Goal: Task Accomplishment & Management: Manage account settings

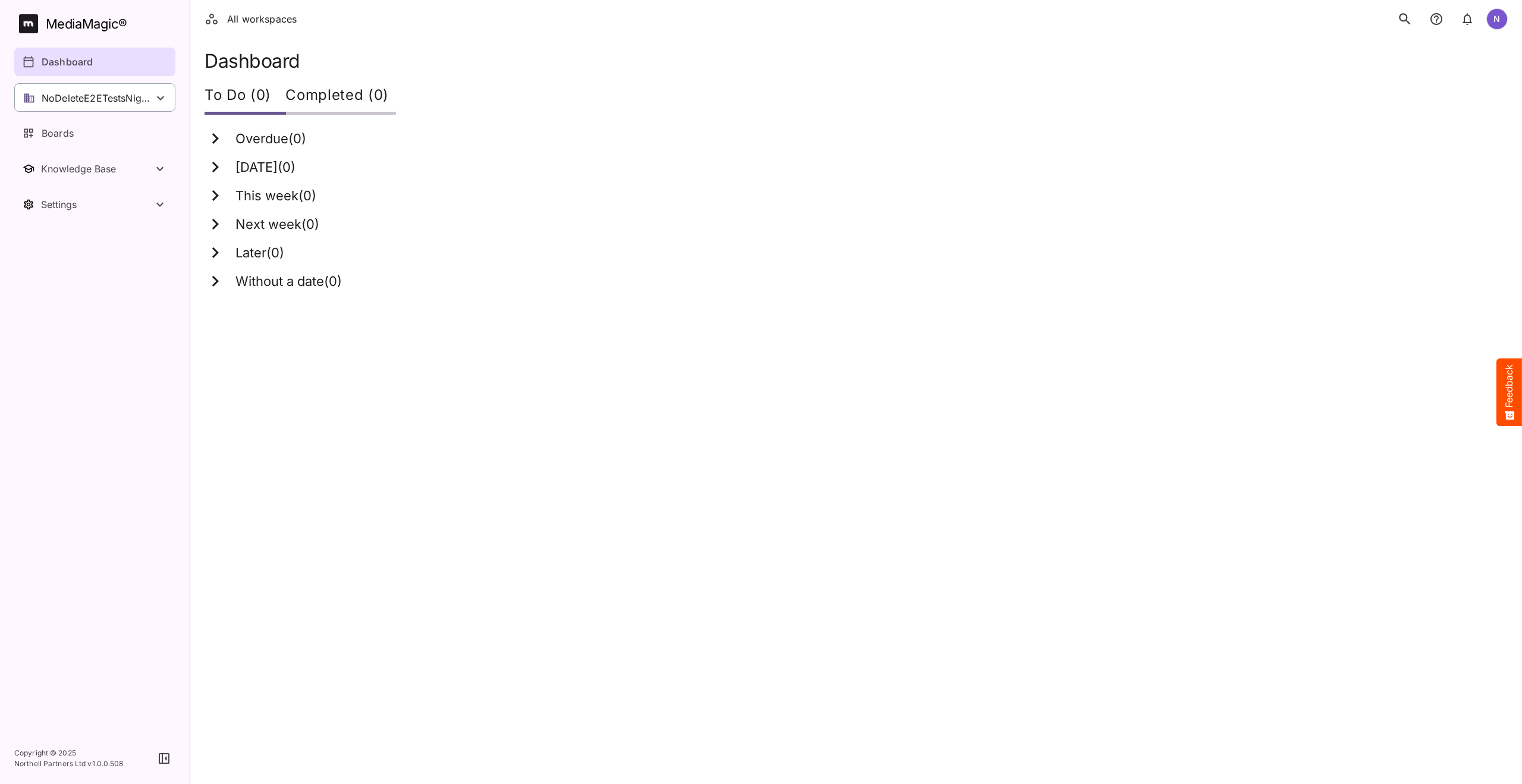
click at [163, 93] on icon at bounding box center [161, 98] width 14 height 14
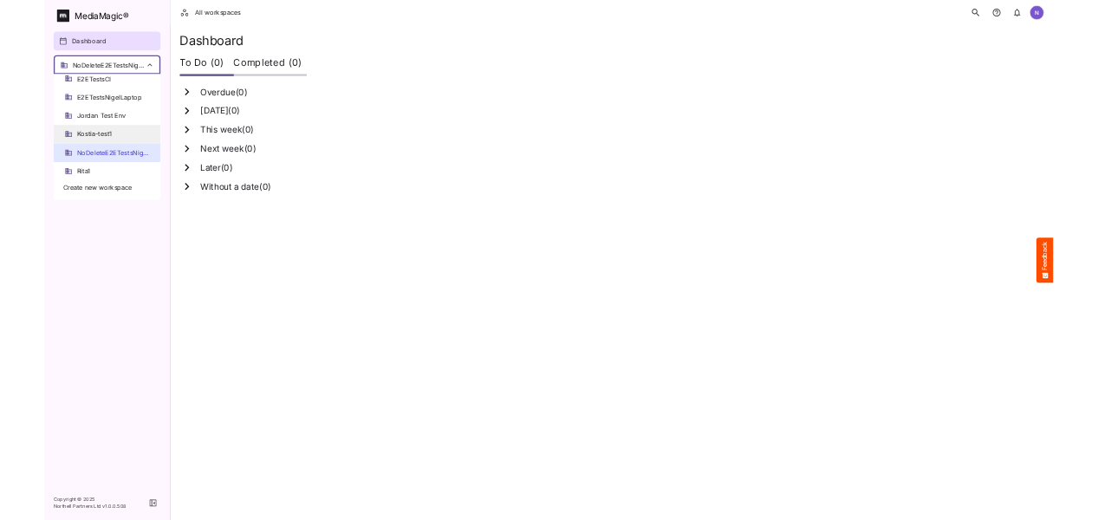
scroll to position [173, 0]
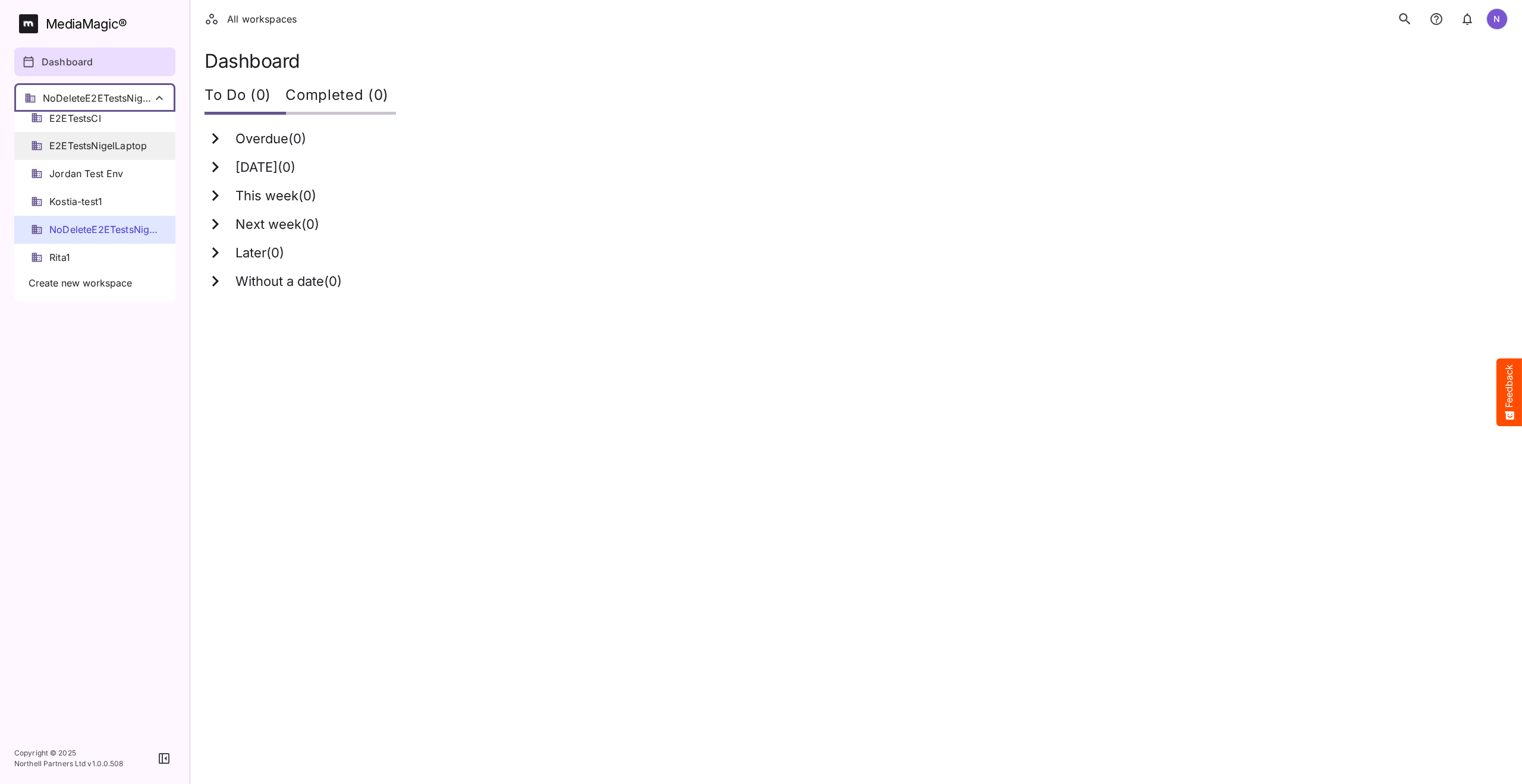
click at [101, 149] on span "E2ETestsNigelLaptop" at bounding box center [98, 146] width 97 height 14
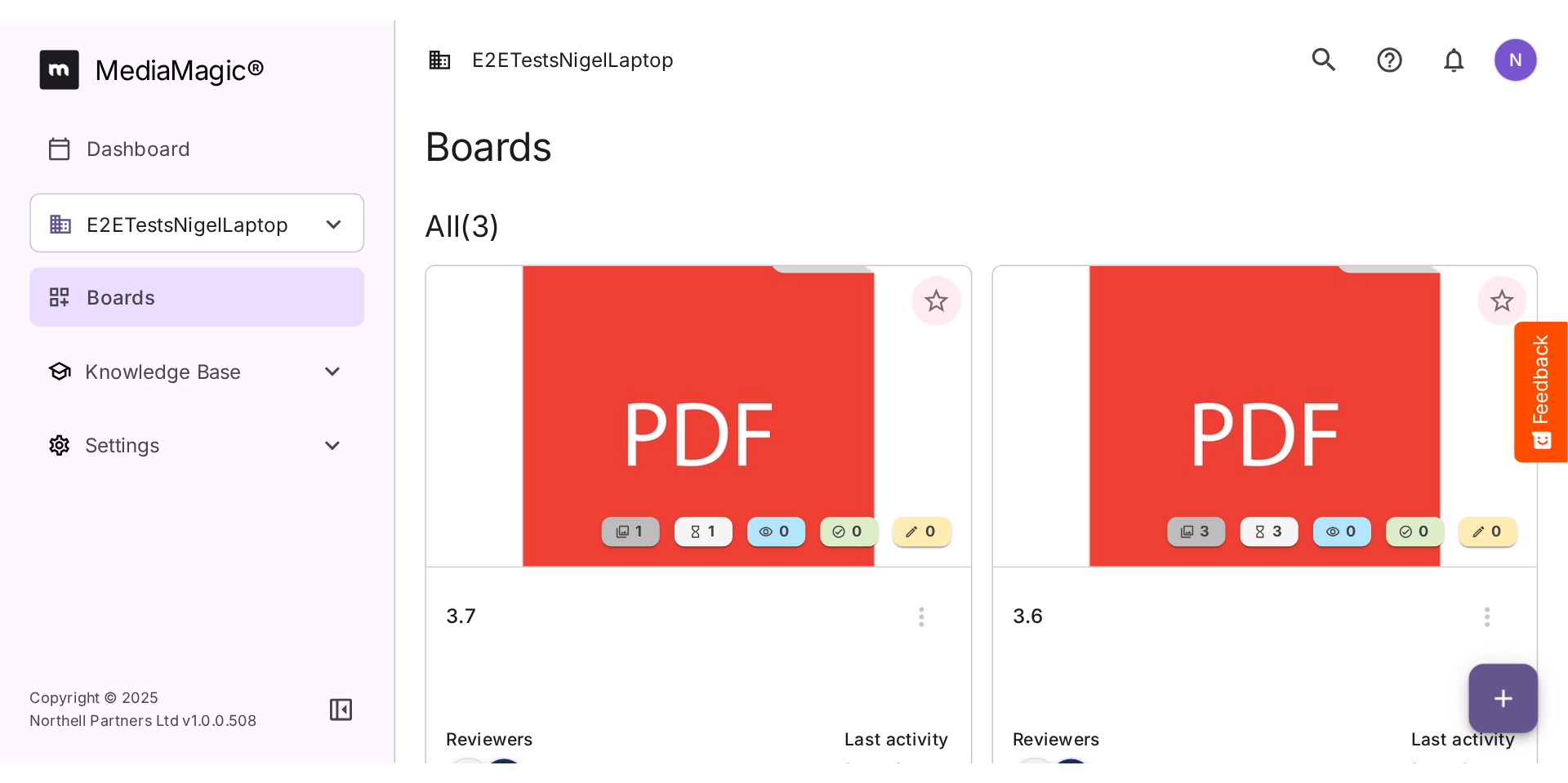
scroll to position [163, 0]
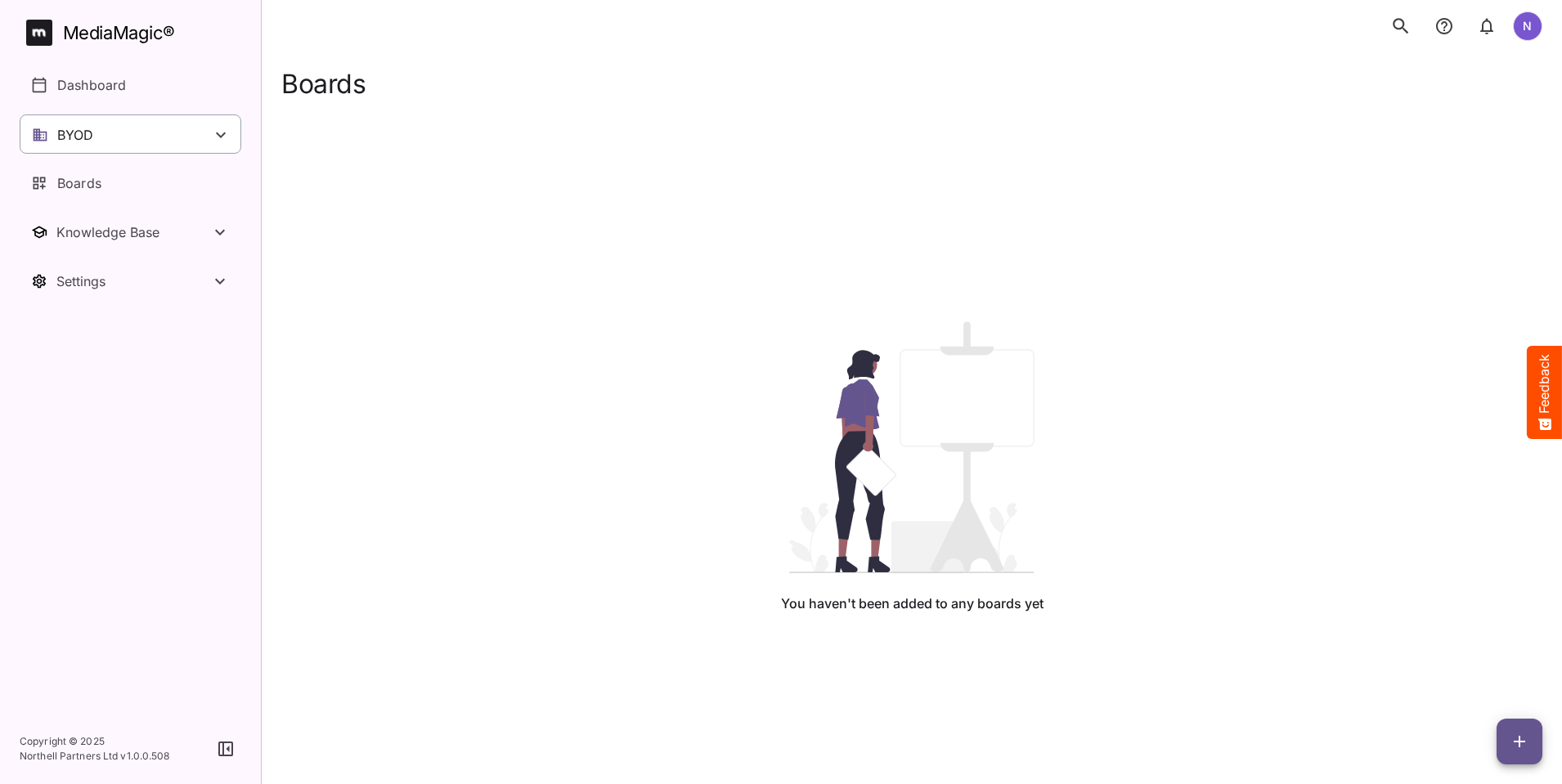
click at [210, 126] on div "BYOD" at bounding box center [130, 134] width 222 height 40
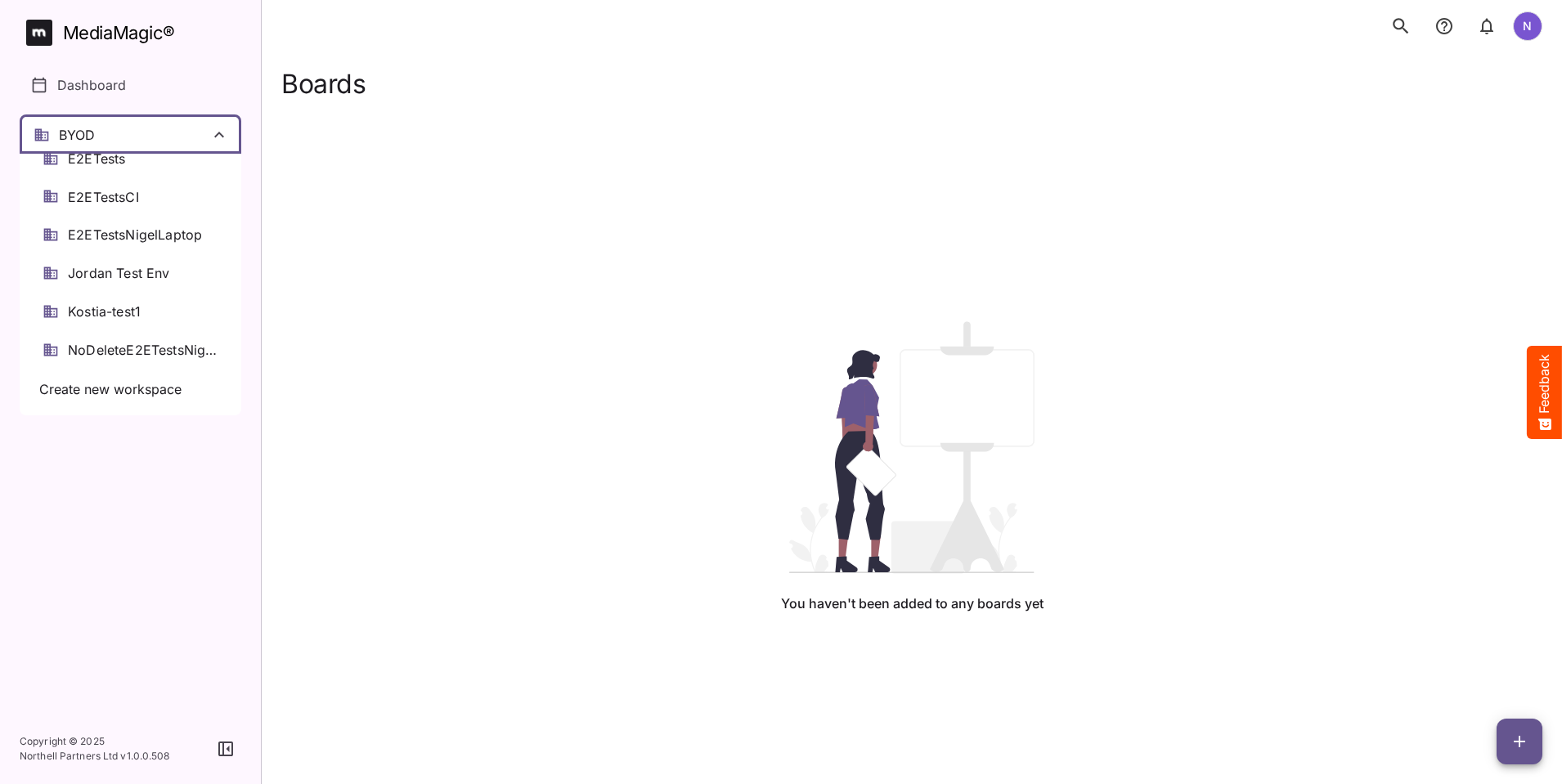
scroll to position [163, 0]
click at [136, 196] on span "E2ETestsNigelLaptop" at bounding box center [135, 201] width 134 height 19
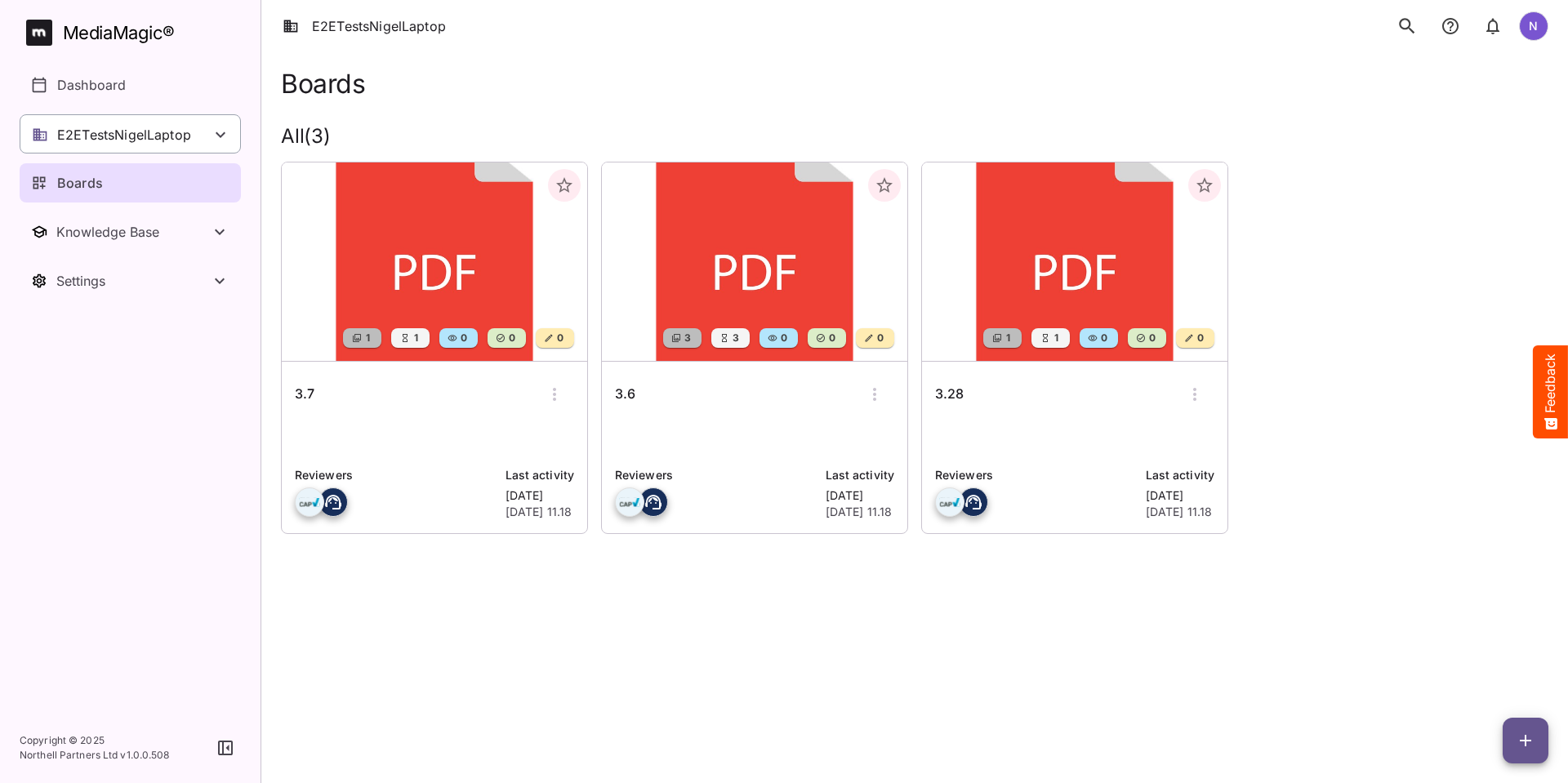
click at [220, 131] on icon at bounding box center [220, 135] width 20 height 20
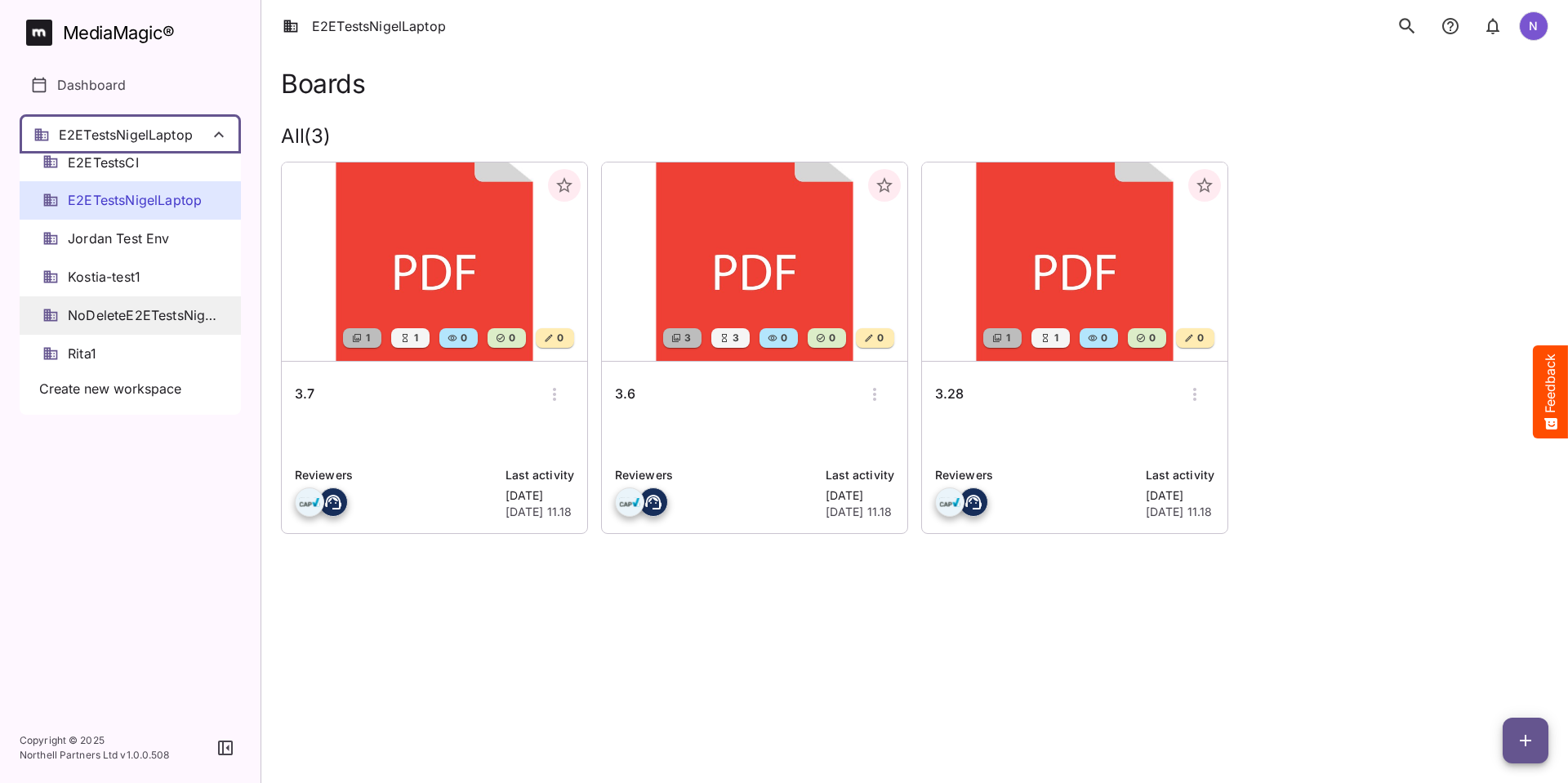
click at [154, 315] on span "NoDeleteE2ETestsNigelLaptop" at bounding box center [142, 316] width 150 height 19
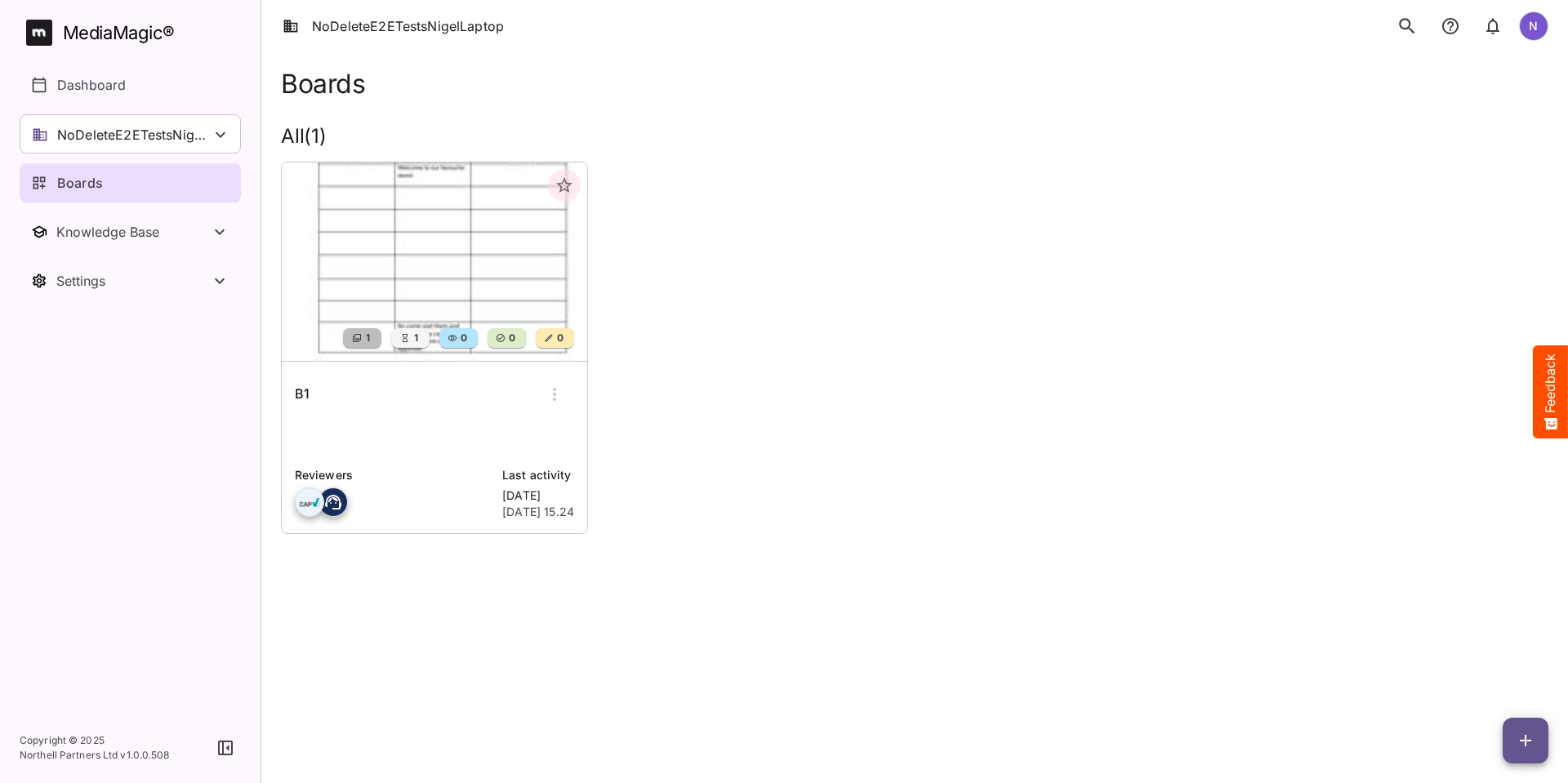
click at [307, 389] on h6 "B1" at bounding box center [302, 394] width 15 height 22
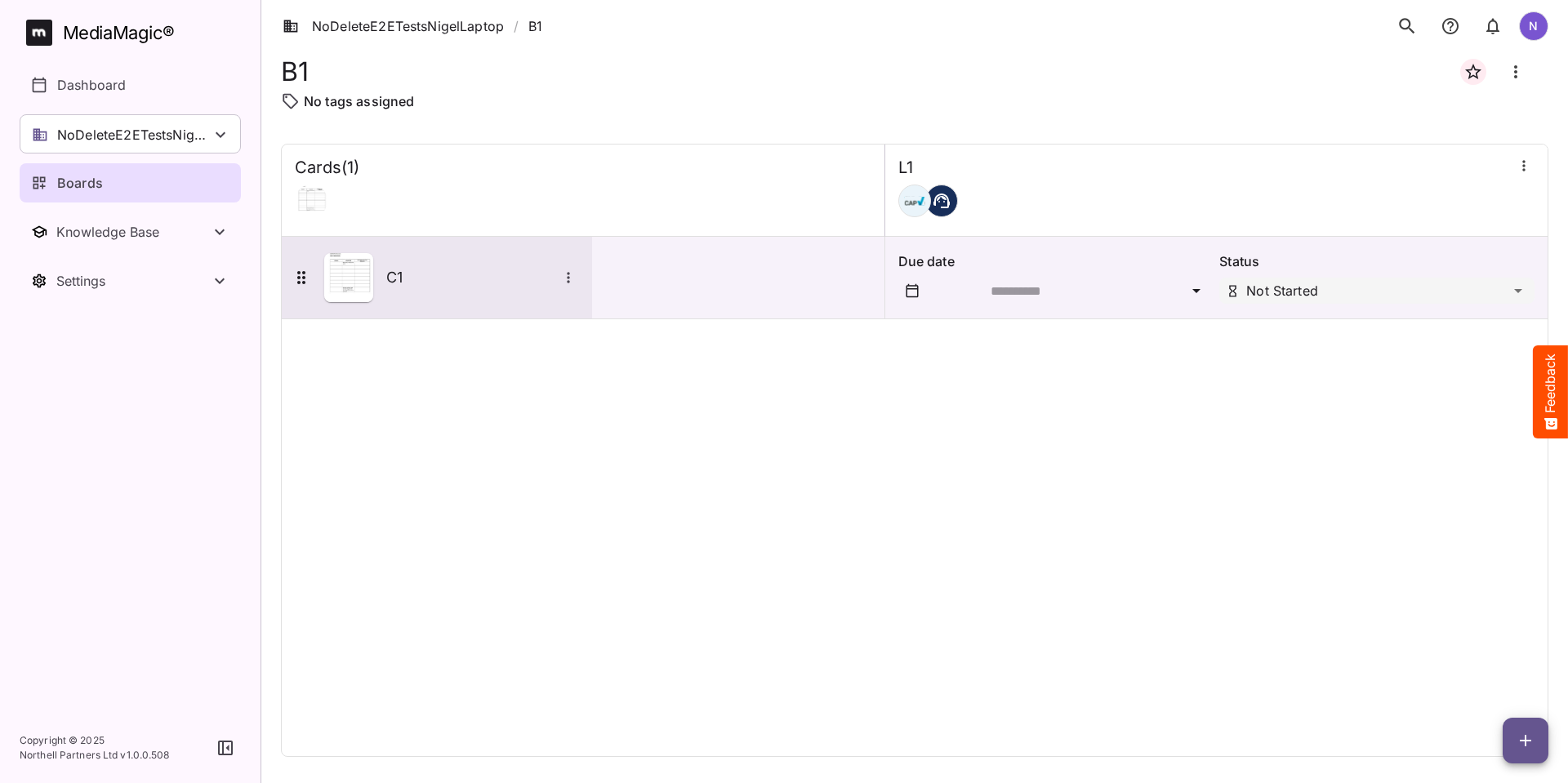
click at [568, 280] on icon "More options for C1" at bounding box center [567, 277] width 16 height 16
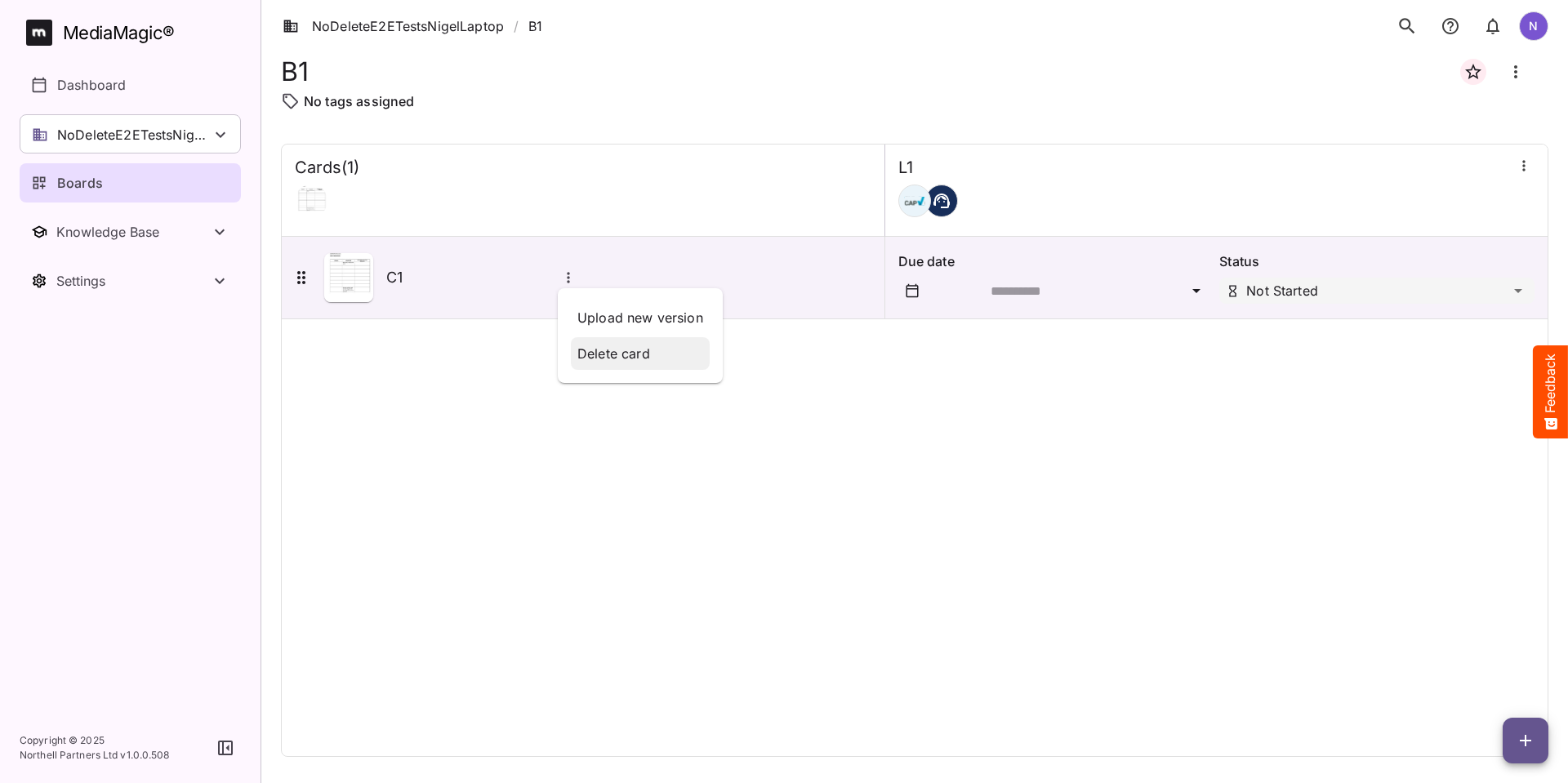
click at [601, 352] on p "Delete card" at bounding box center [640, 353] width 125 height 20
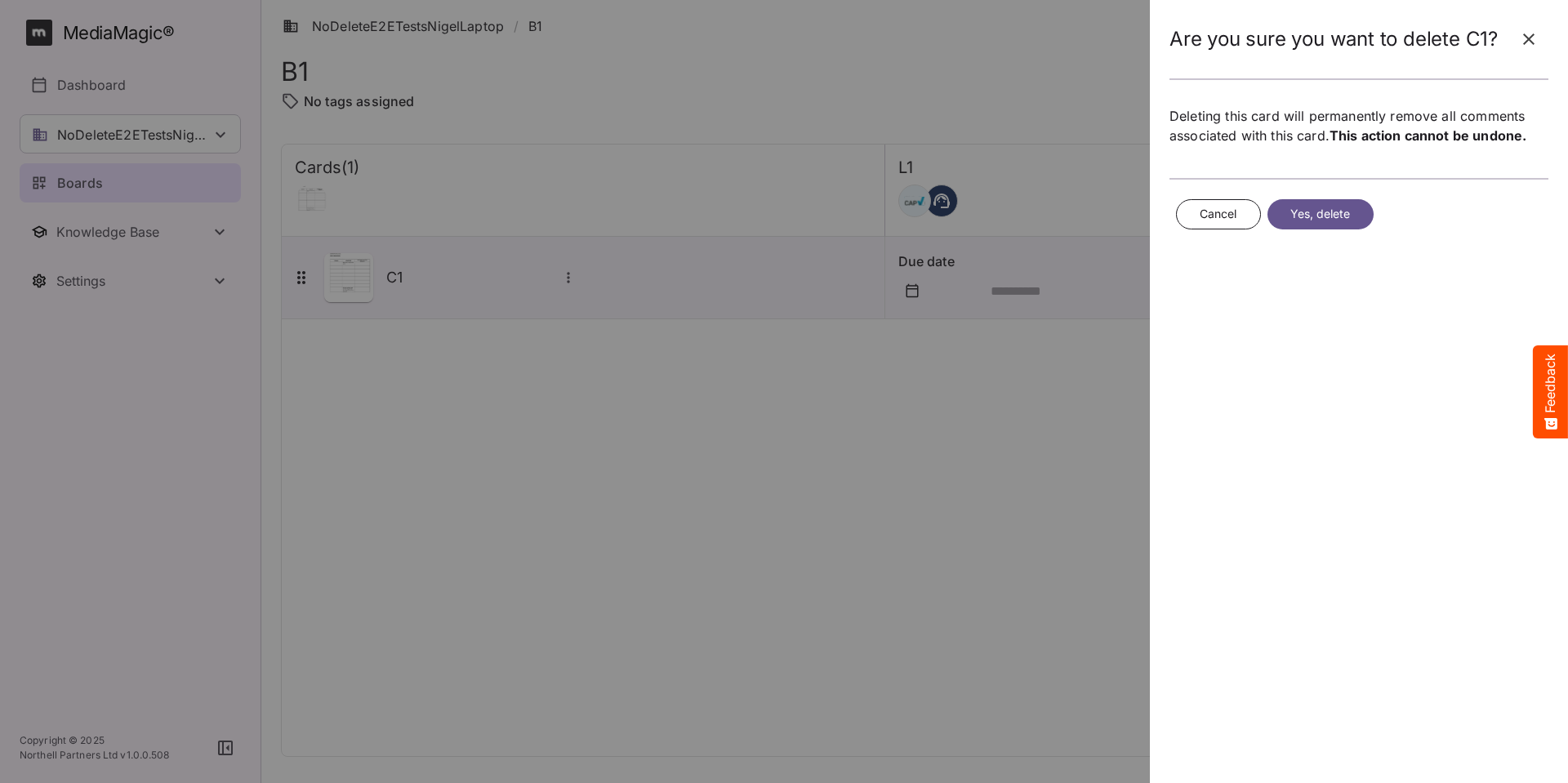
click at [1331, 205] on span "Yes, delete" at bounding box center [1320, 215] width 60 height 21
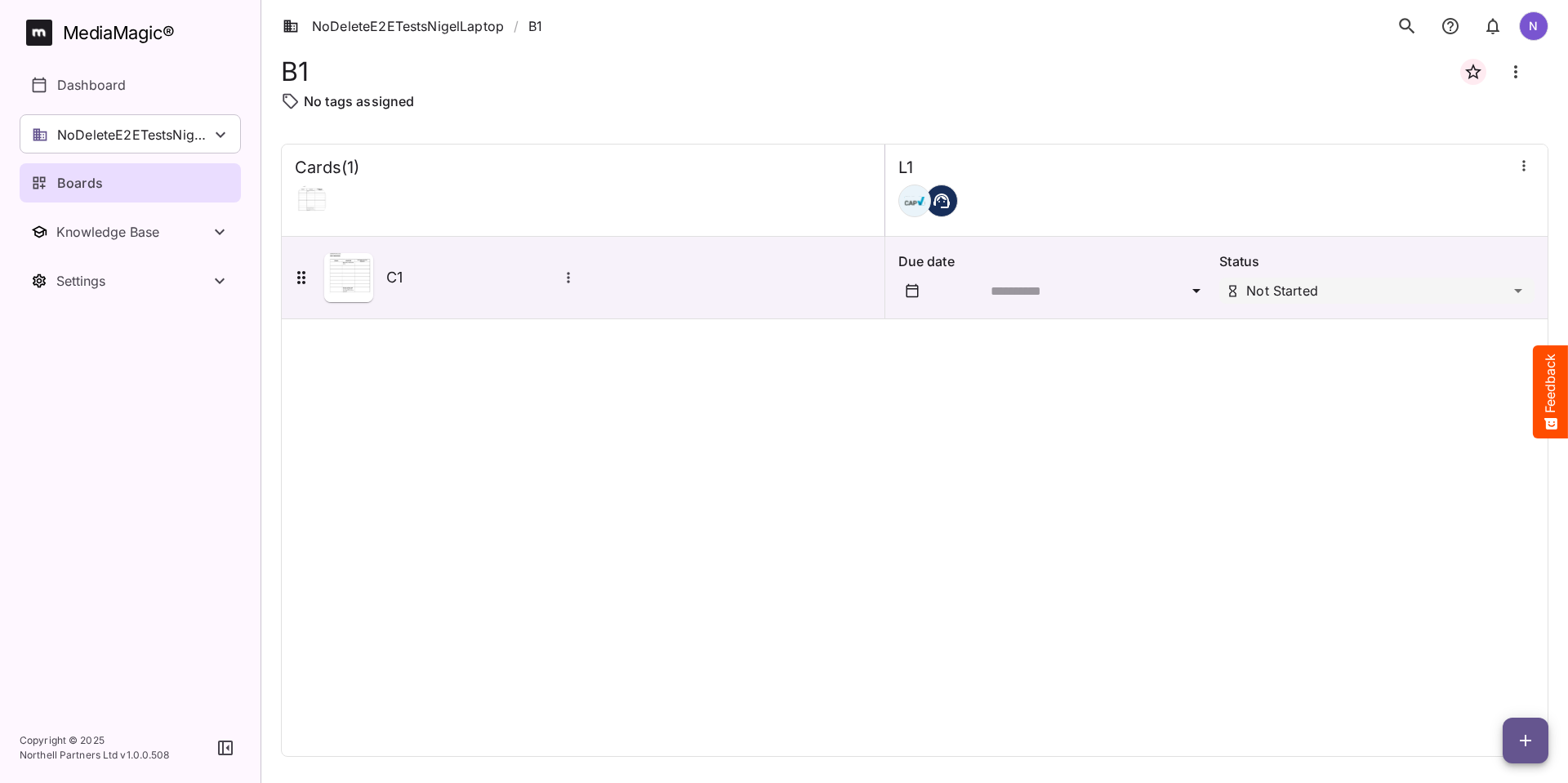
click at [531, 26] on li "B1" at bounding box center [535, 25] width 14 height 20
click at [419, 29] on link "NoDeleteE2ETestsNigelLaptop" at bounding box center [393, 25] width 221 height 20
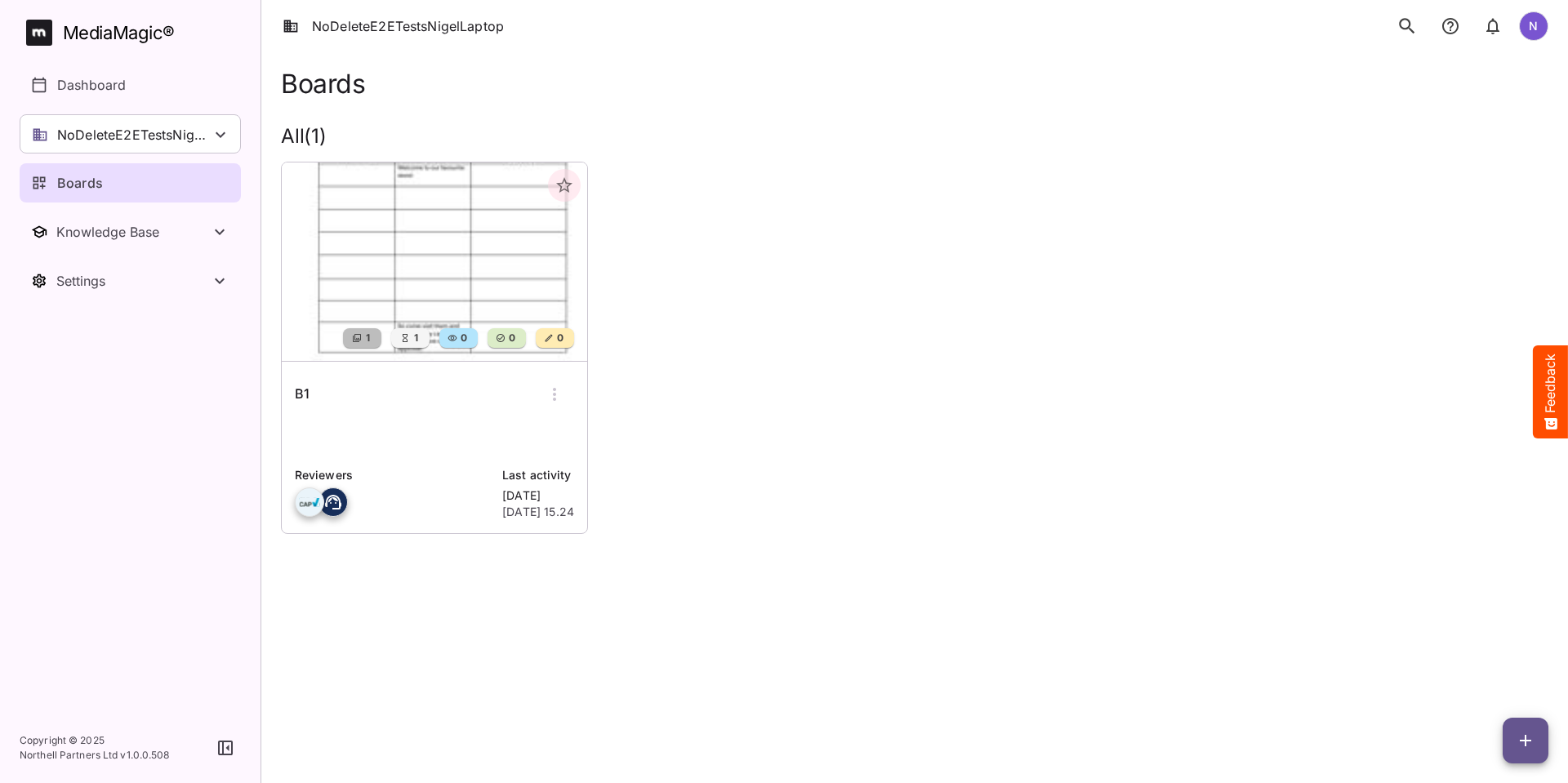
click at [553, 390] on icon "button" at bounding box center [554, 394] width 20 height 20
click at [596, 528] on p "Delete board" at bounding box center [609, 532] width 109 height 20
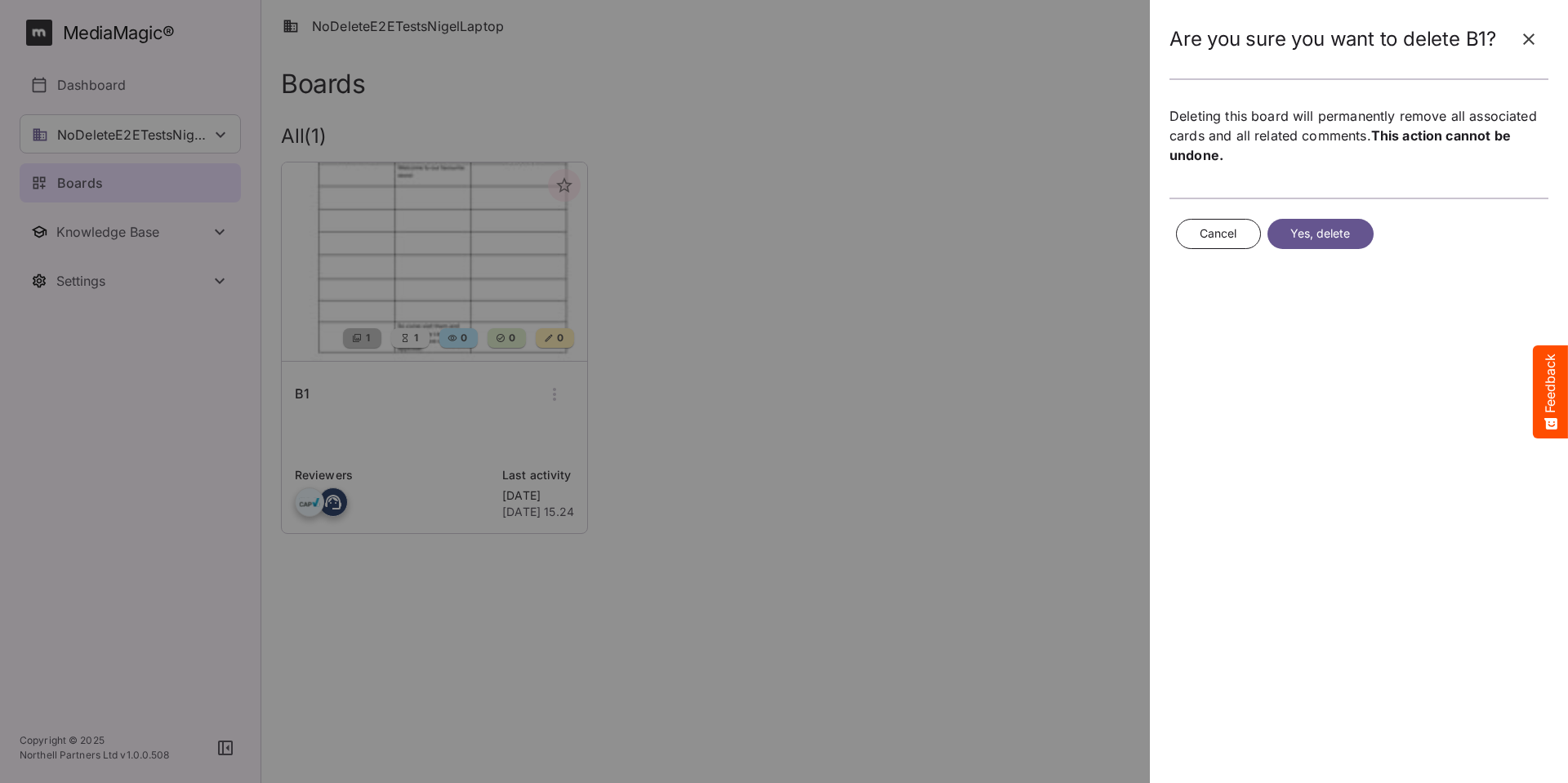
click at [1334, 237] on span "Yes, delete" at bounding box center [1320, 234] width 60 height 21
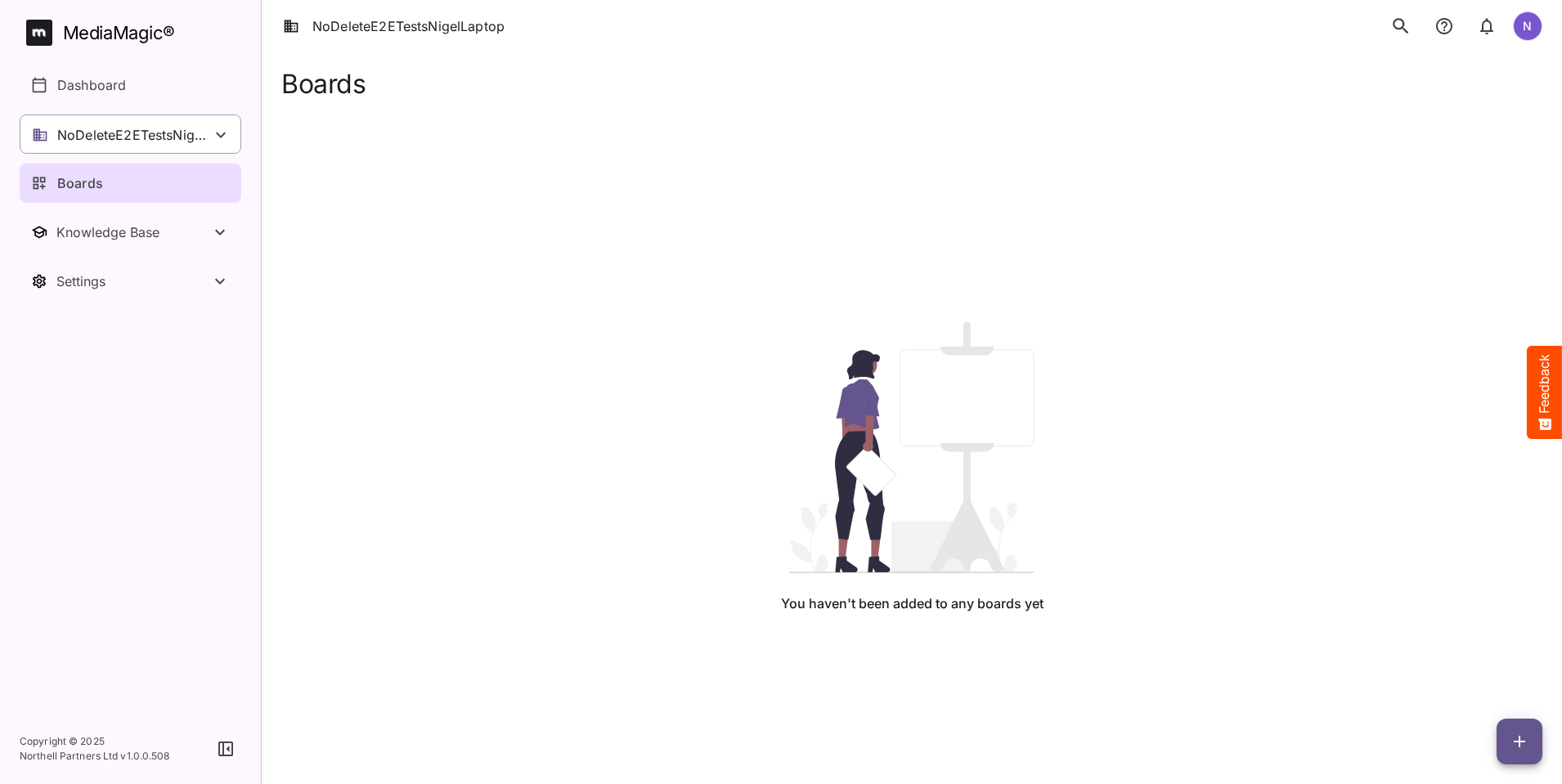
click at [145, 127] on p "NoDeleteE2ETestsNigelLaptop" at bounding box center [134, 135] width 154 height 20
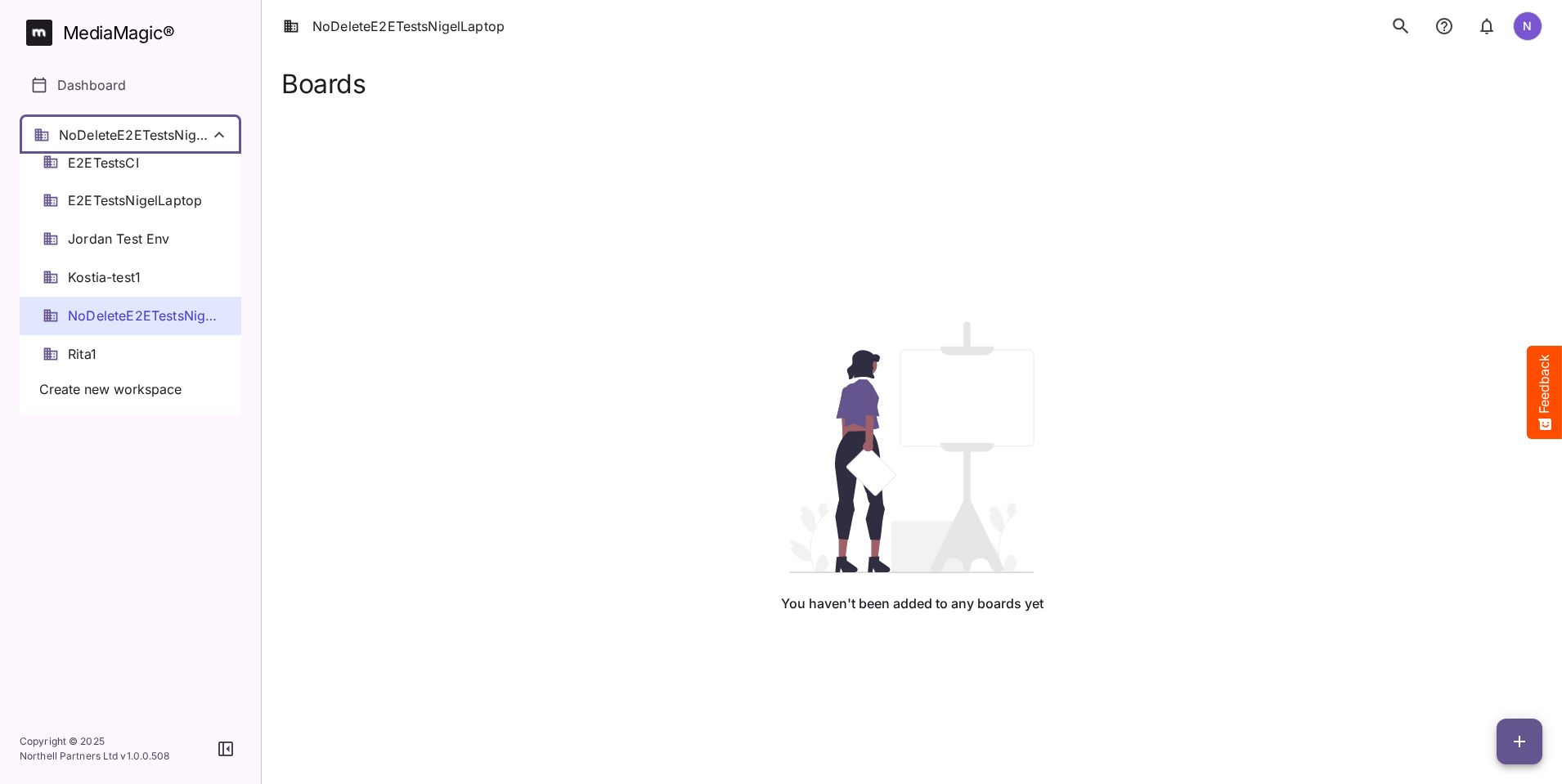
drag, startPoint x: 76, startPoint y: 524, endPoint x: 87, endPoint y: 489, distance: 36.7
click at [81, 522] on div at bounding box center [781, 392] width 1562 height 784
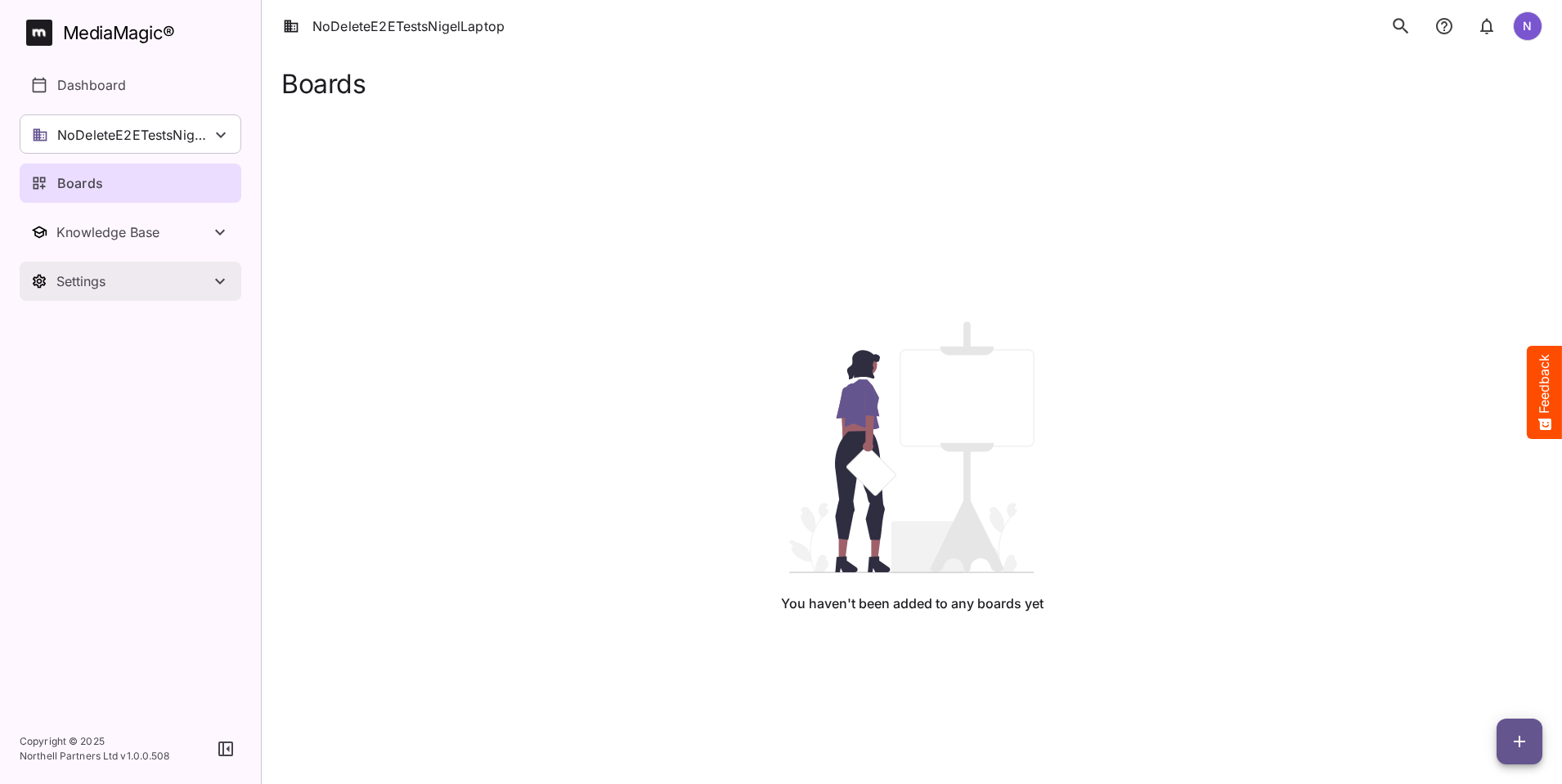
click at [79, 278] on div "Settings" at bounding box center [133, 280] width 154 height 16
click at [96, 328] on p "Workspace details" at bounding box center [115, 326] width 116 height 20
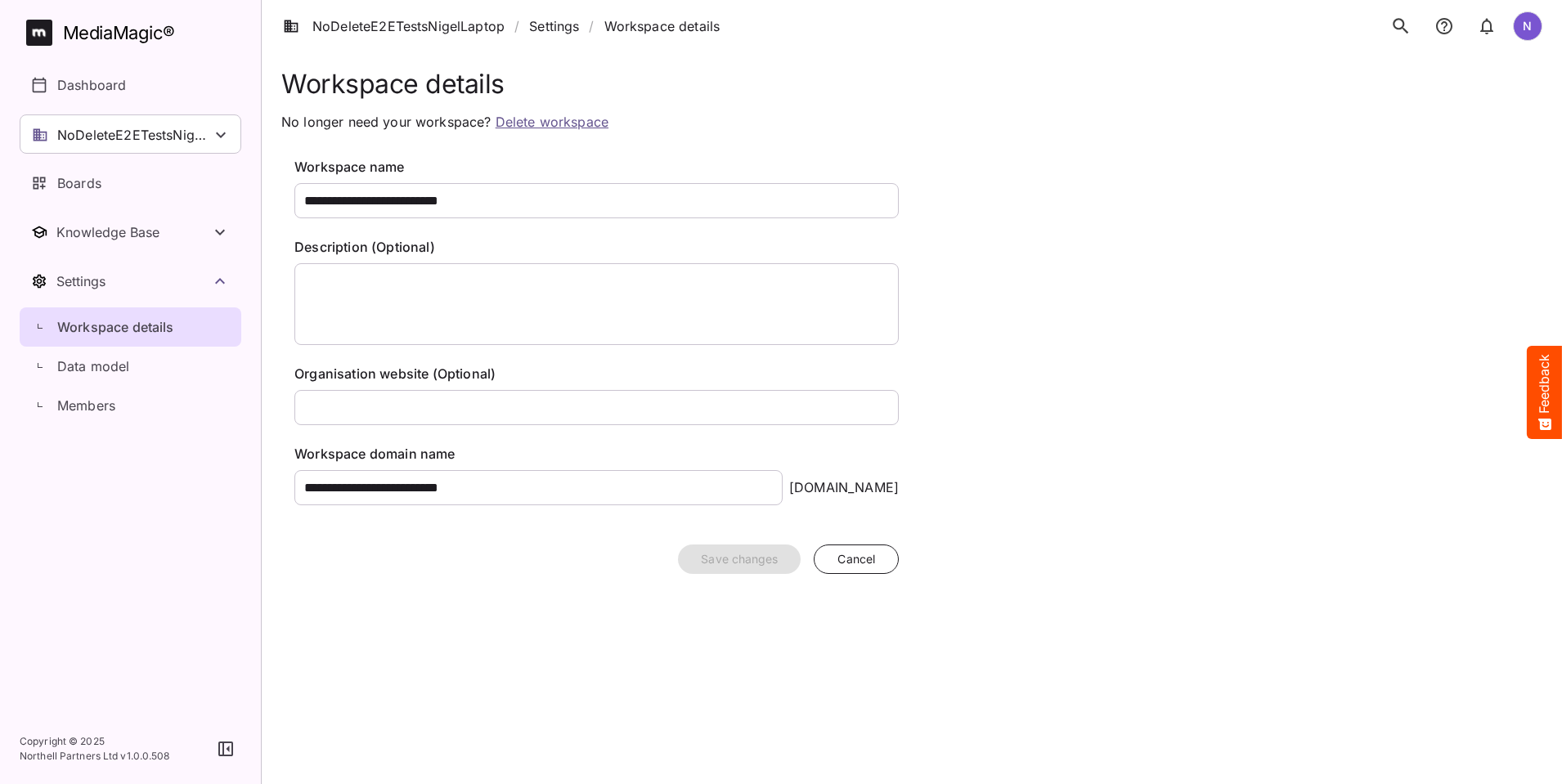
click at [547, 122] on link "Delete workspace" at bounding box center [552, 121] width 113 height 16
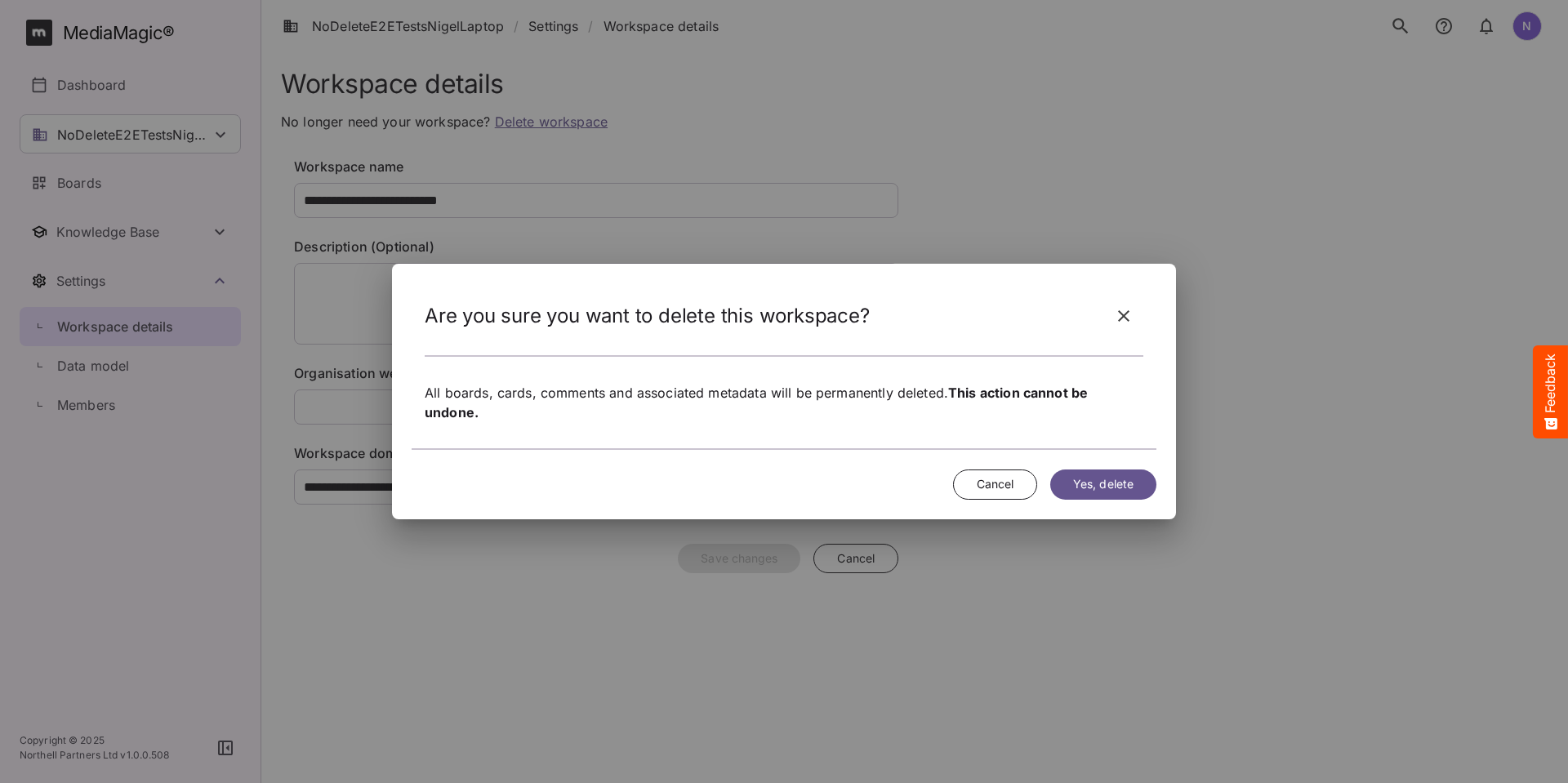
click at [1105, 481] on span "Yes, delete" at bounding box center [1102, 484] width 60 height 21
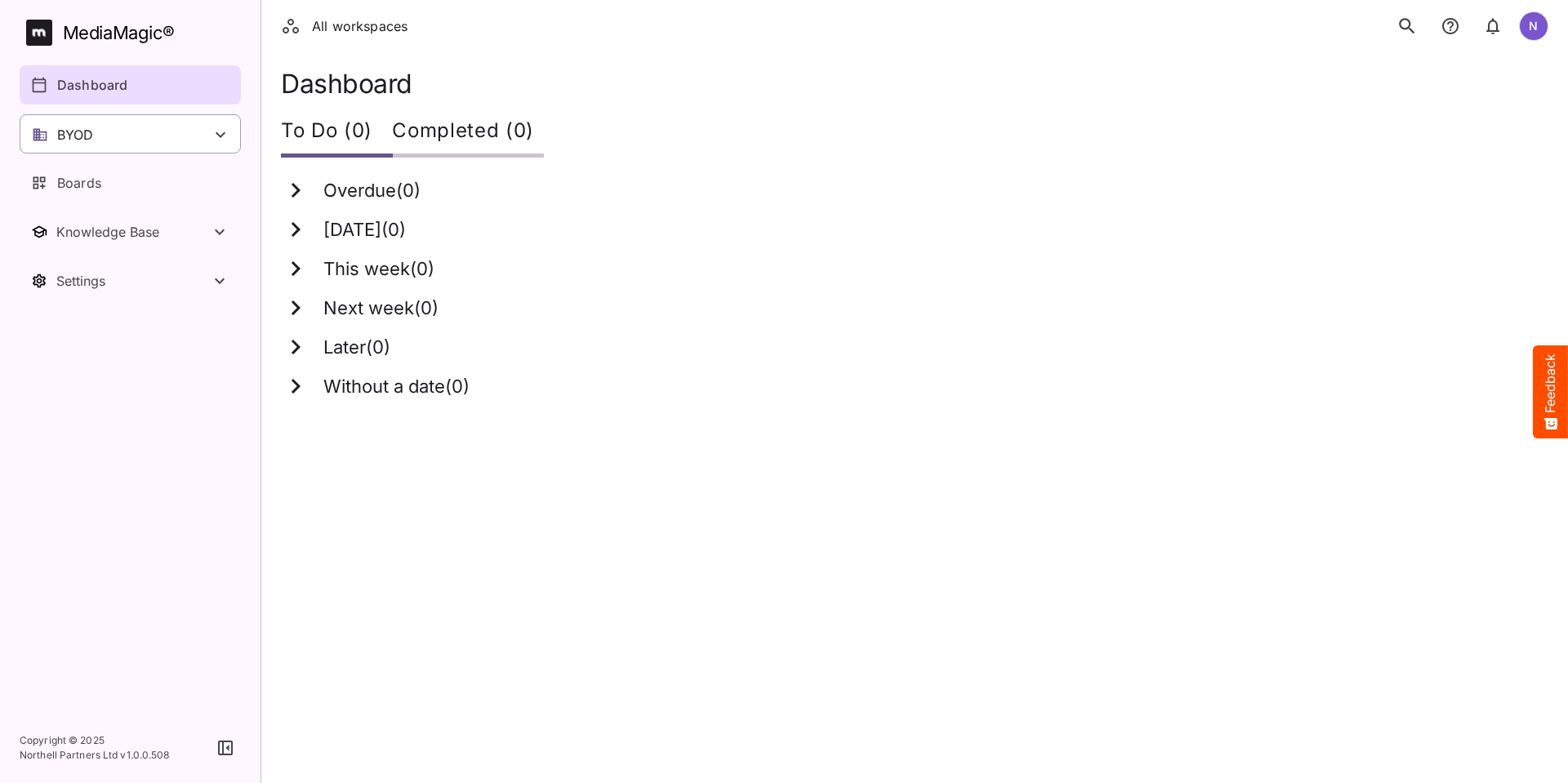
click at [167, 133] on div "BYOD" at bounding box center [130, 134] width 221 height 40
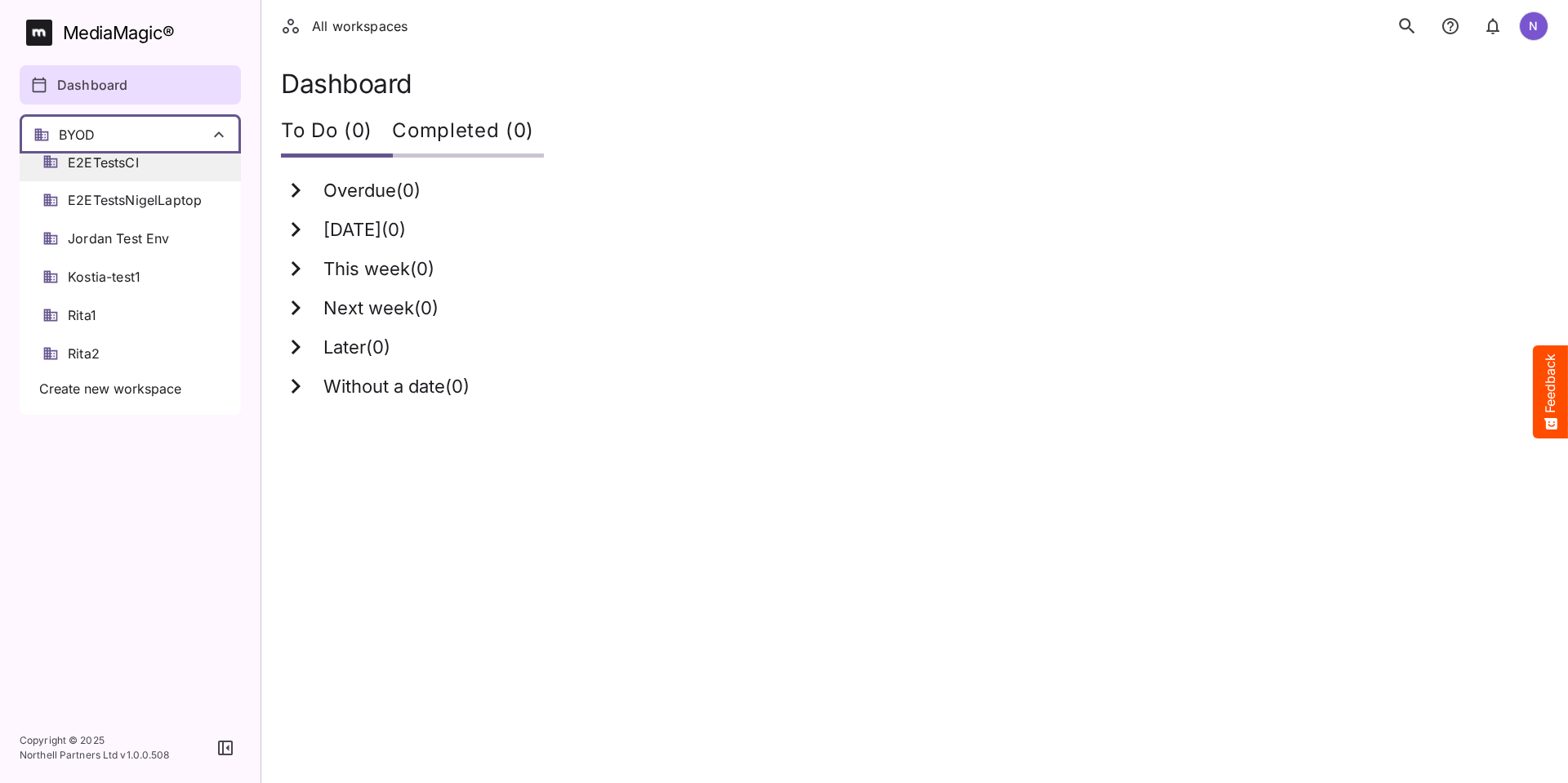
click at [143, 161] on div "E2ETestsCI" at bounding box center [130, 162] width 221 height 39
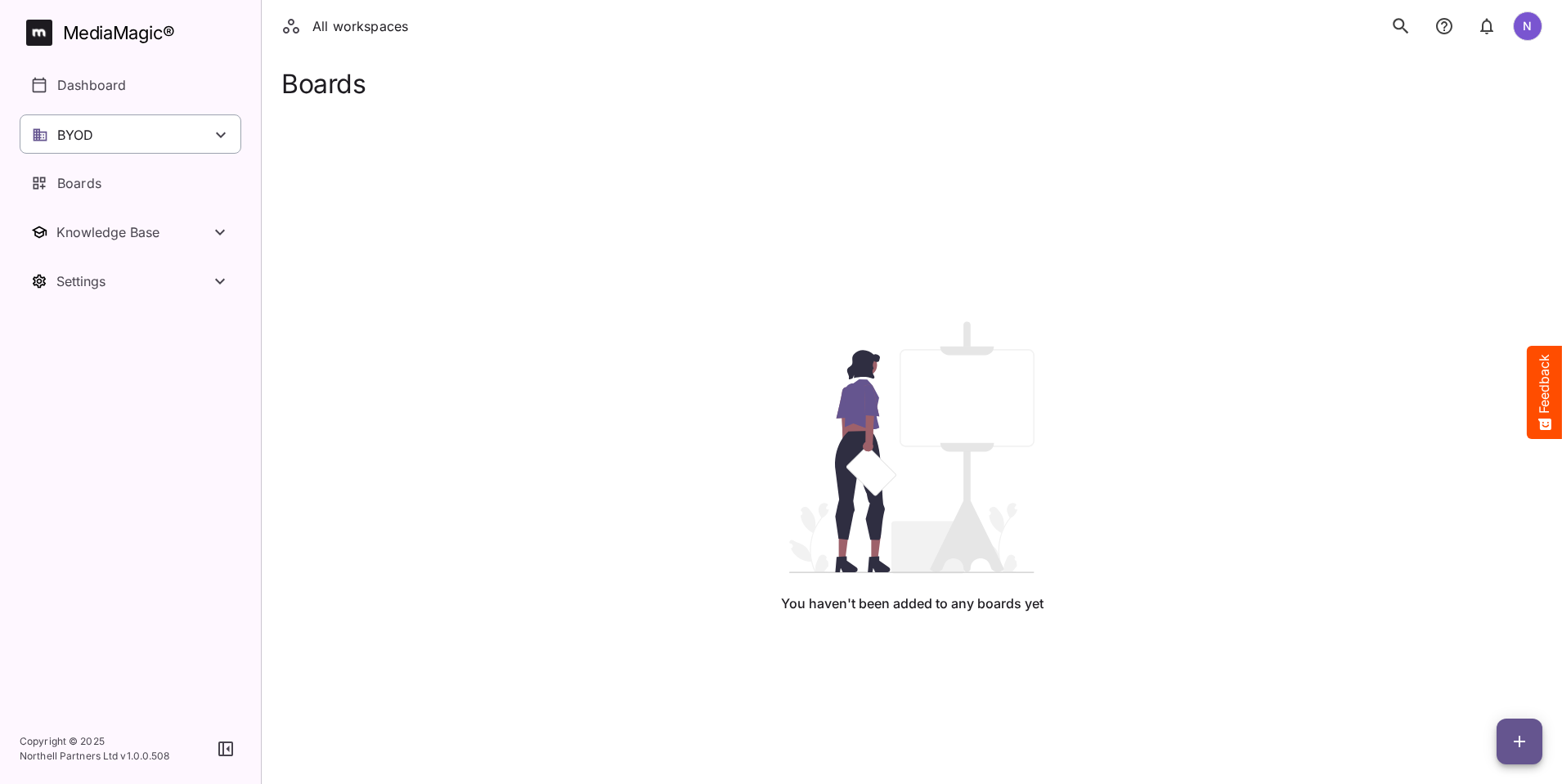
click at [141, 132] on div "BYOD" at bounding box center [130, 134] width 222 height 40
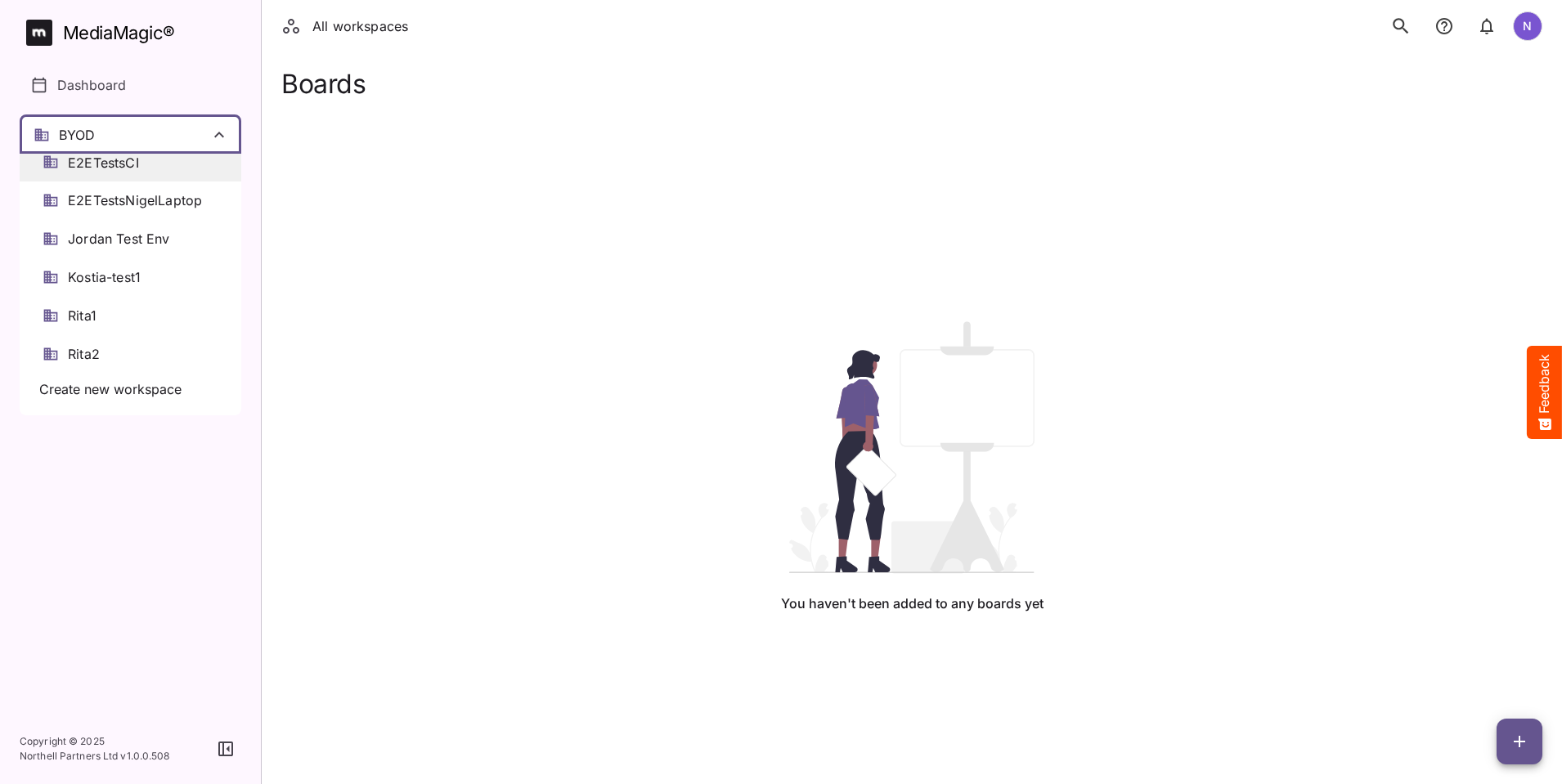
click at [123, 165] on span "E2ETestsCI" at bounding box center [103, 163] width 71 height 19
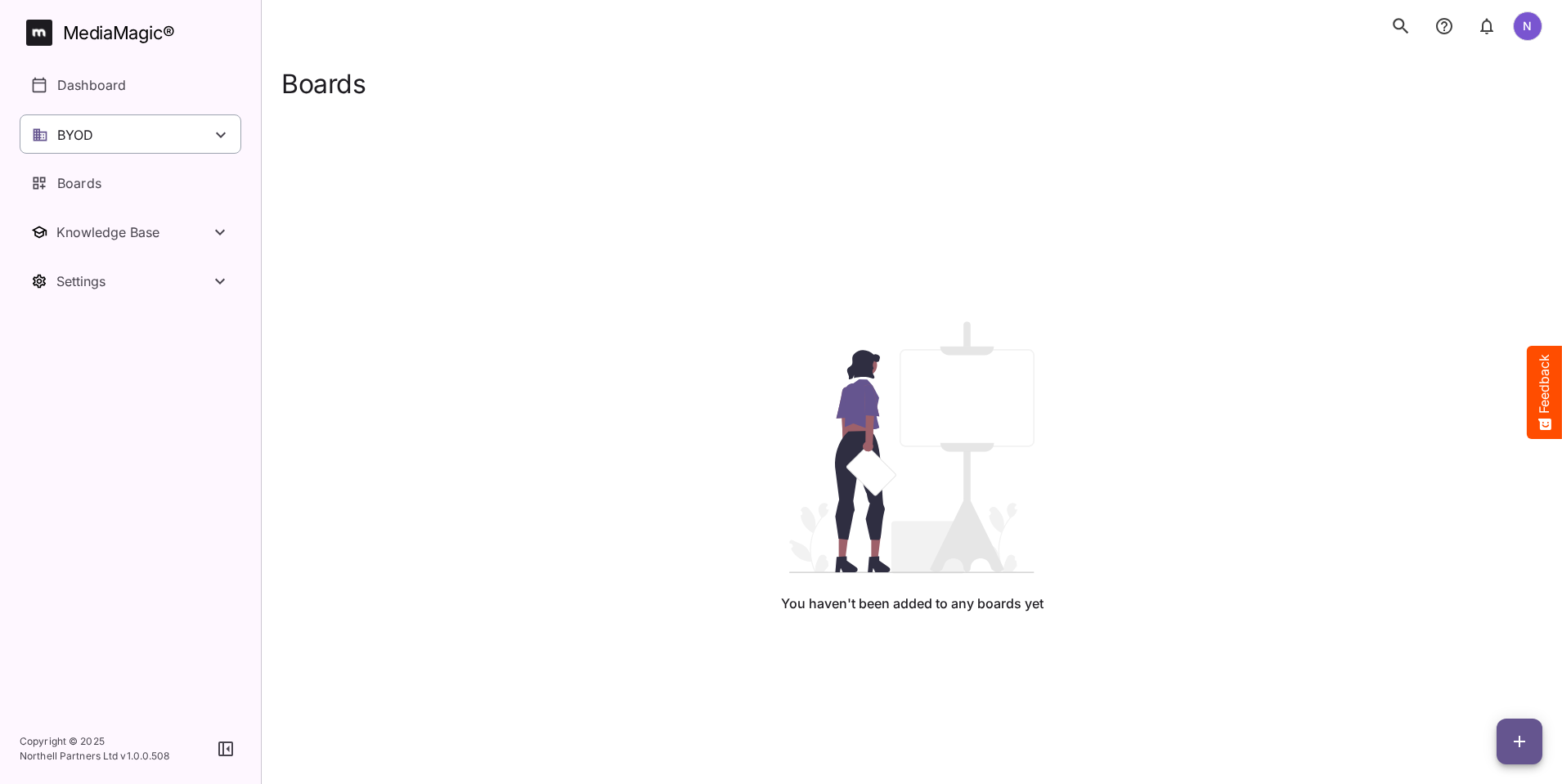
click at [229, 143] on icon at bounding box center [221, 135] width 20 height 20
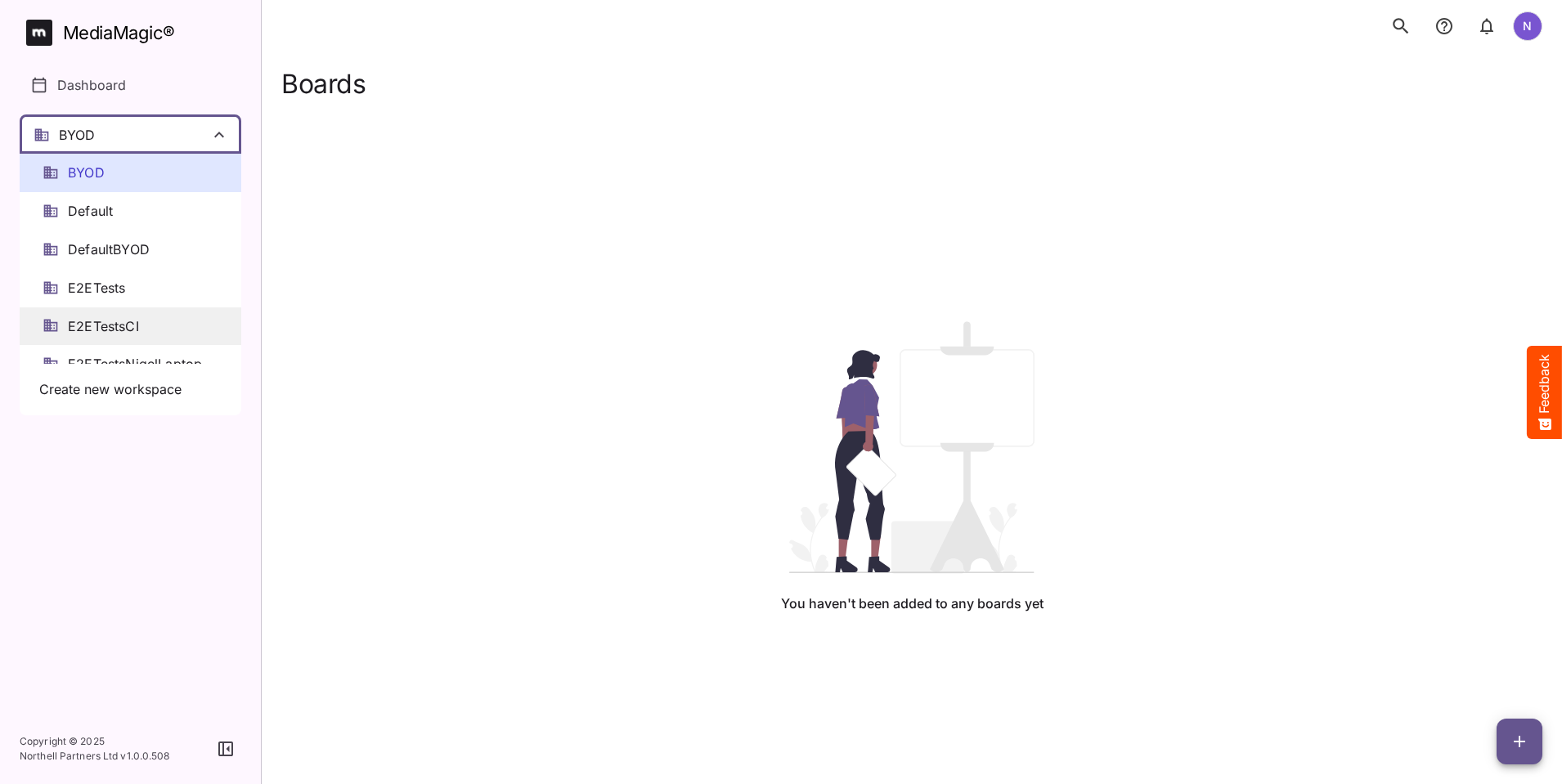
click at [113, 322] on span "E2ETestsCI" at bounding box center [103, 326] width 71 height 19
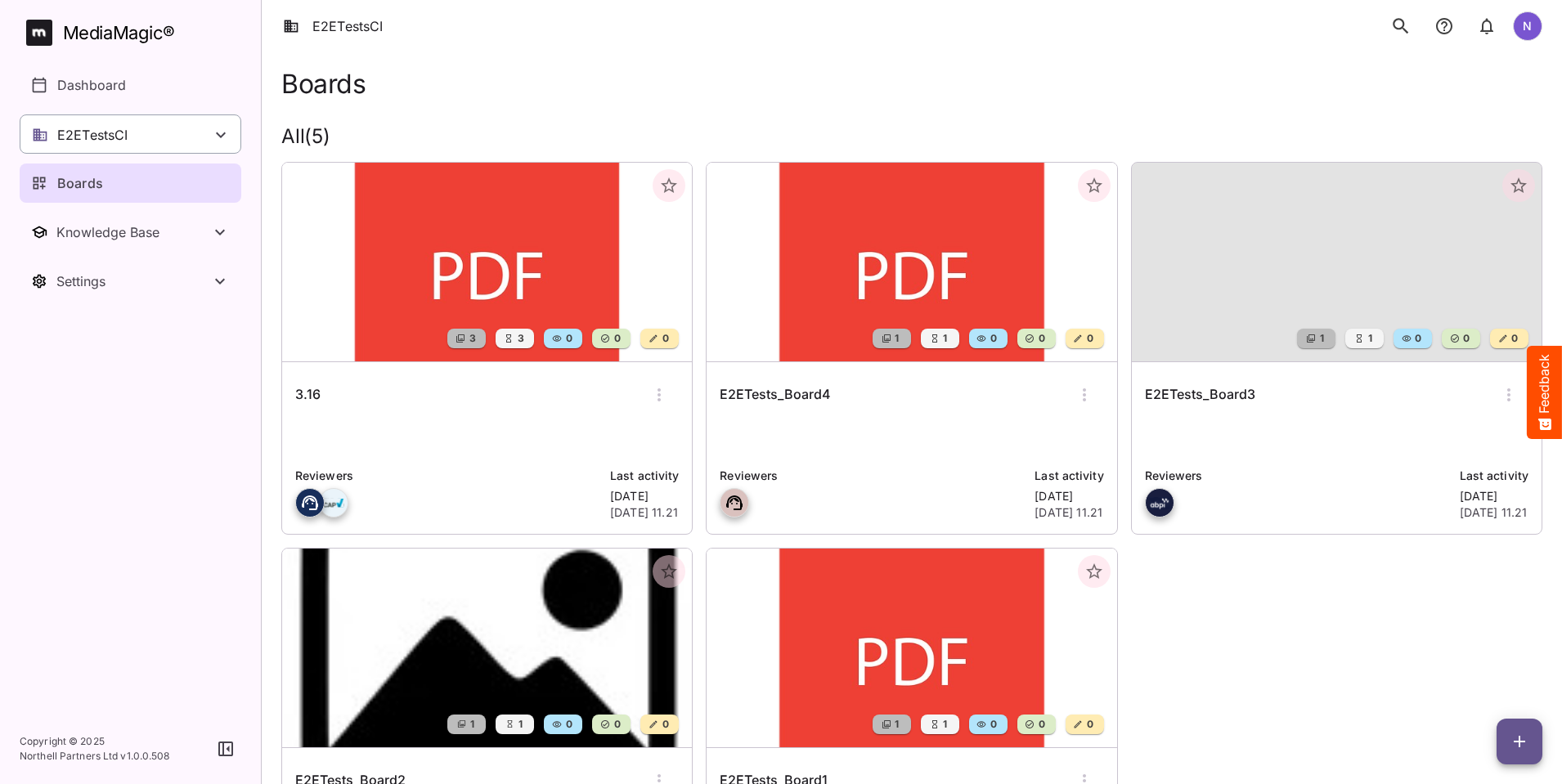
click at [224, 132] on icon at bounding box center [221, 135] width 20 height 20
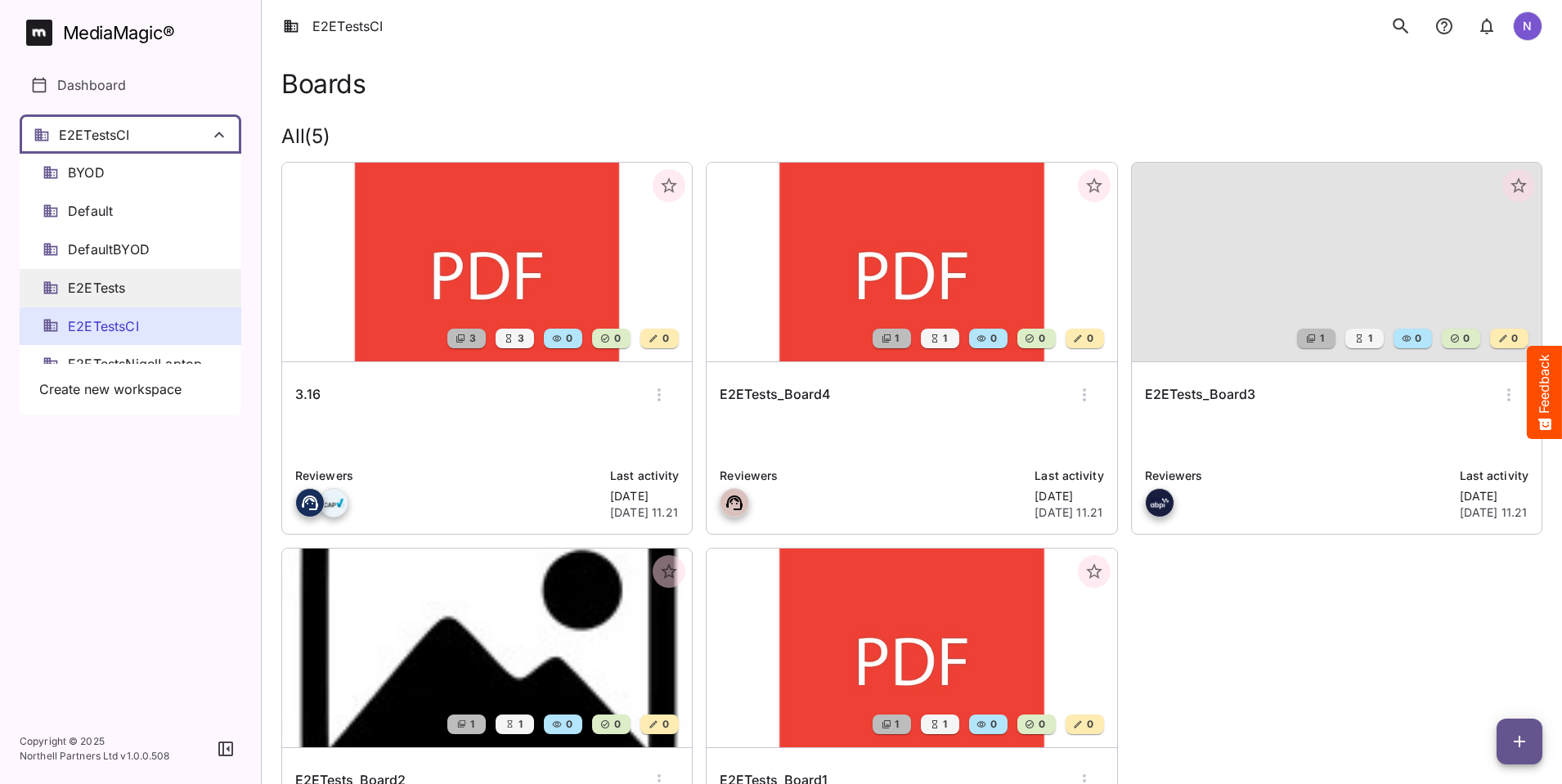
click at [118, 285] on span "E2ETests" at bounding box center [96, 288] width 58 height 19
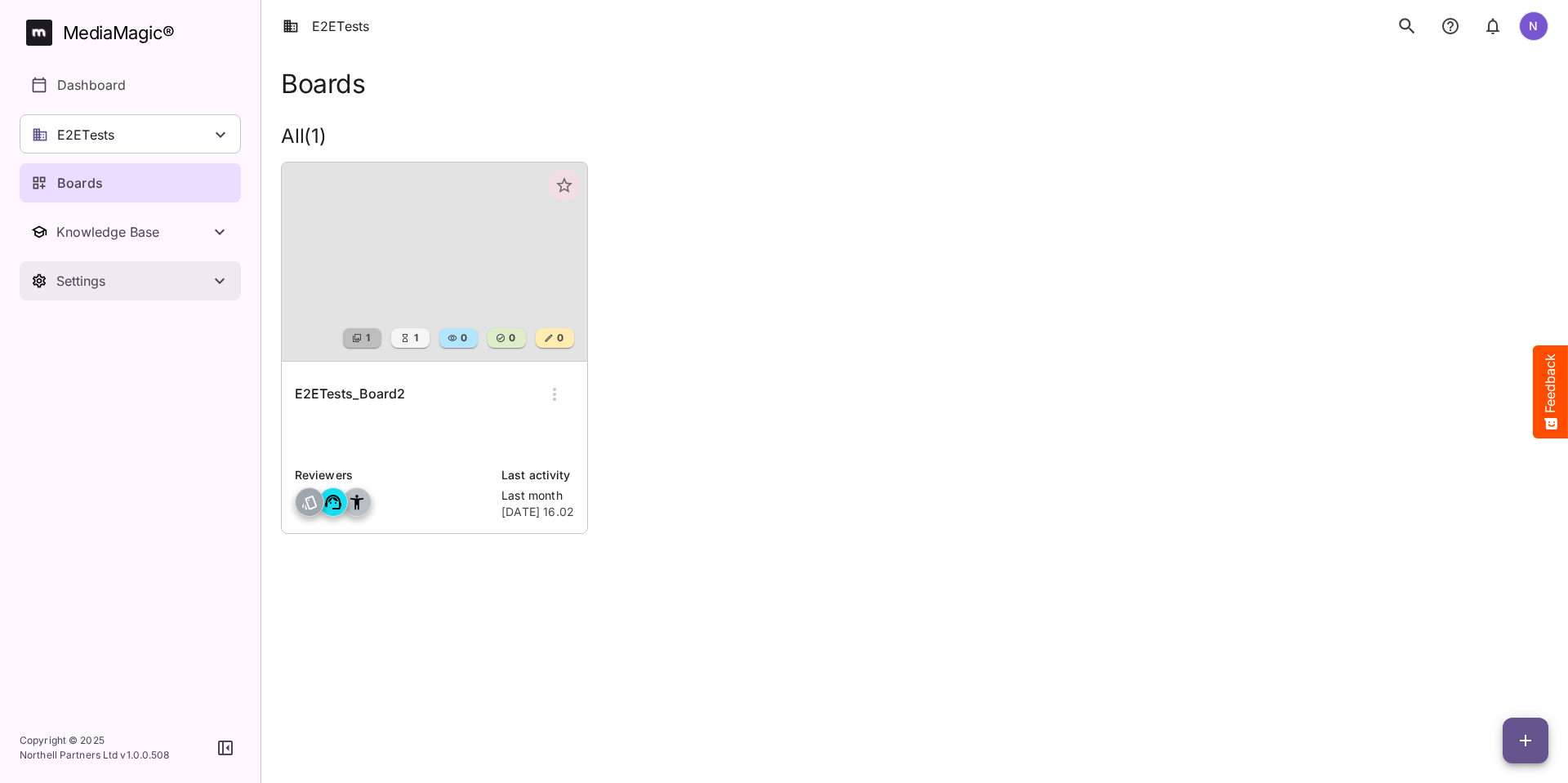
click at [120, 282] on div "Settings" at bounding box center [133, 280] width 154 height 16
click at [110, 323] on p "Workspace details" at bounding box center [115, 326] width 116 height 20
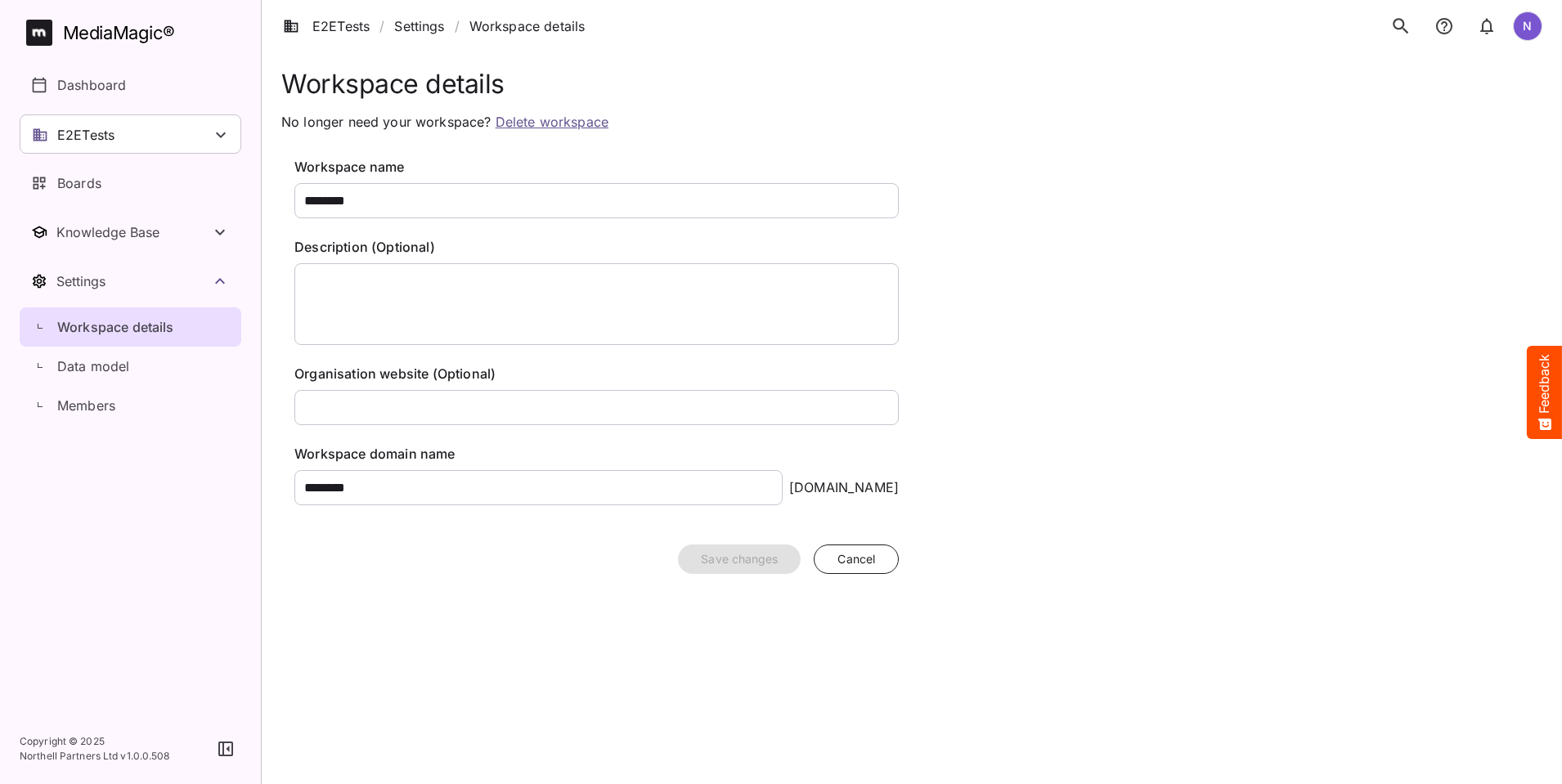
click at [535, 126] on link "Delete workspace" at bounding box center [552, 121] width 113 height 16
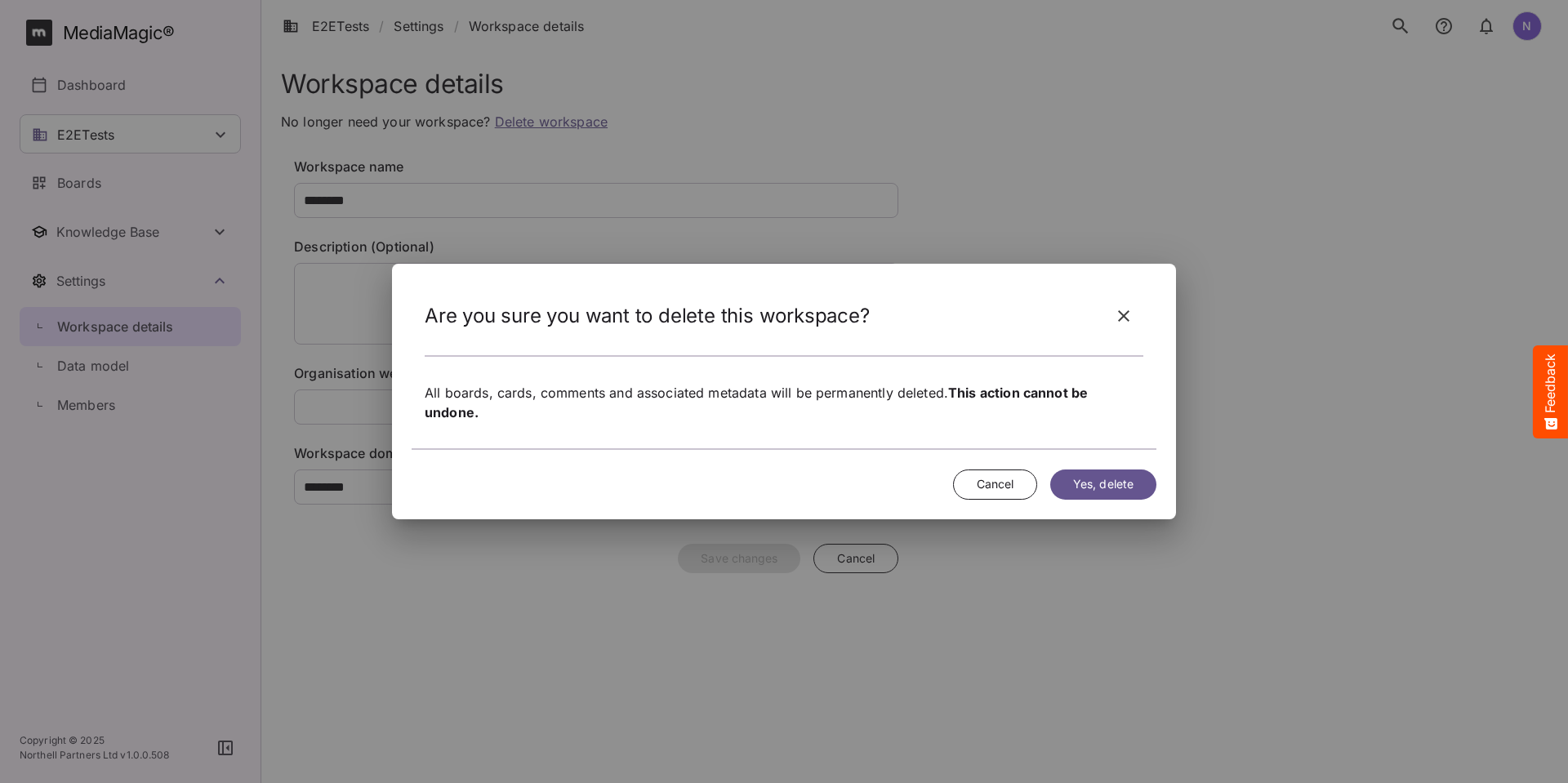
click at [1092, 478] on span "Yes, delete" at bounding box center [1102, 484] width 60 height 21
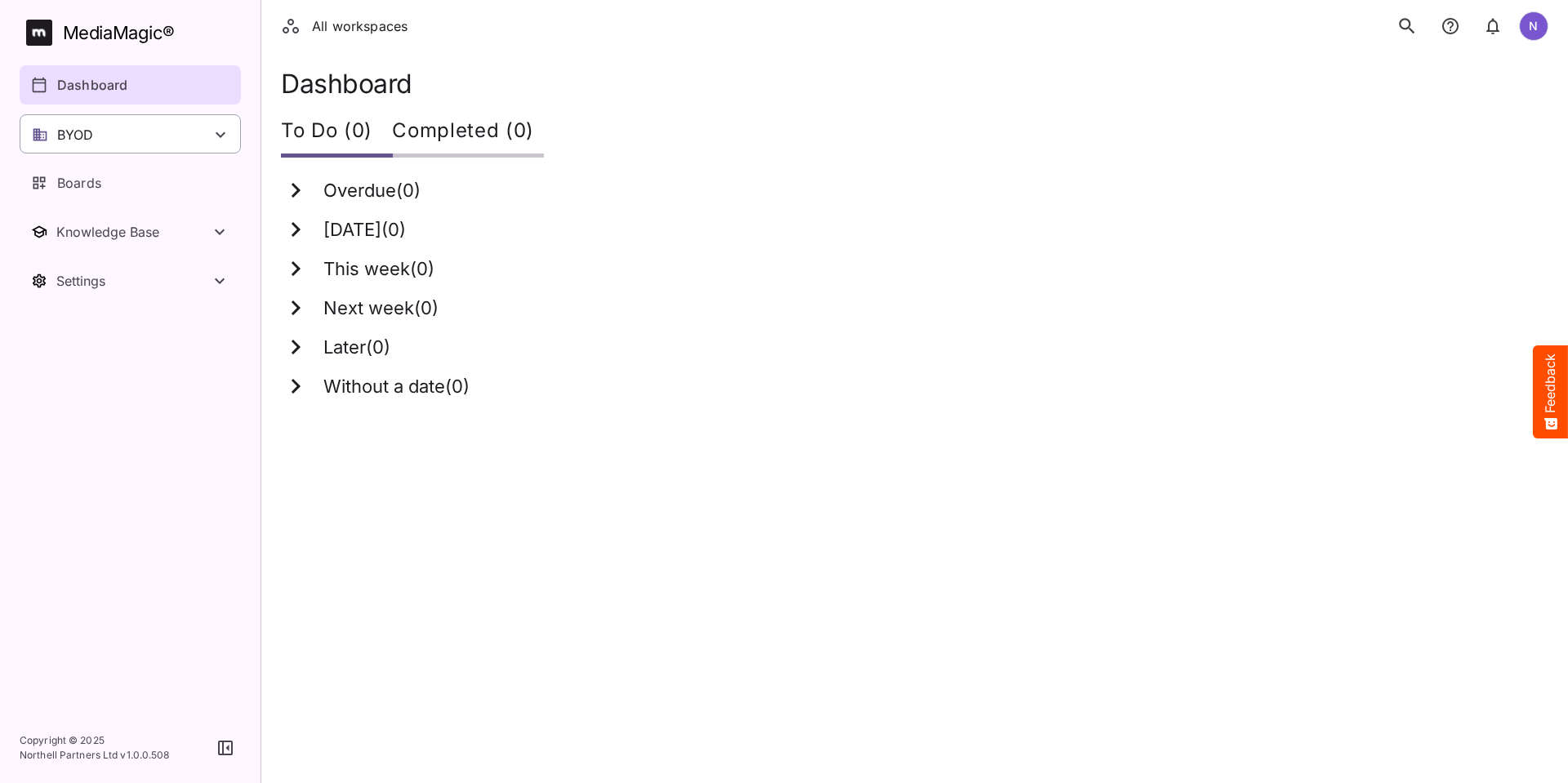
click at [165, 127] on div "BYOD" at bounding box center [130, 134] width 221 height 40
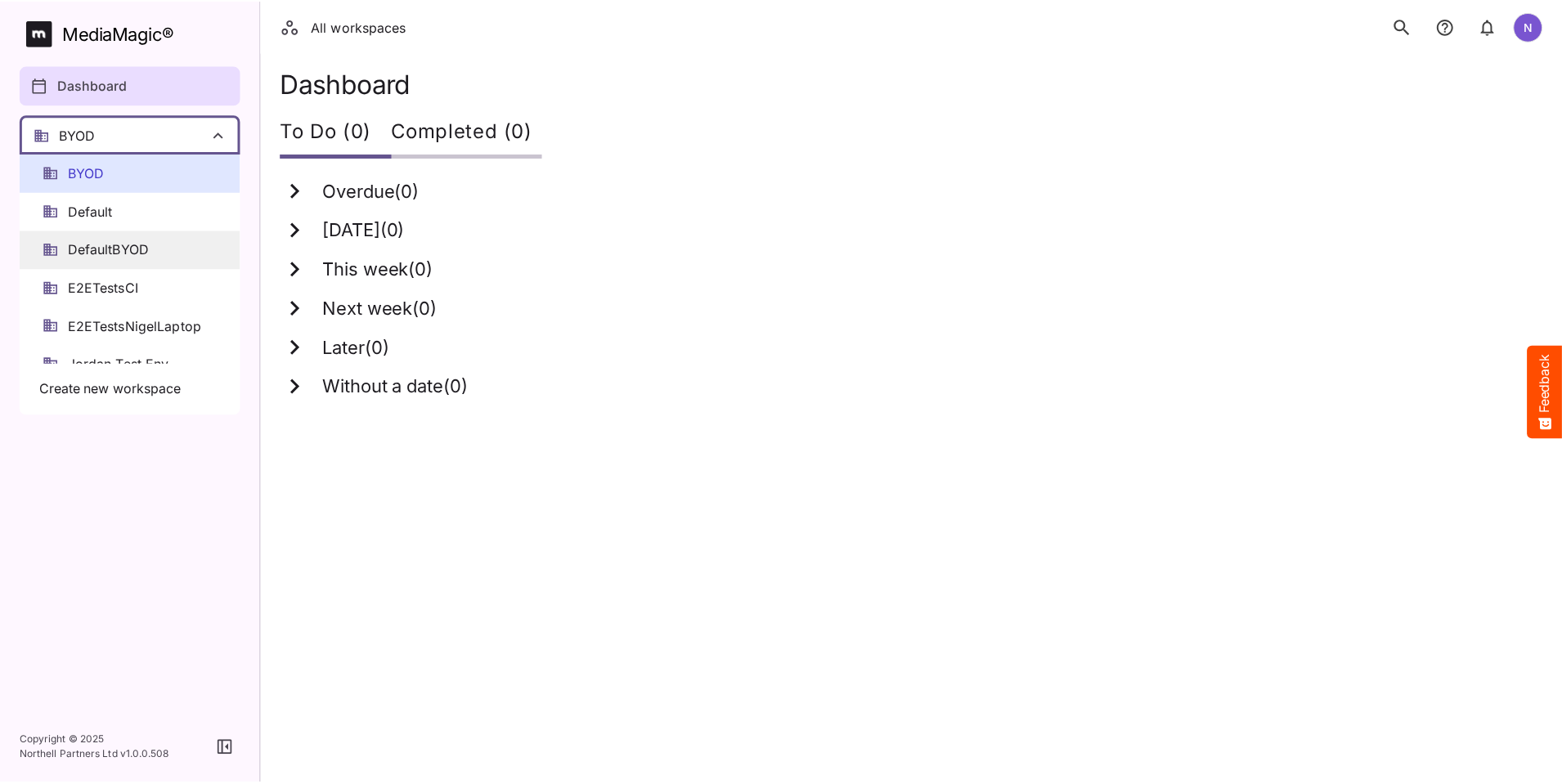
scroll to position [82, 0]
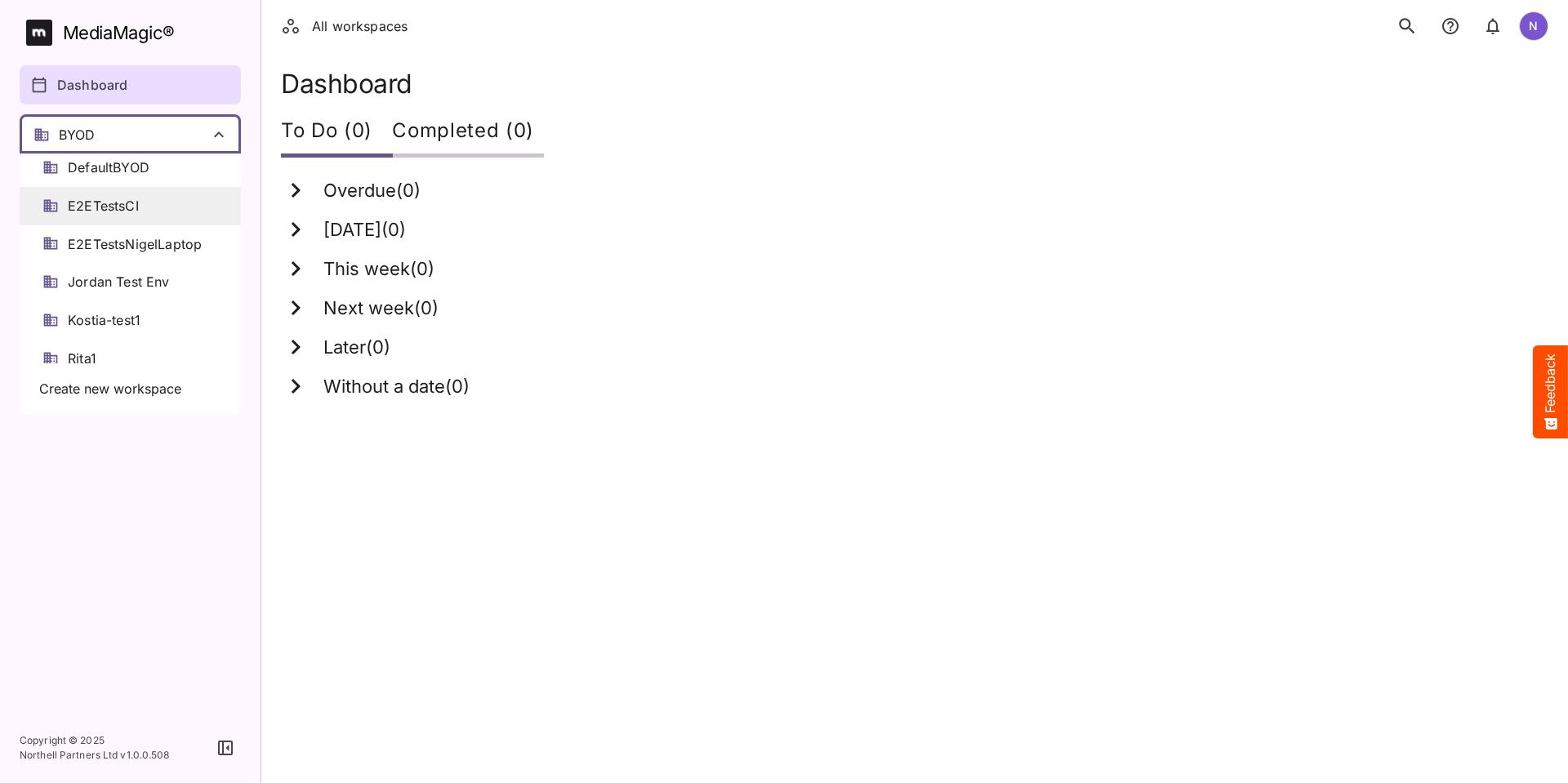
click at [102, 211] on span "E2ETestsCI" at bounding box center [103, 206] width 71 height 19
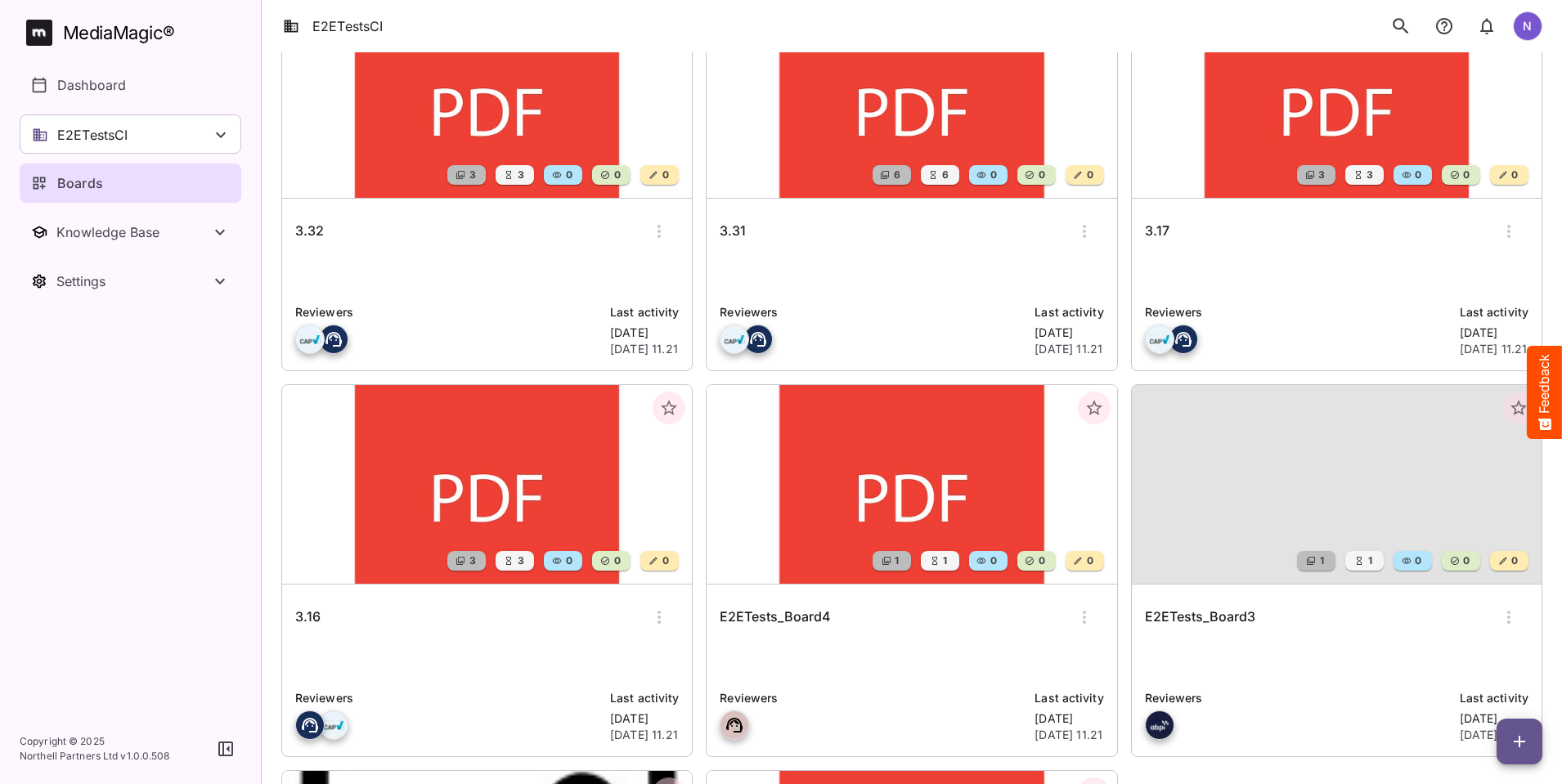
scroll to position [181, 0]
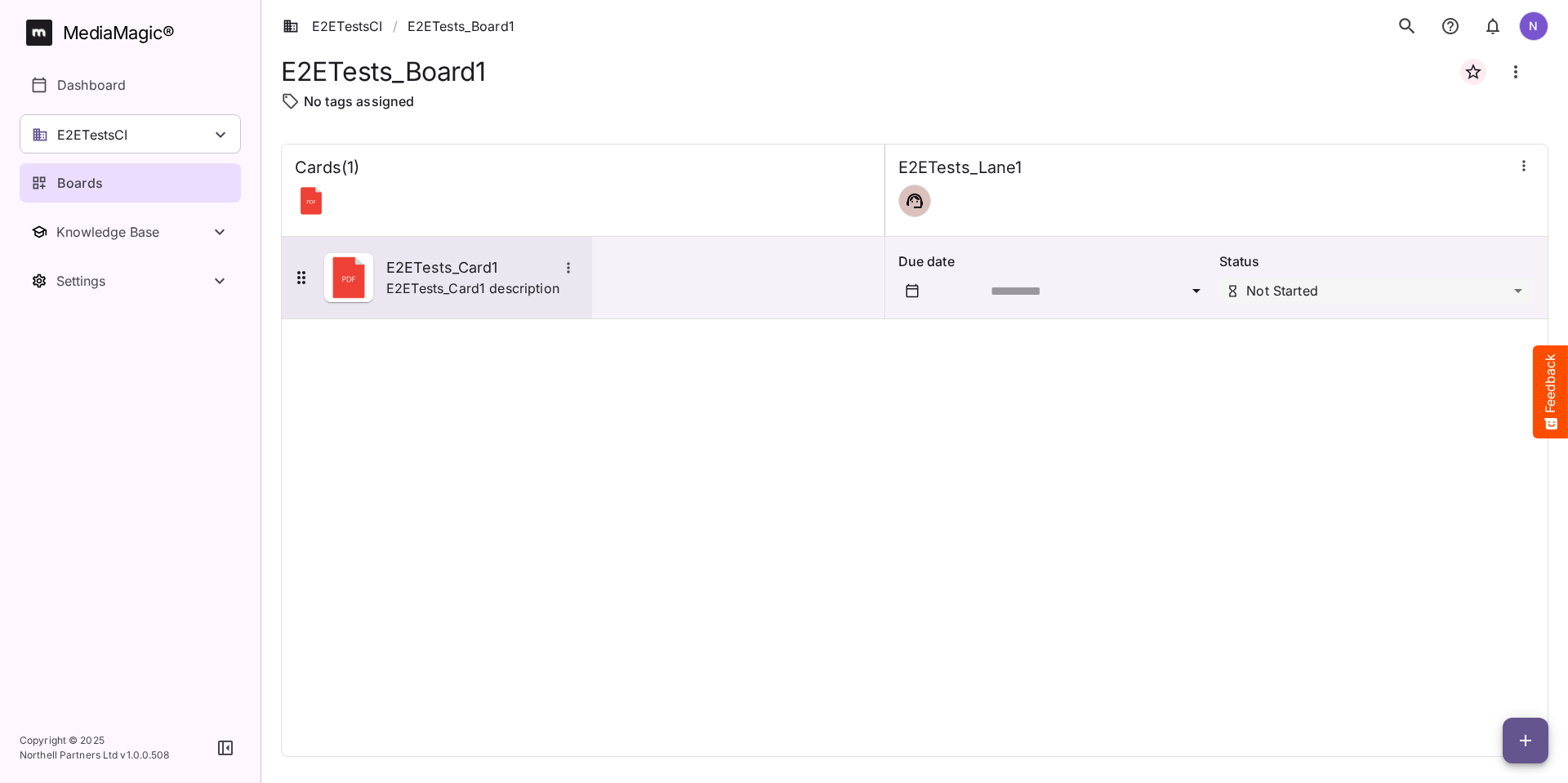
click at [433, 282] on p "E2ETests_Card1 description" at bounding box center [473, 287] width 173 height 20
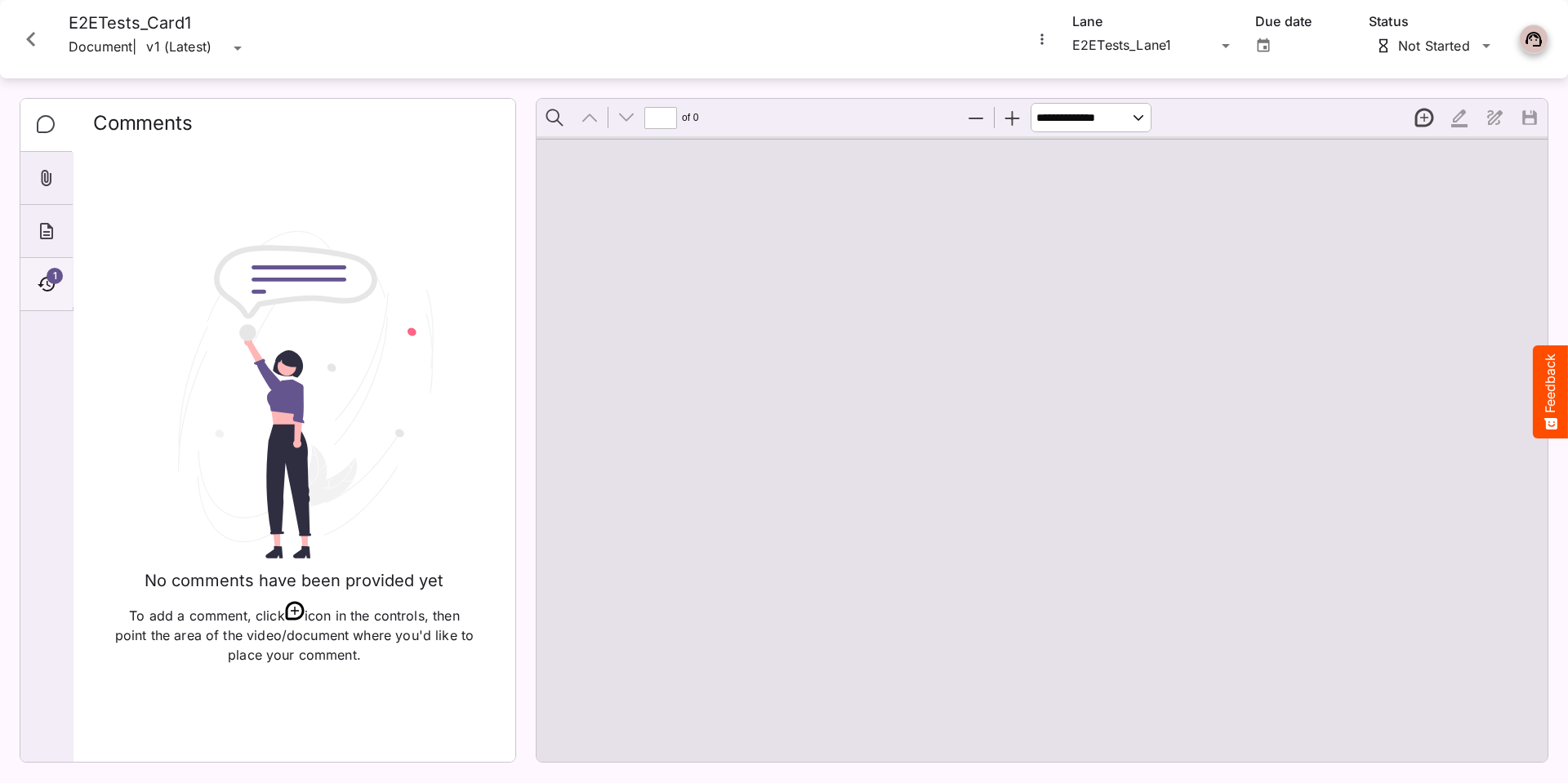
click at [41, 274] on icon "Timeline" at bounding box center [46, 284] width 20 height 20
type input "*"
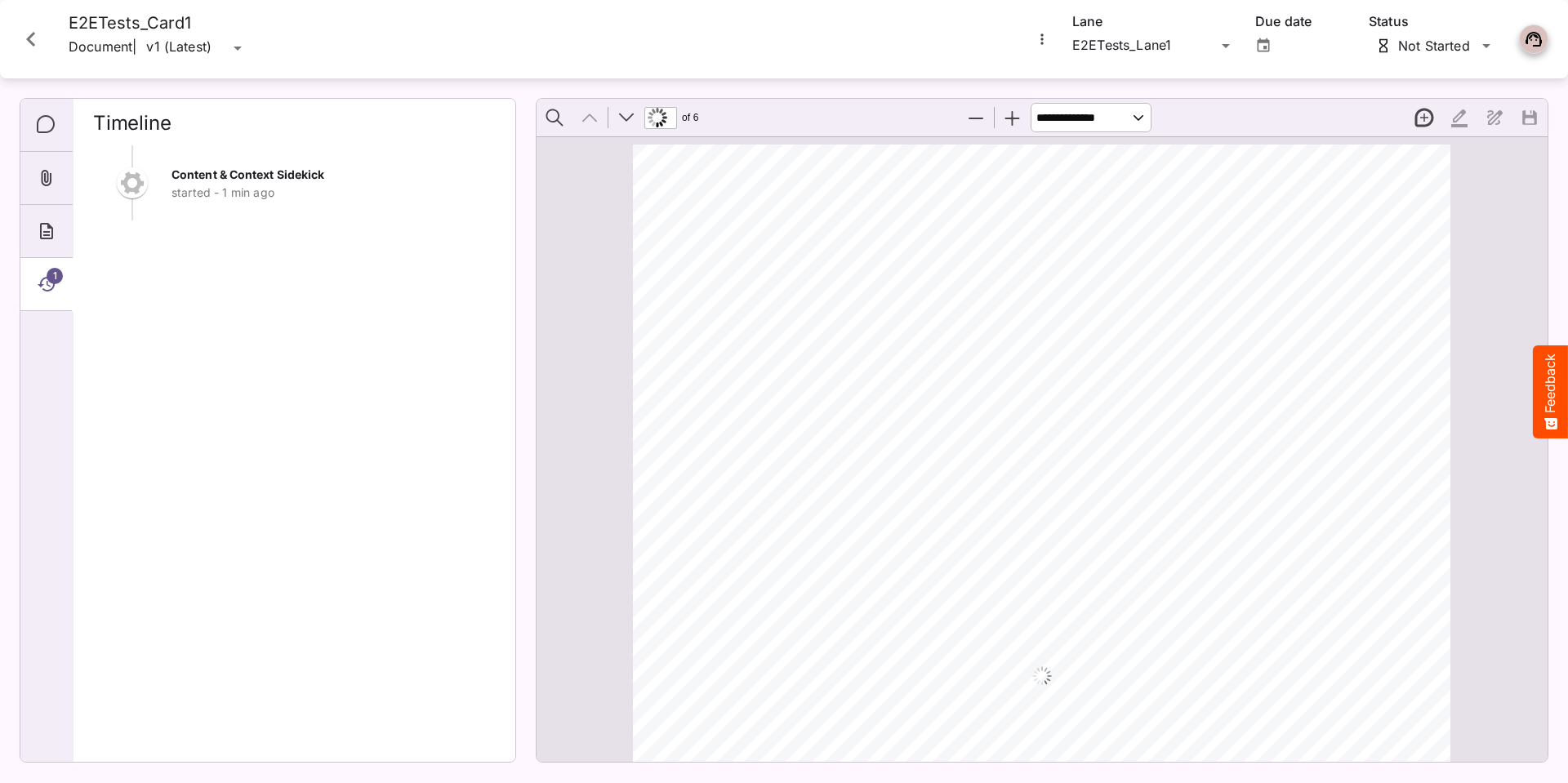
scroll to position [8, 0]
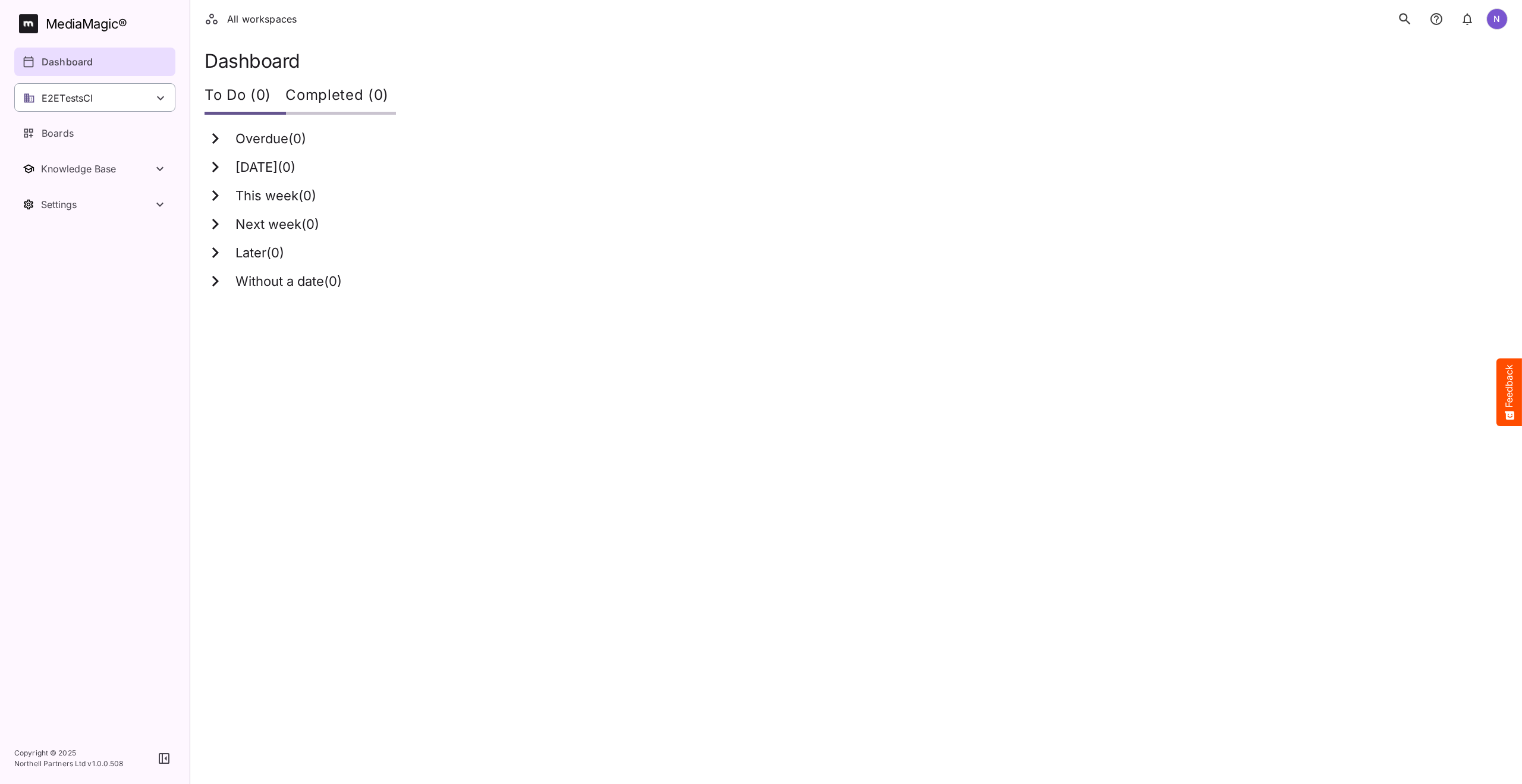
click at [162, 98] on icon at bounding box center [161, 98] width 7 height 4
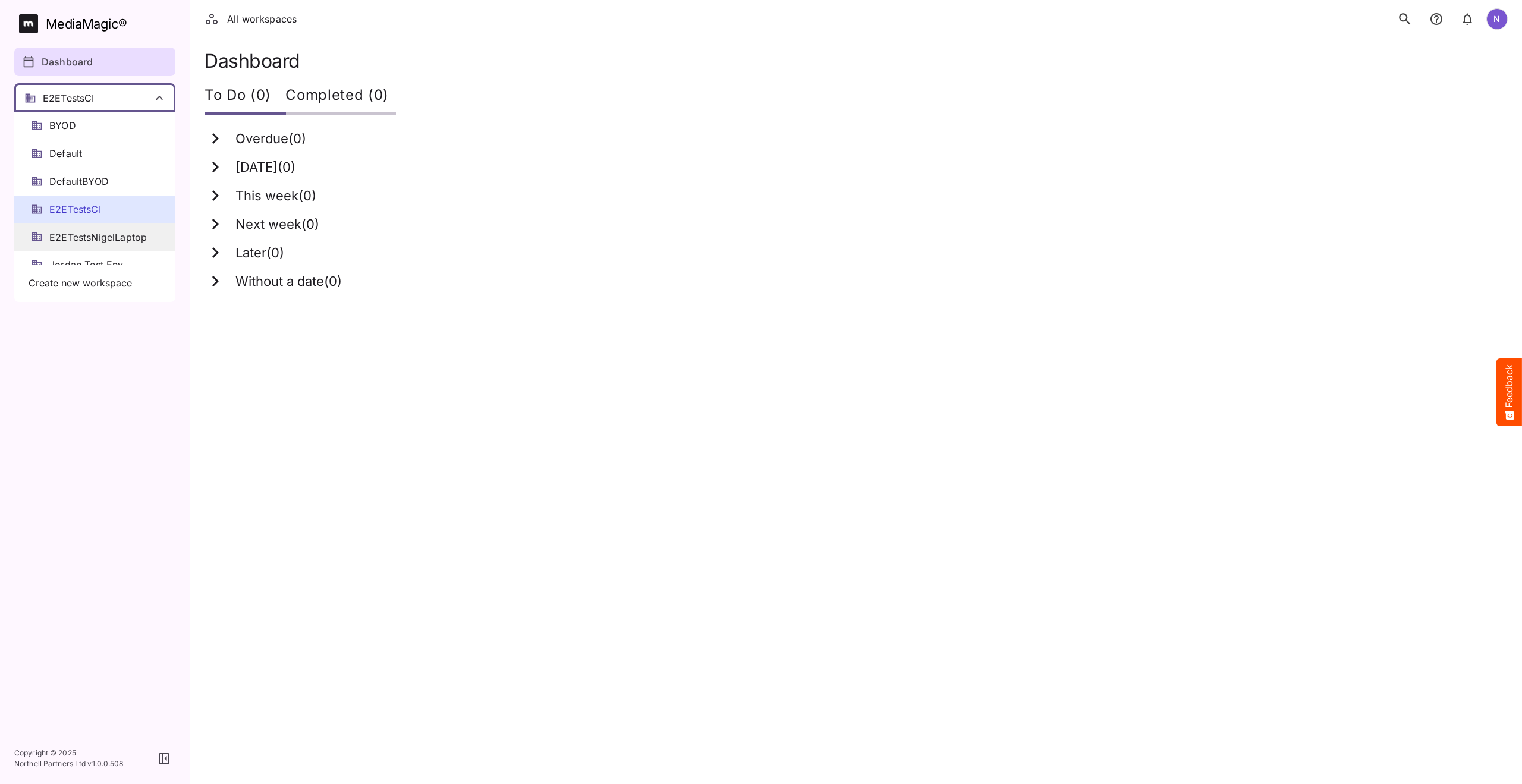
click at [95, 233] on span "E2ETestsNigelLaptop" at bounding box center [98, 237] width 97 height 14
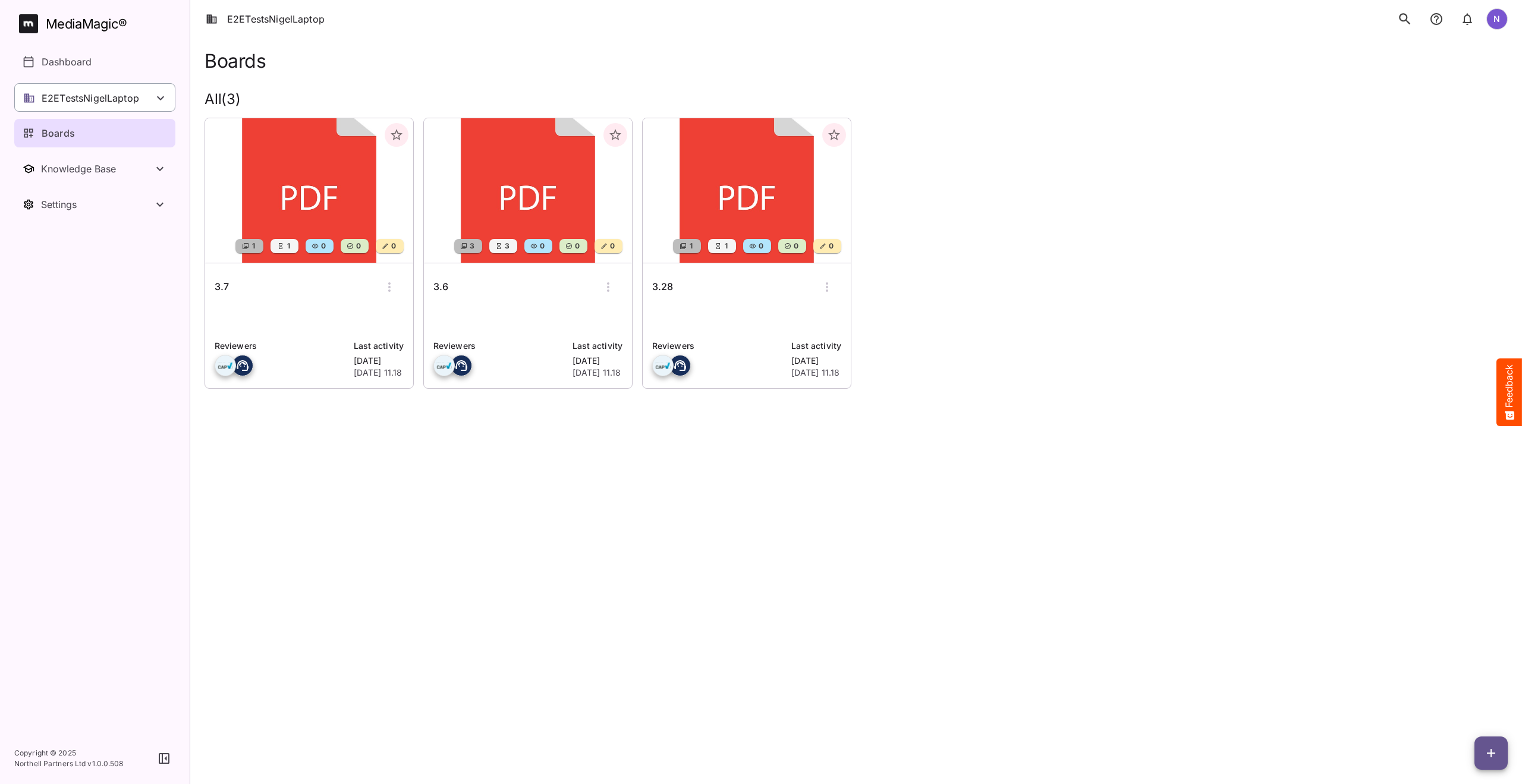
click at [164, 95] on icon at bounding box center [161, 98] width 14 height 14
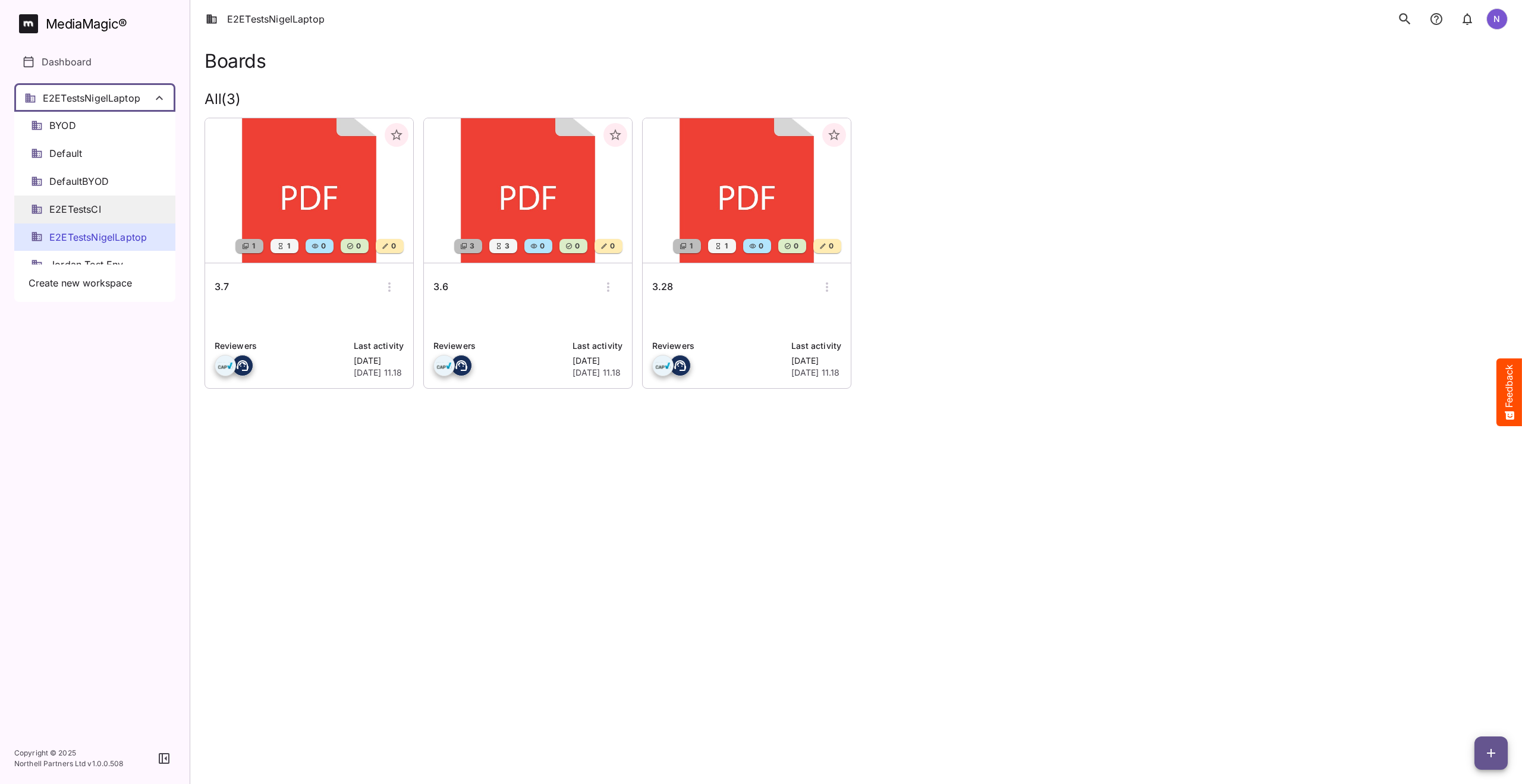
click at [71, 205] on span "E2ETestsCI" at bounding box center [75, 209] width 51 height 14
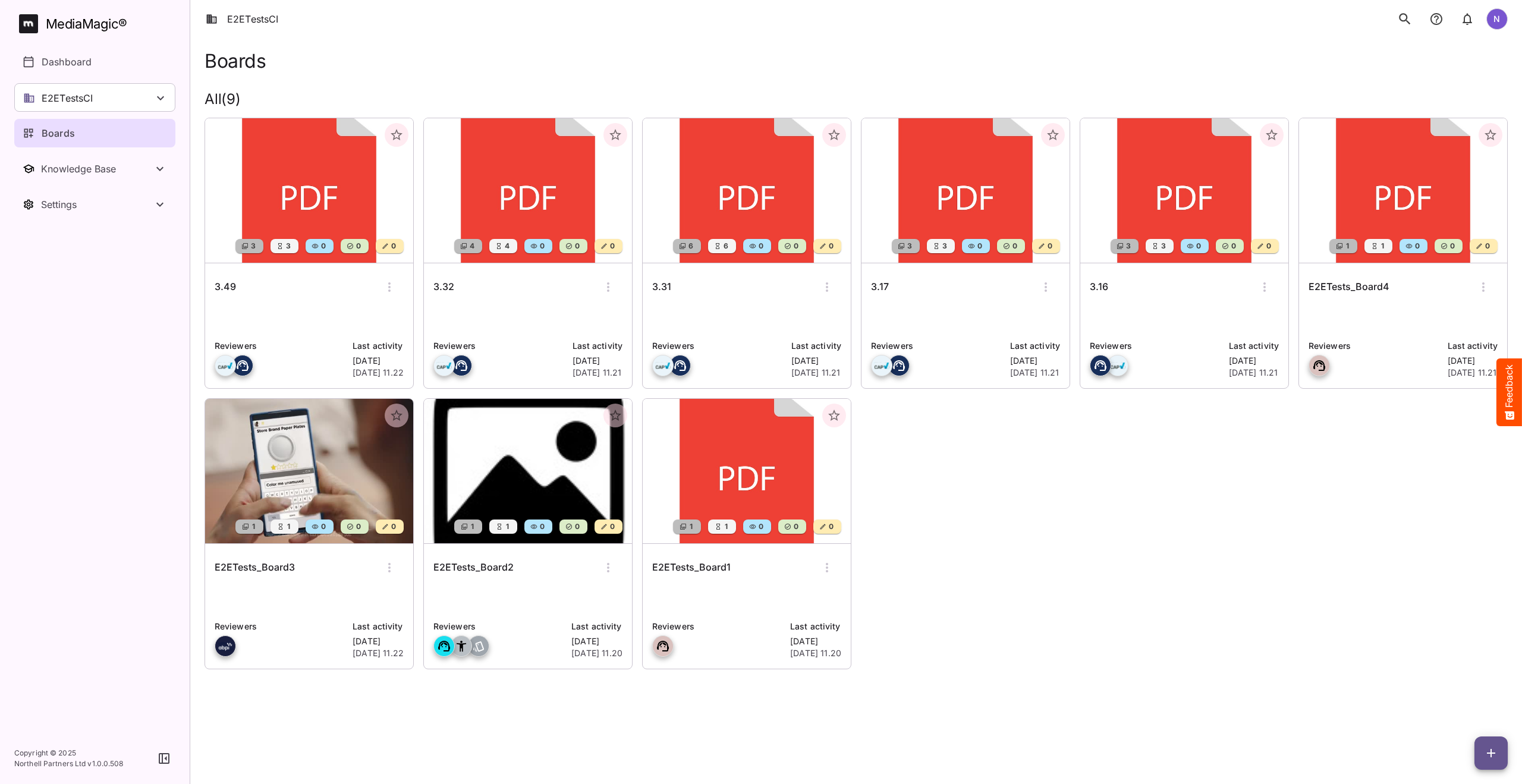
click at [714, 563] on h6 "E2ETests_Board1" at bounding box center [691, 567] width 78 height 16
click at [485, 567] on h6 "E2ETests_Board2" at bounding box center [473, 567] width 80 height 16
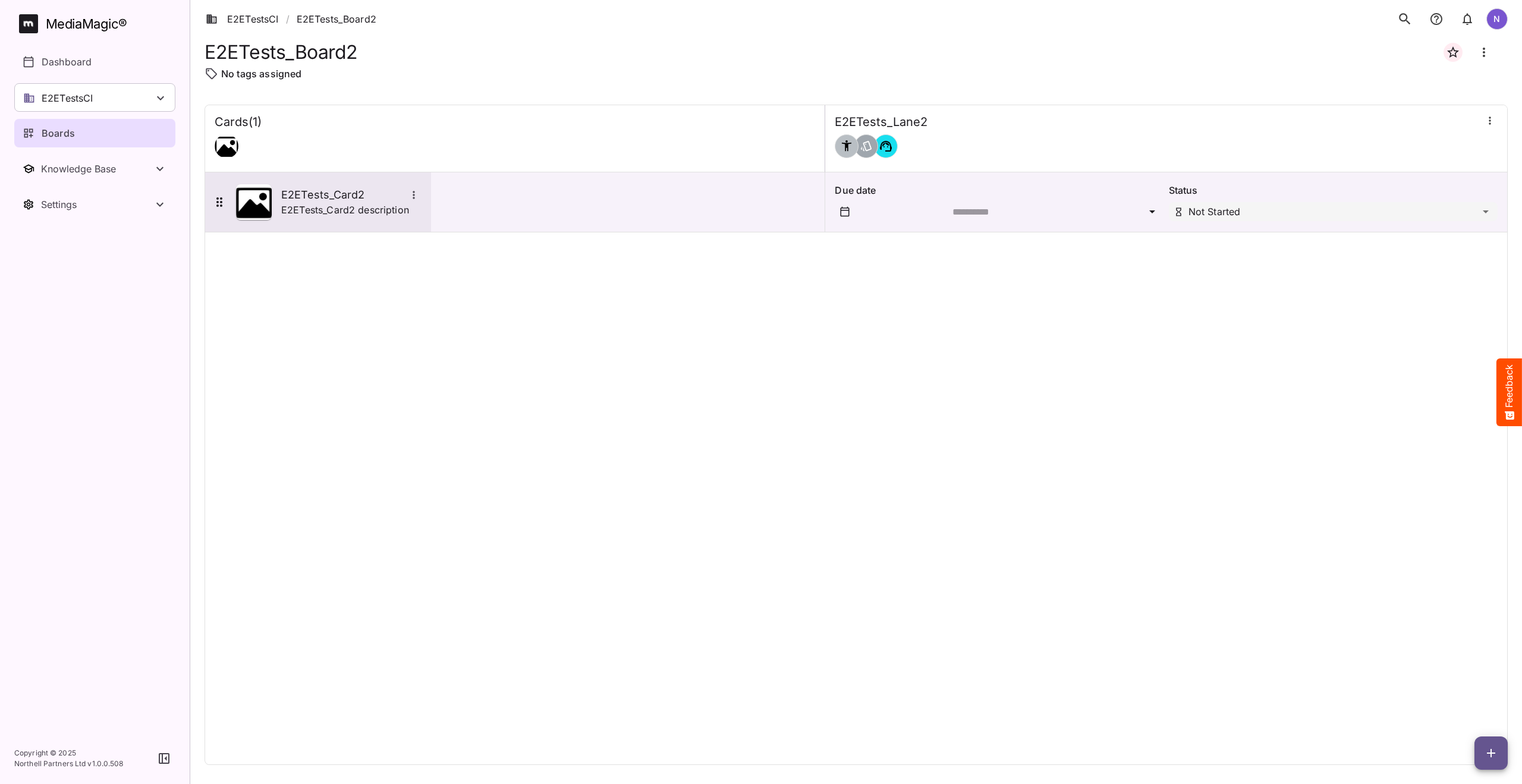
click at [330, 205] on p "E2ETests_Card2 description" at bounding box center [345, 209] width 128 height 14
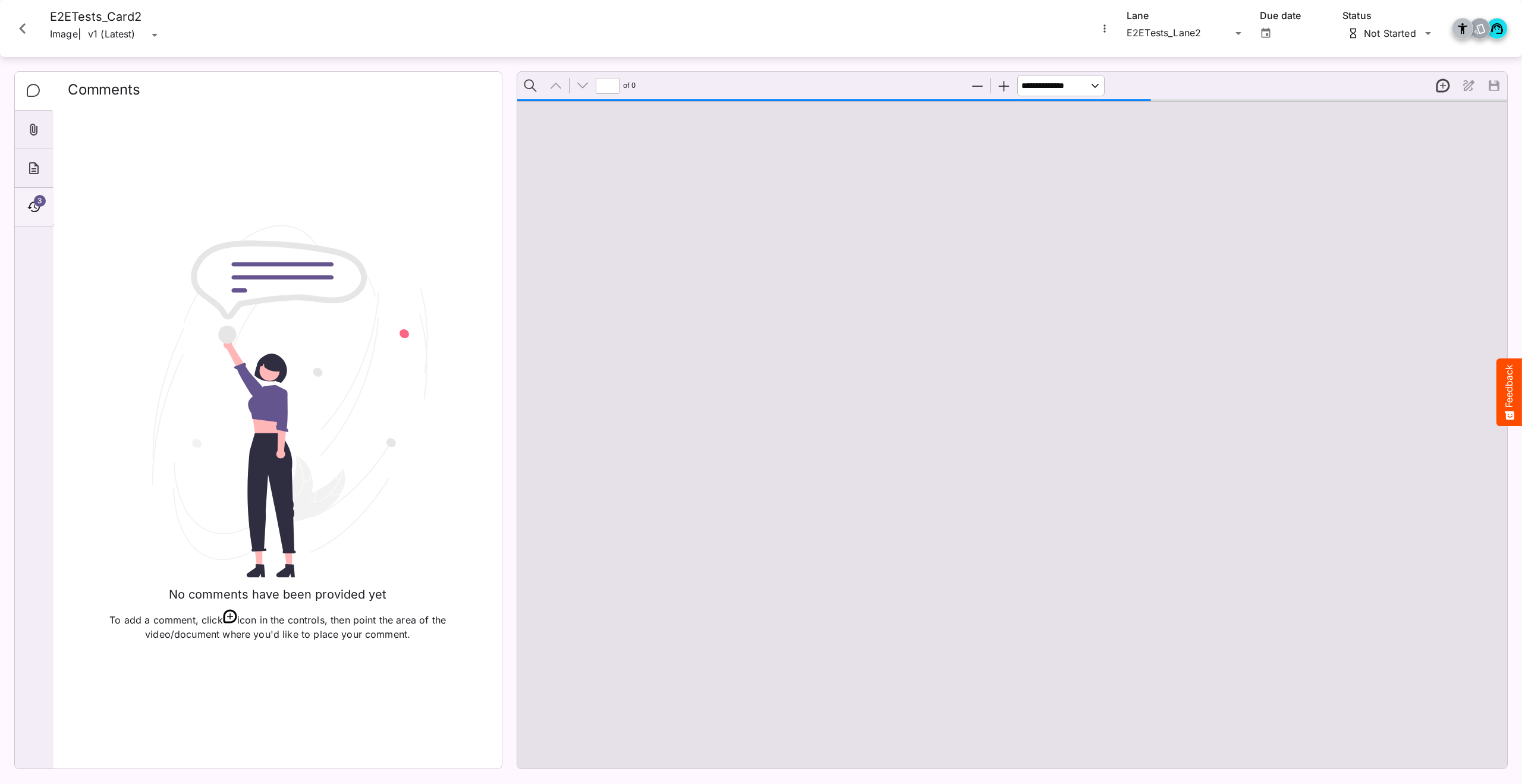
type input "*"
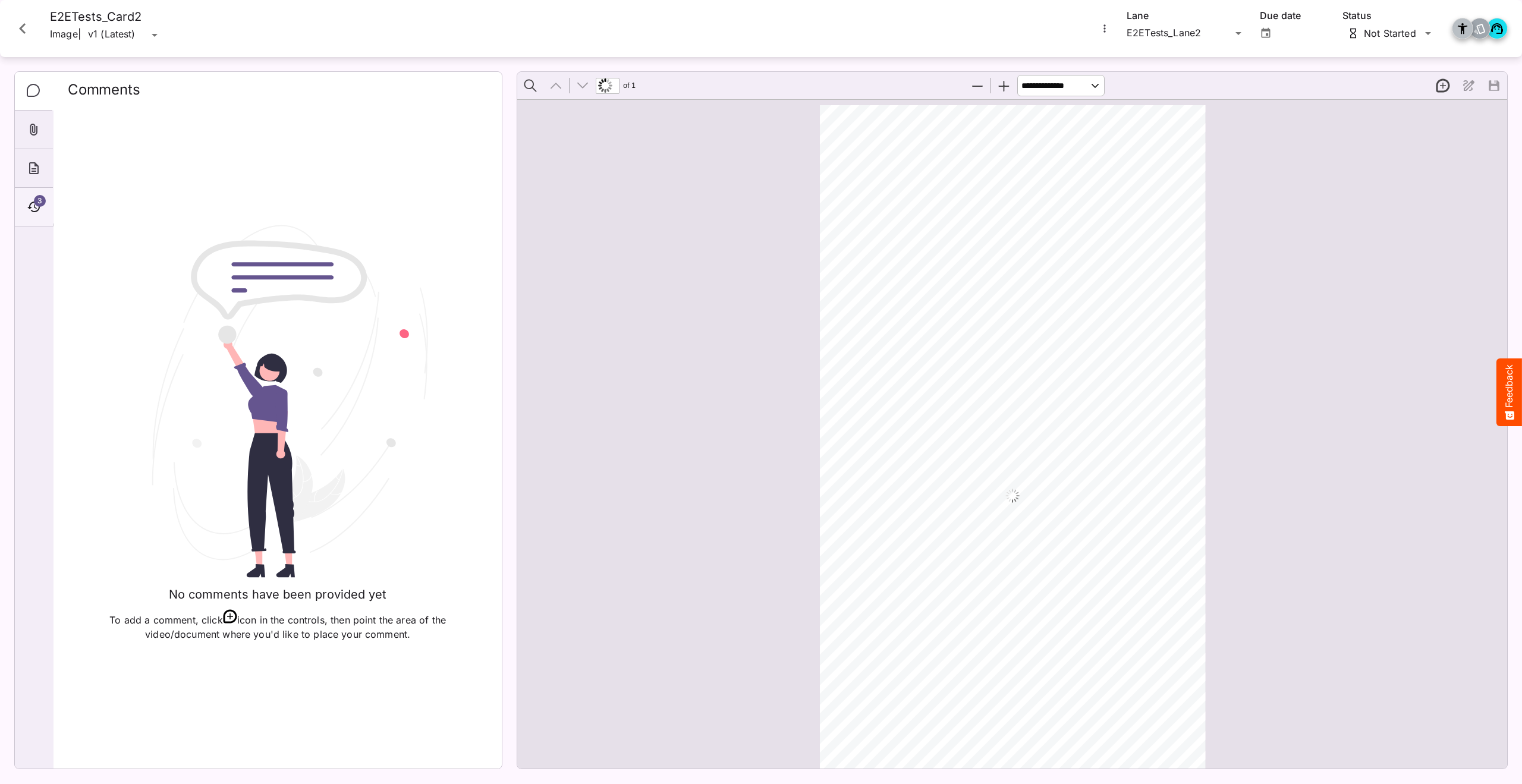
click at [34, 197] on div "3" at bounding box center [34, 207] width 38 height 38
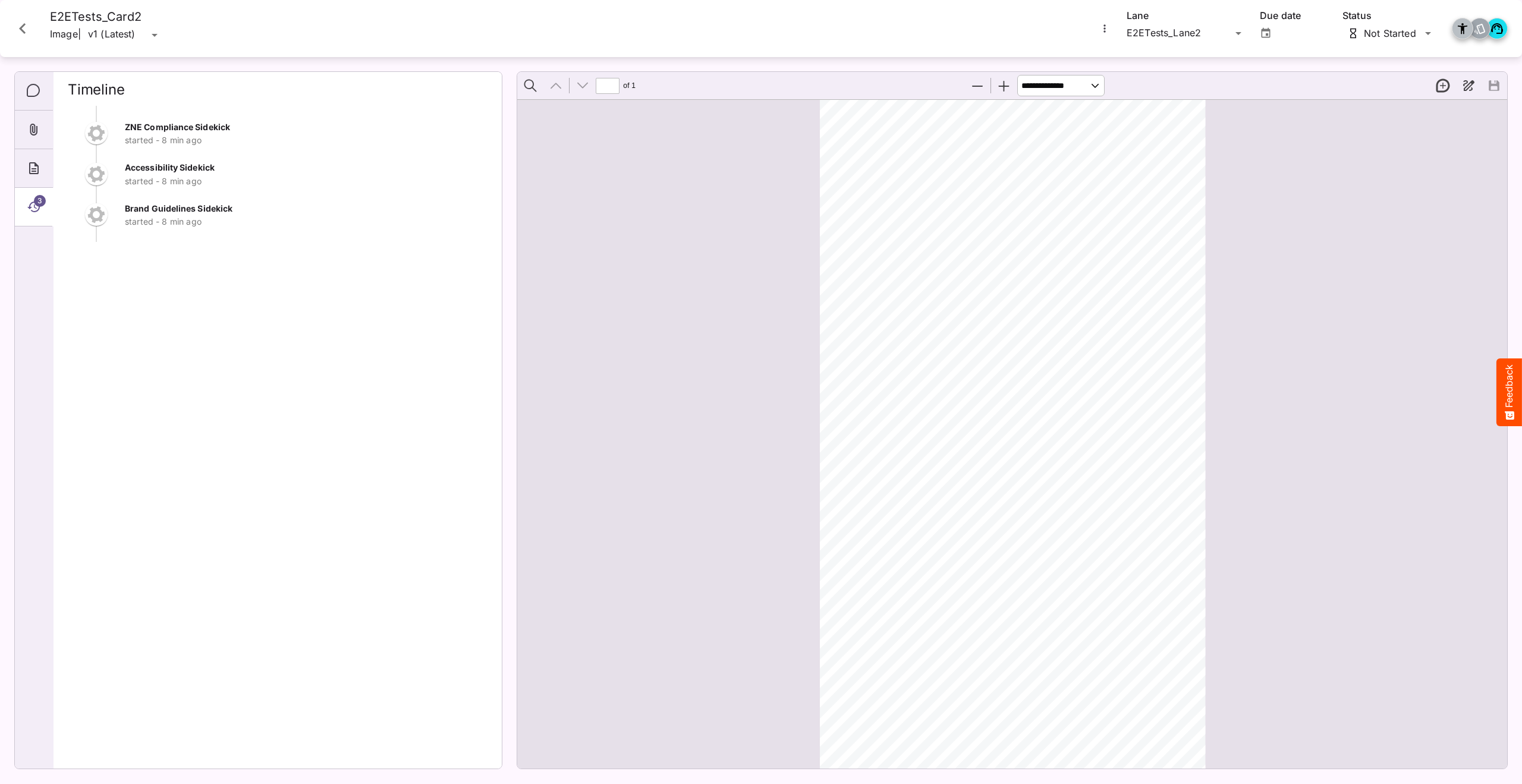
click at [23, 27] on icon "Close card" at bounding box center [22, 28] width 21 height 21
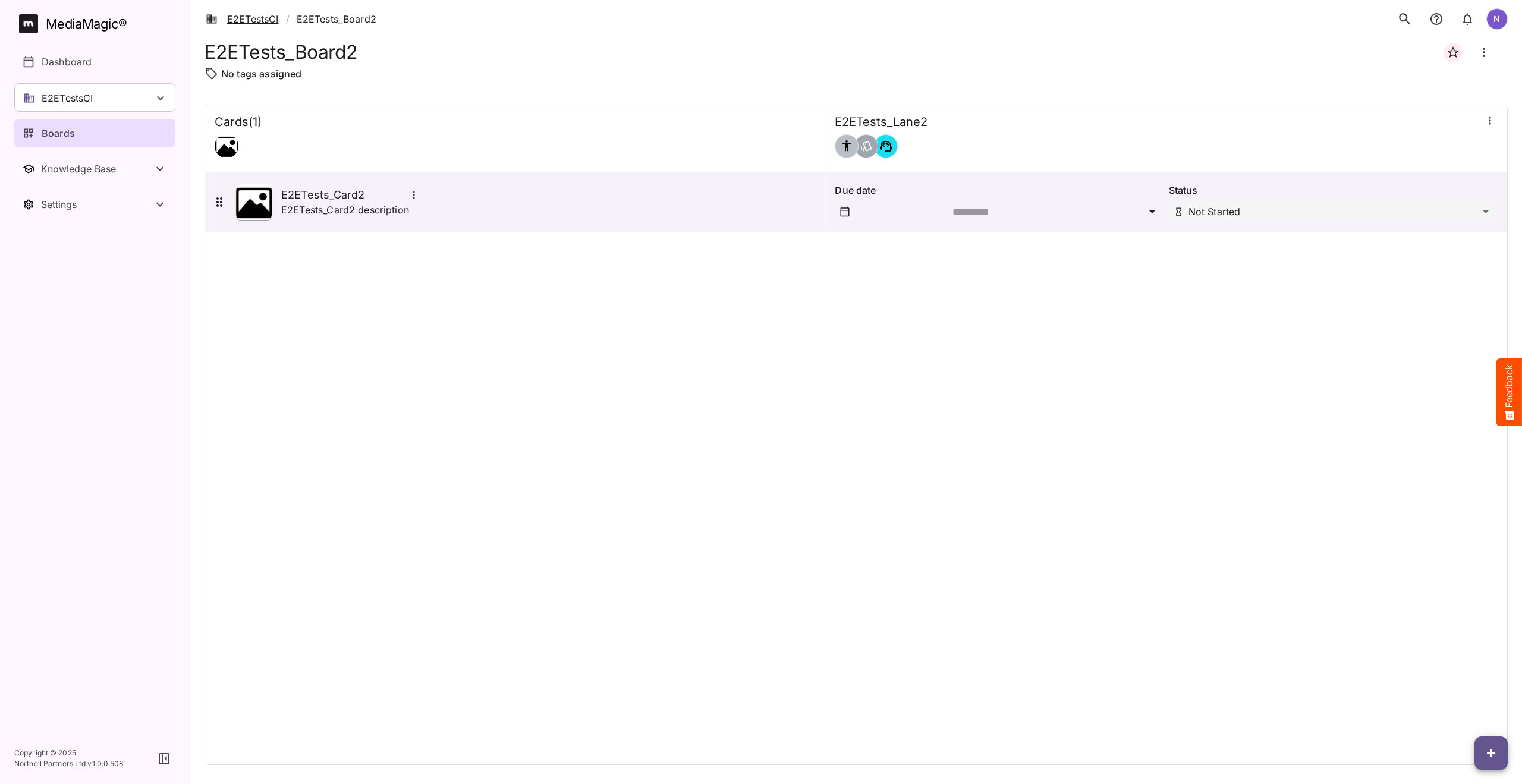
click at [257, 23] on link "E2ETestsCI" at bounding box center [242, 19] width 73 height 14
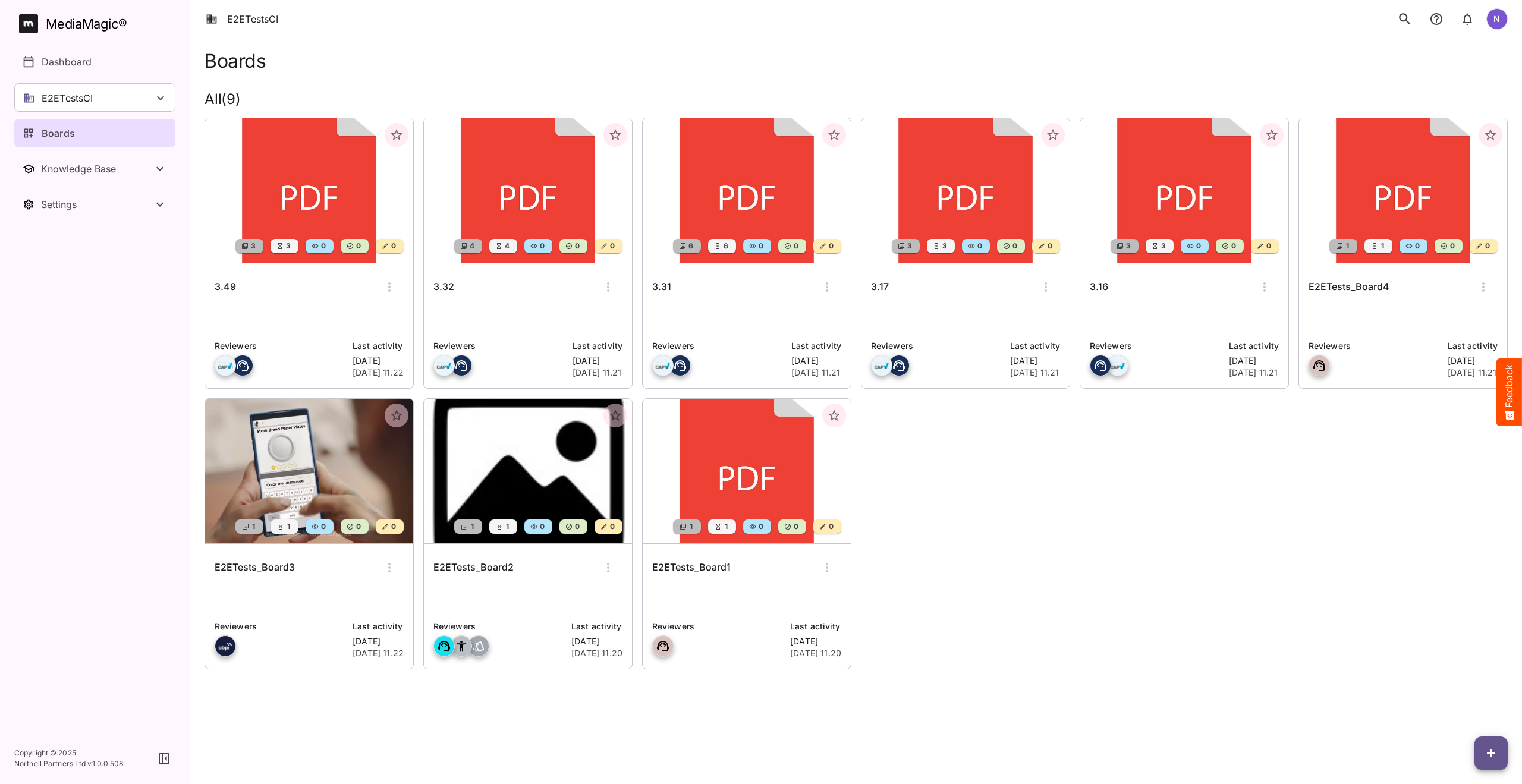
click at [258, 566] on h6 "E2ETests_Board3" at bounding box center [255, 567] width 80 height 16
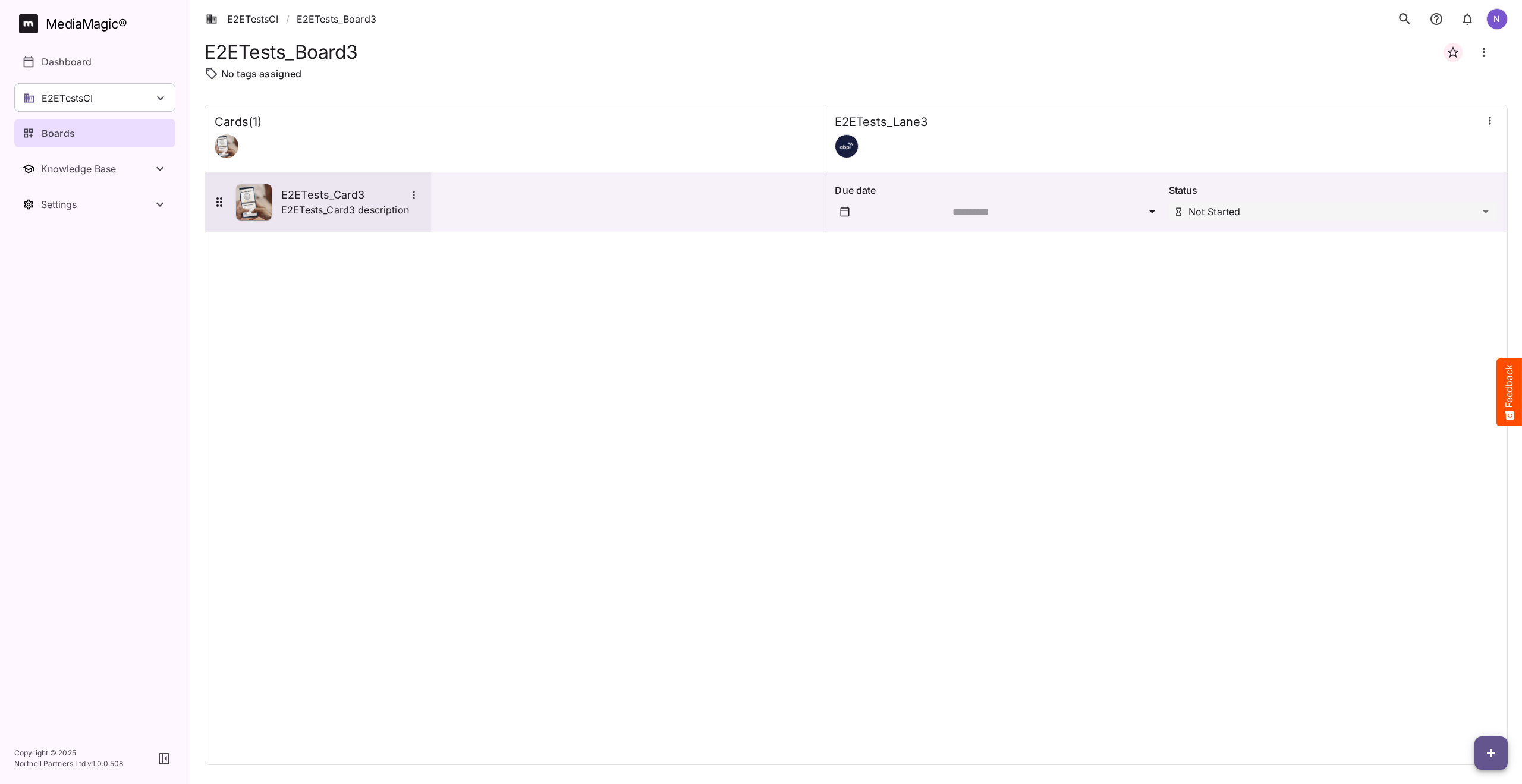
click at [309, 201] on h5 "E2ETests_Card3" at bounding box center [344, 195] width 125 height 14
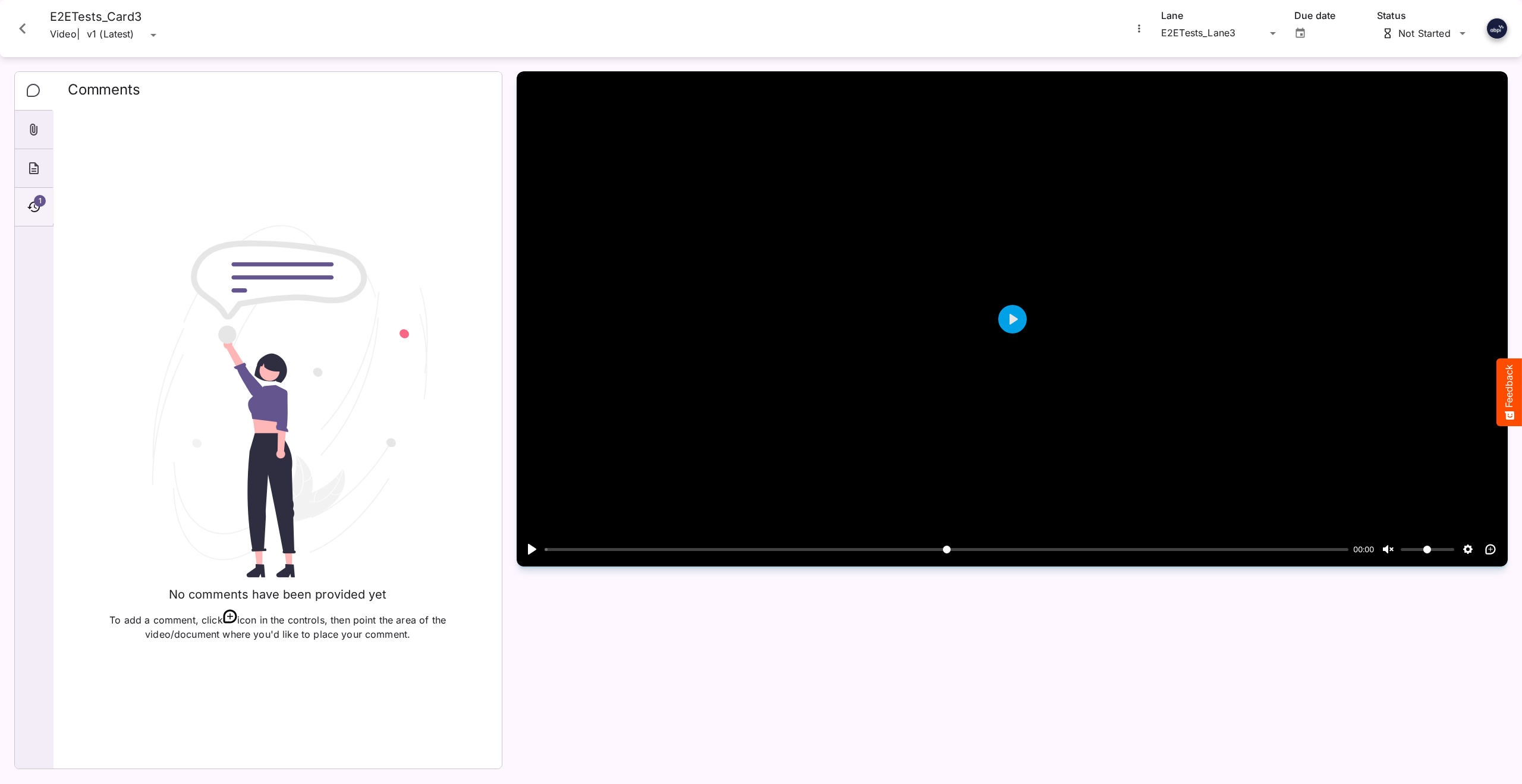
click at [44, 198] on span "1" at bounding box center [39, 200] width 12 height 12
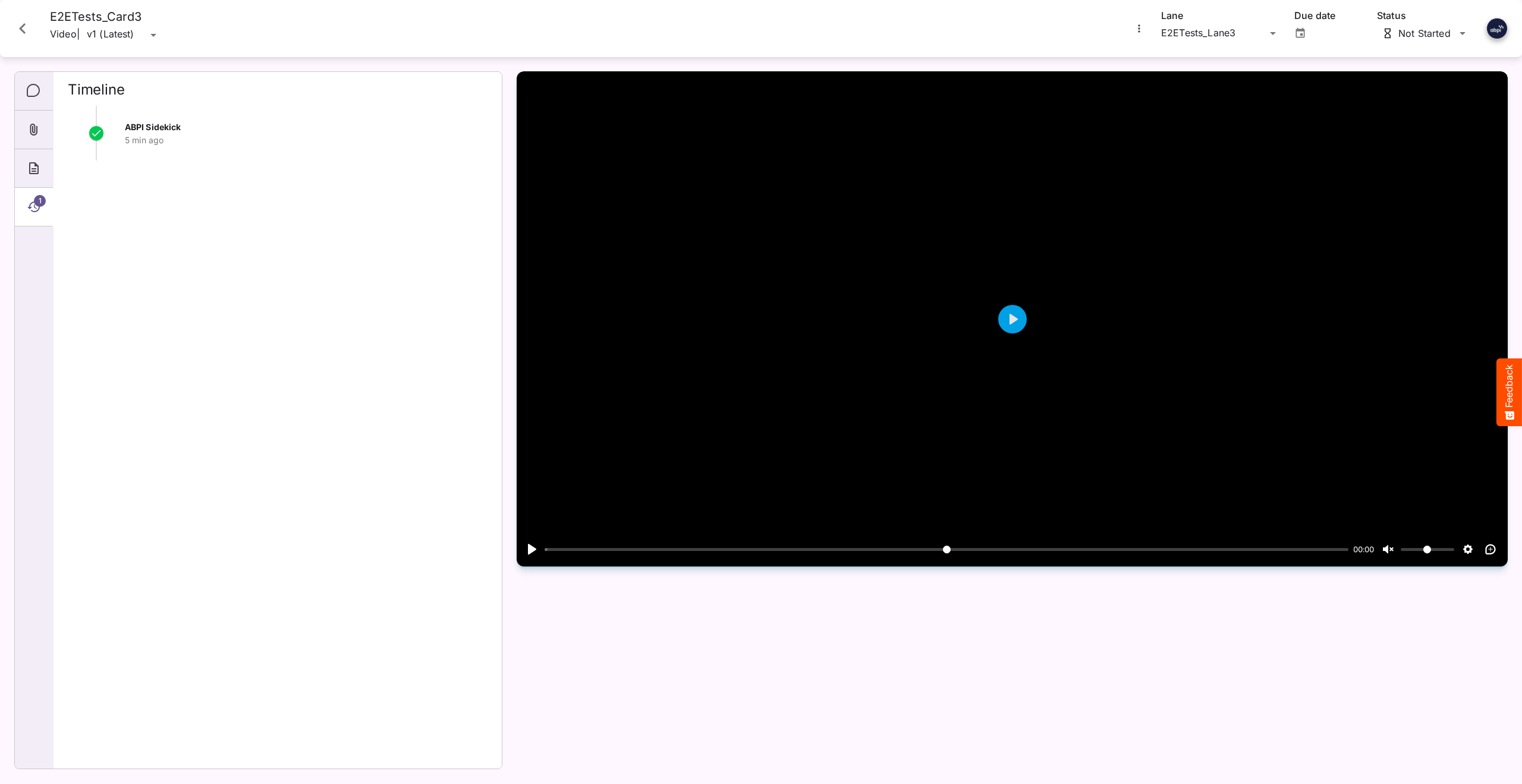
click at [25, 28] on icon "Close card" at bounding box center [22, 28] width 21 height 21
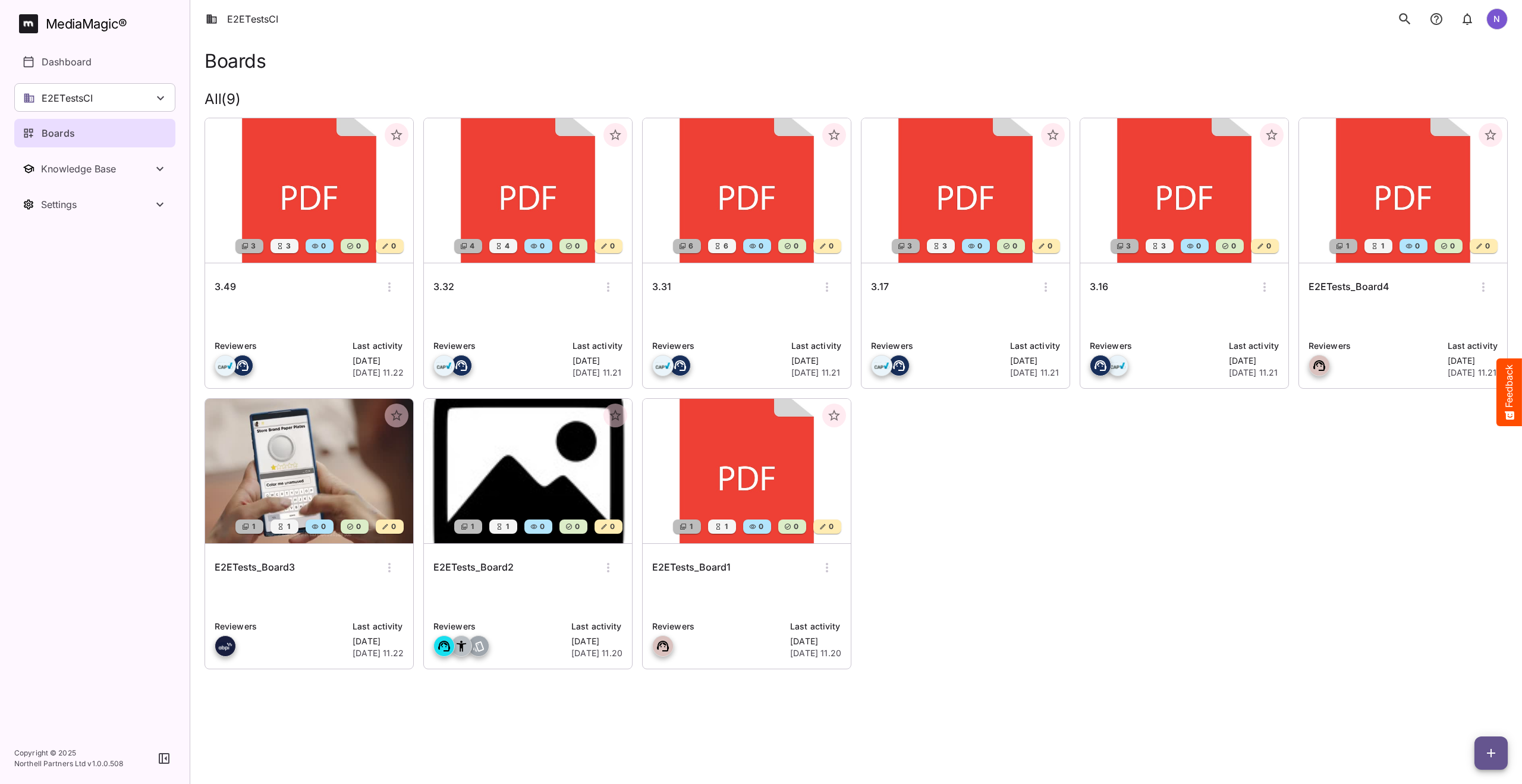
click at [1341, 285] on h6 "E2ETests_Board4" at bounding box center [1349, 287] width 81 height 16
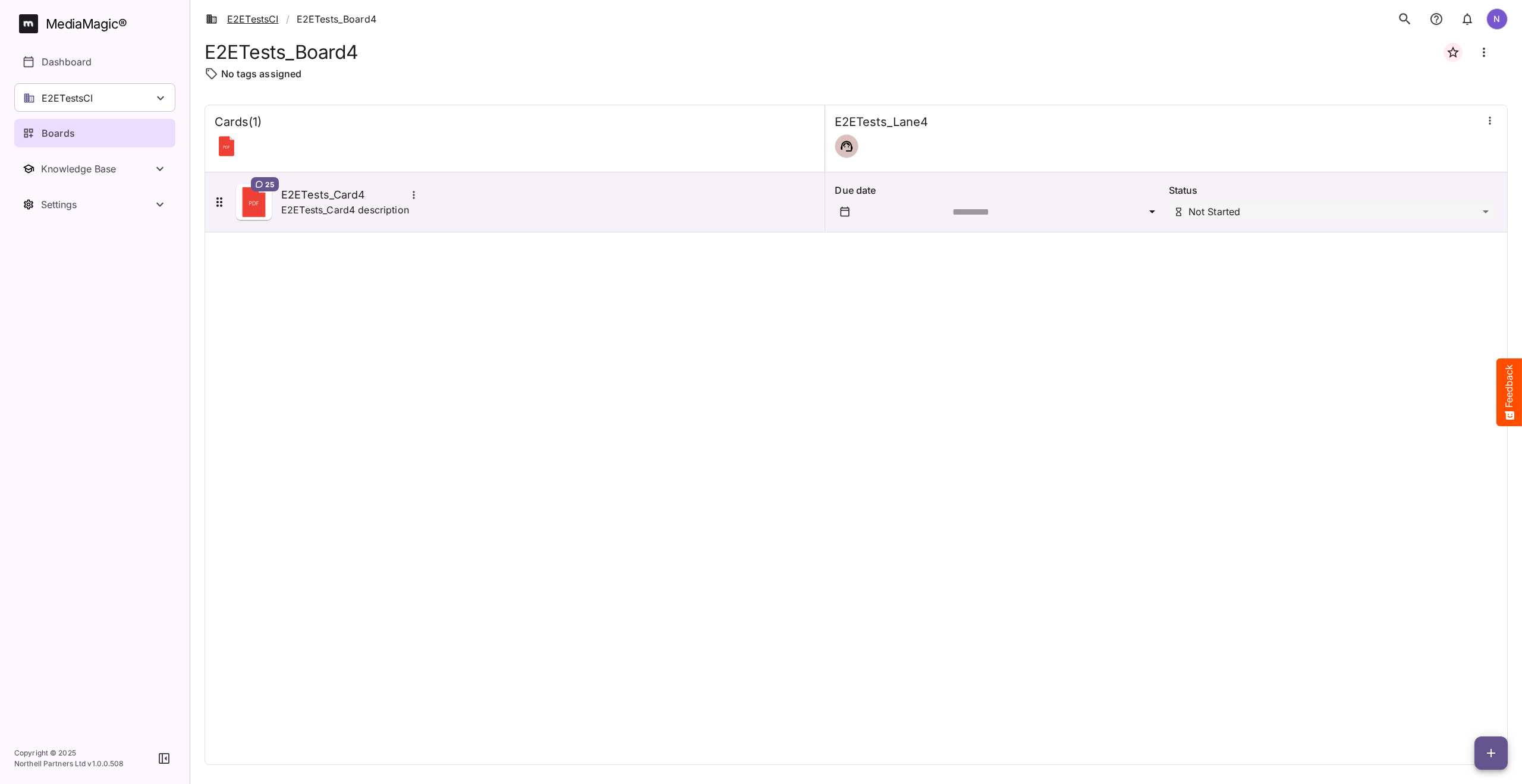
click at [246, 16] on link "E2ETestsCI" at bounding box center [242, 19] width 73 height 14
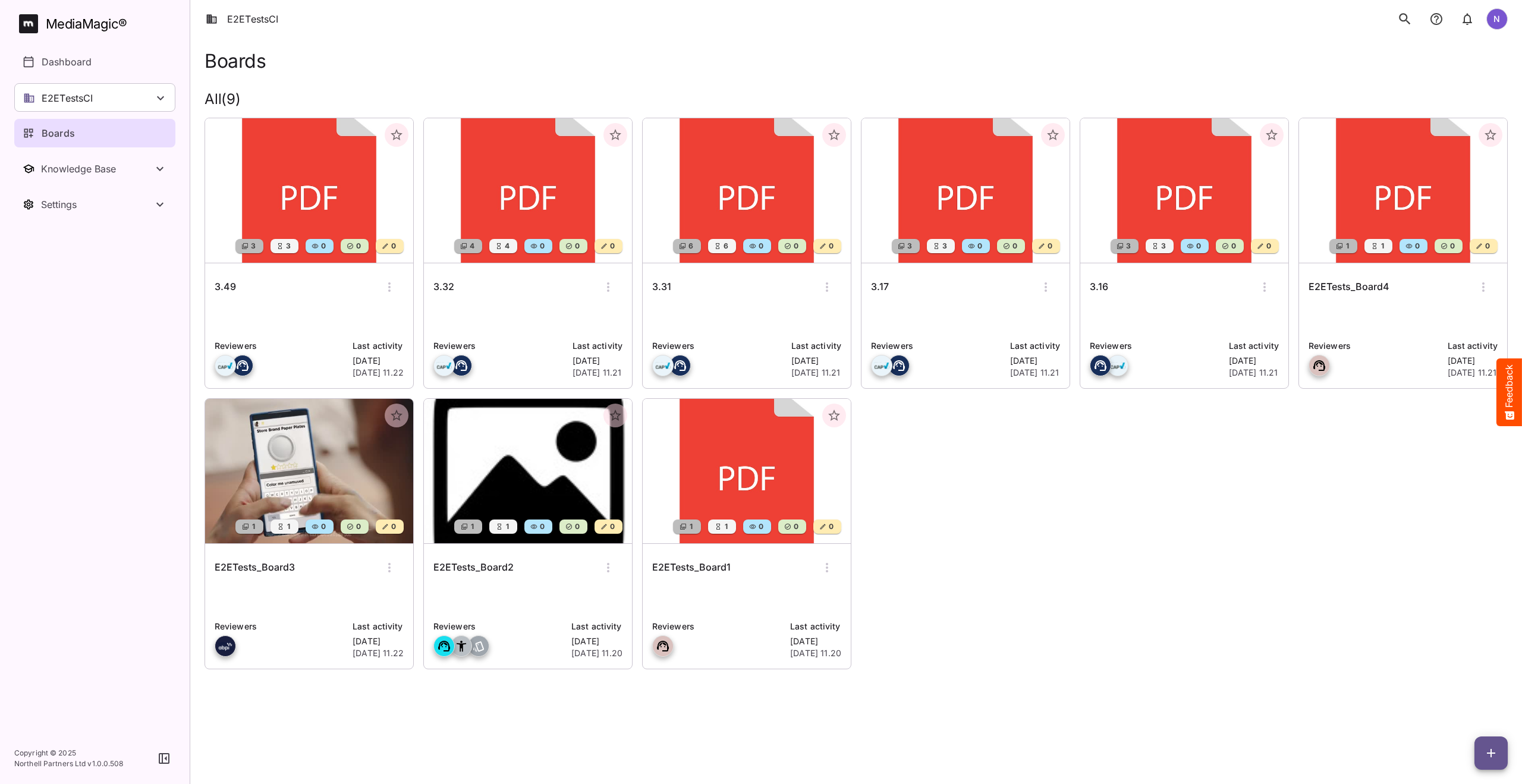
click at [1099, 286] on h6 "3.16" at bounding box center [1099, 287] width 19 height 16
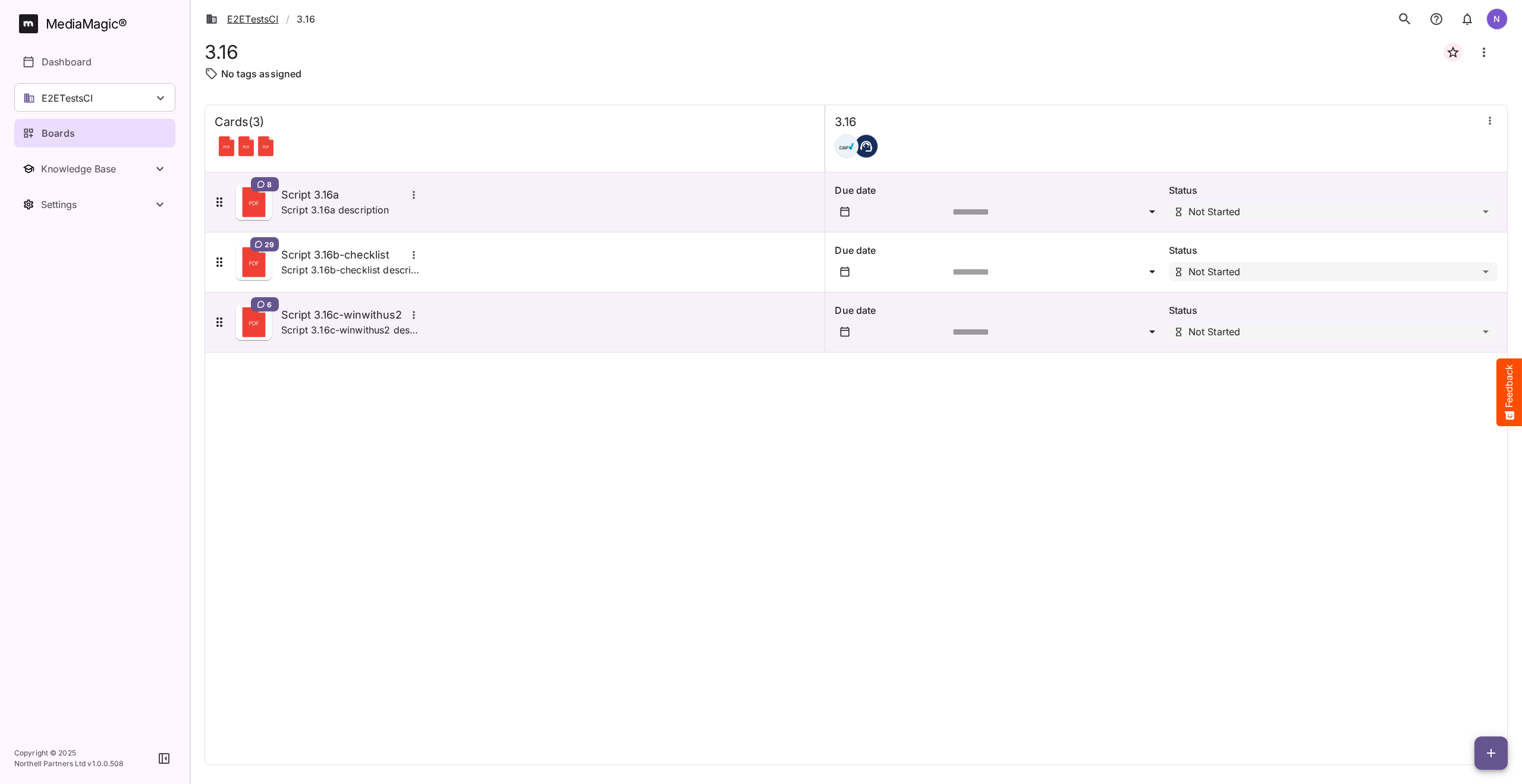
click at [236, 14] on link "E2ETestsCI" at bounding box center [242, 19] width 73 height 14
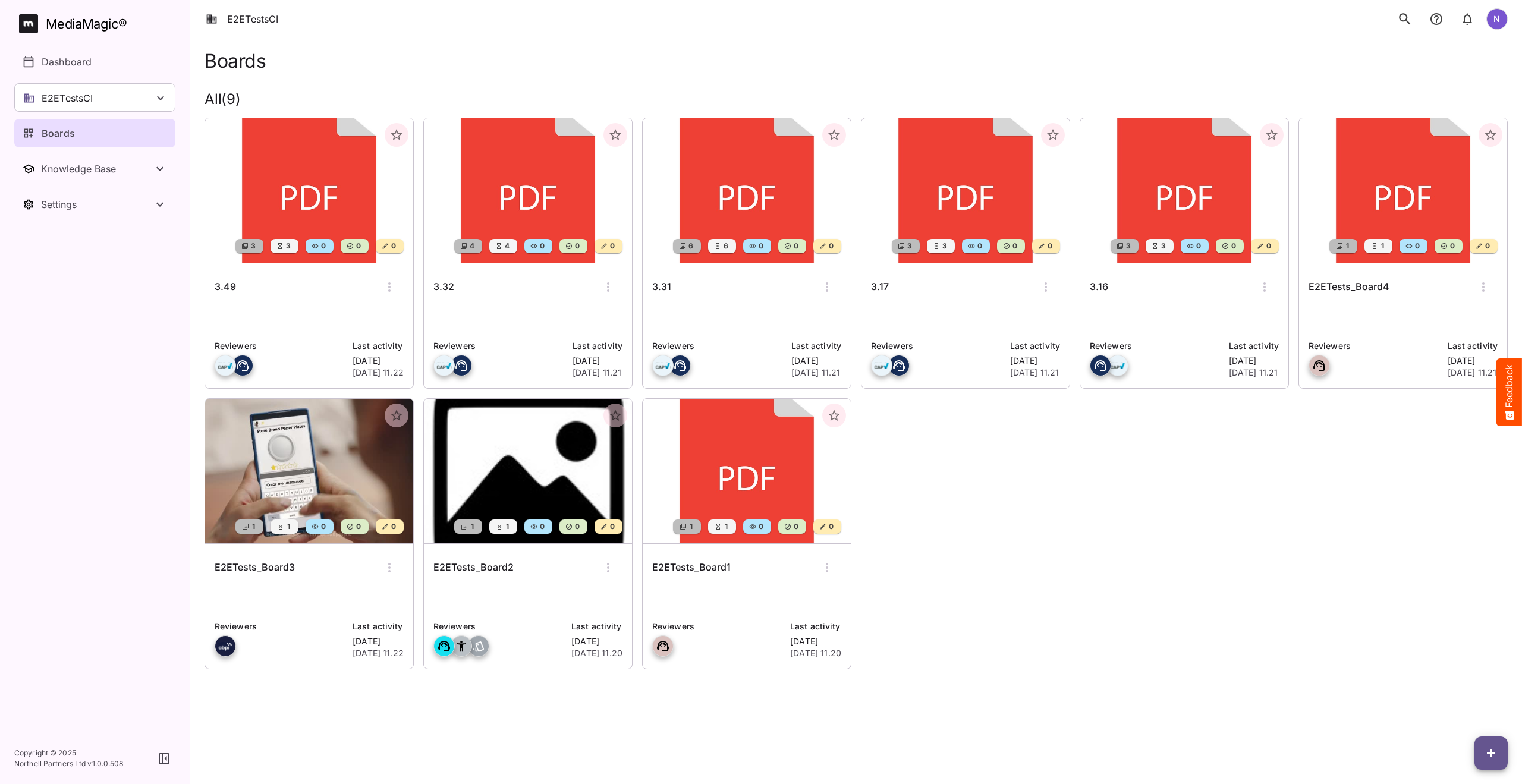
click at [883, 286] on h6 "3.17" at bounding box center [880, 287] width 18 height 16
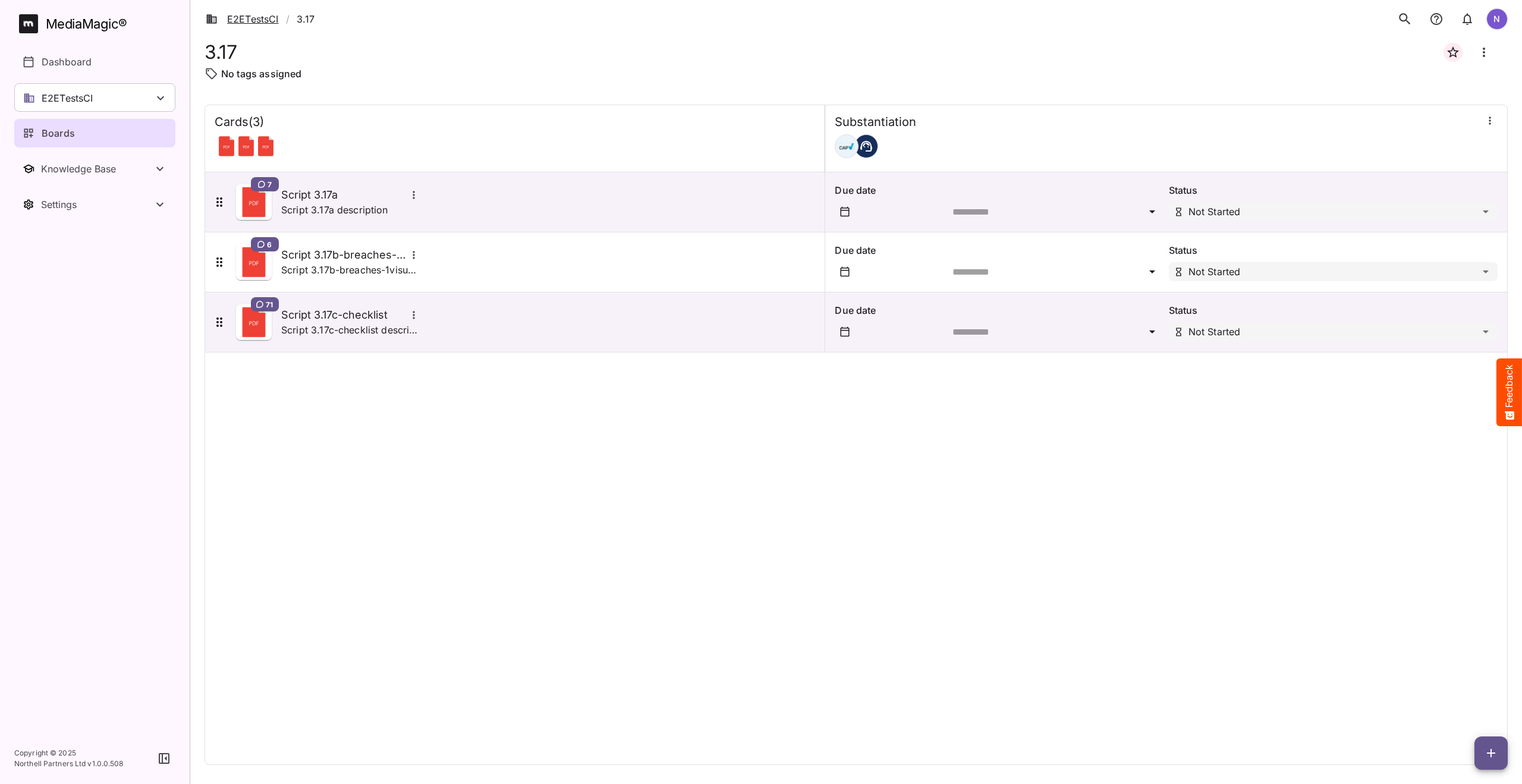
click at [242, 19] on link "E2ETestsCI" at bounding box center [242, 19] width 73 height 14
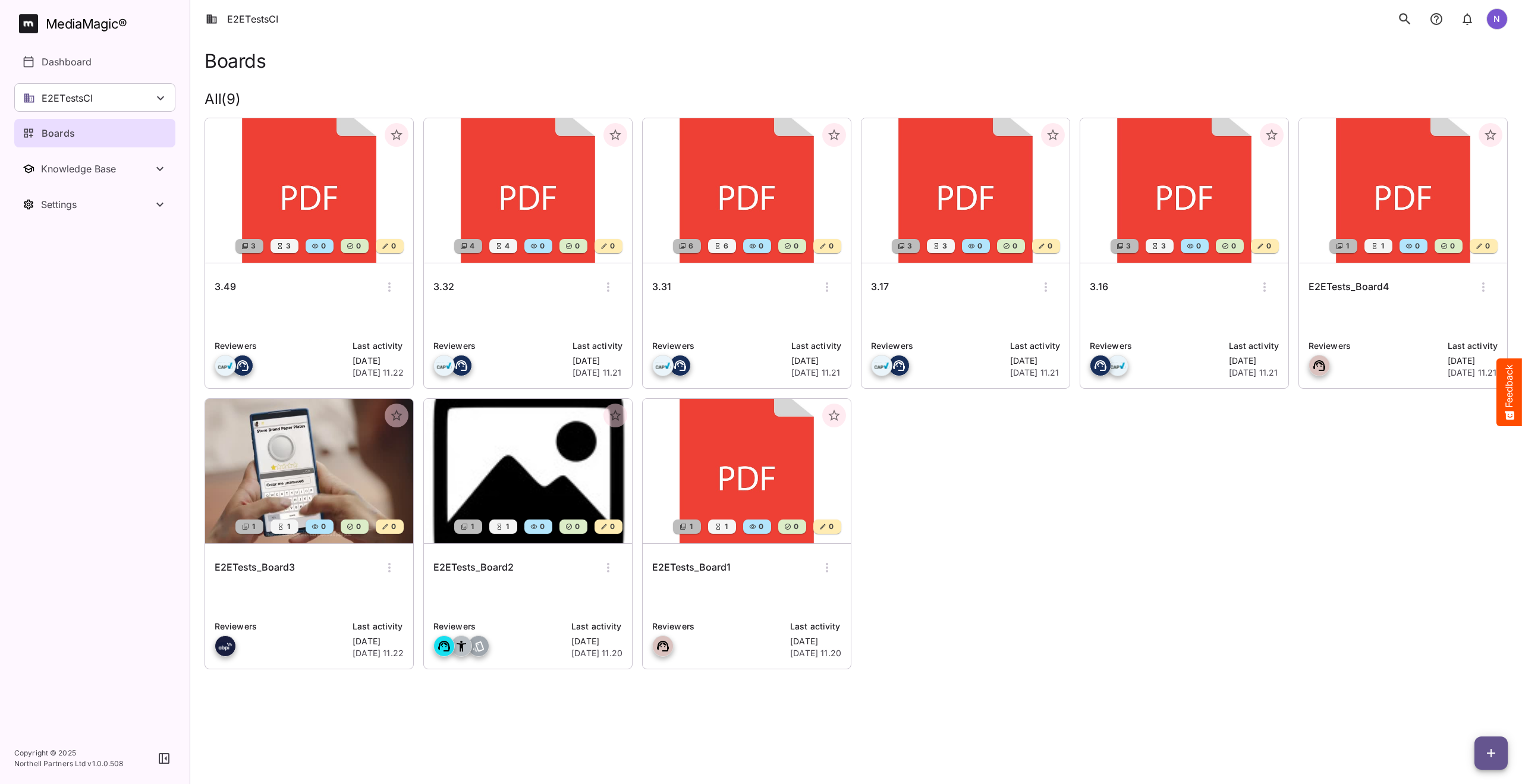
click at [666, 288] on h6 "3.31" at bounding box center [662, 287] width 19 height 16
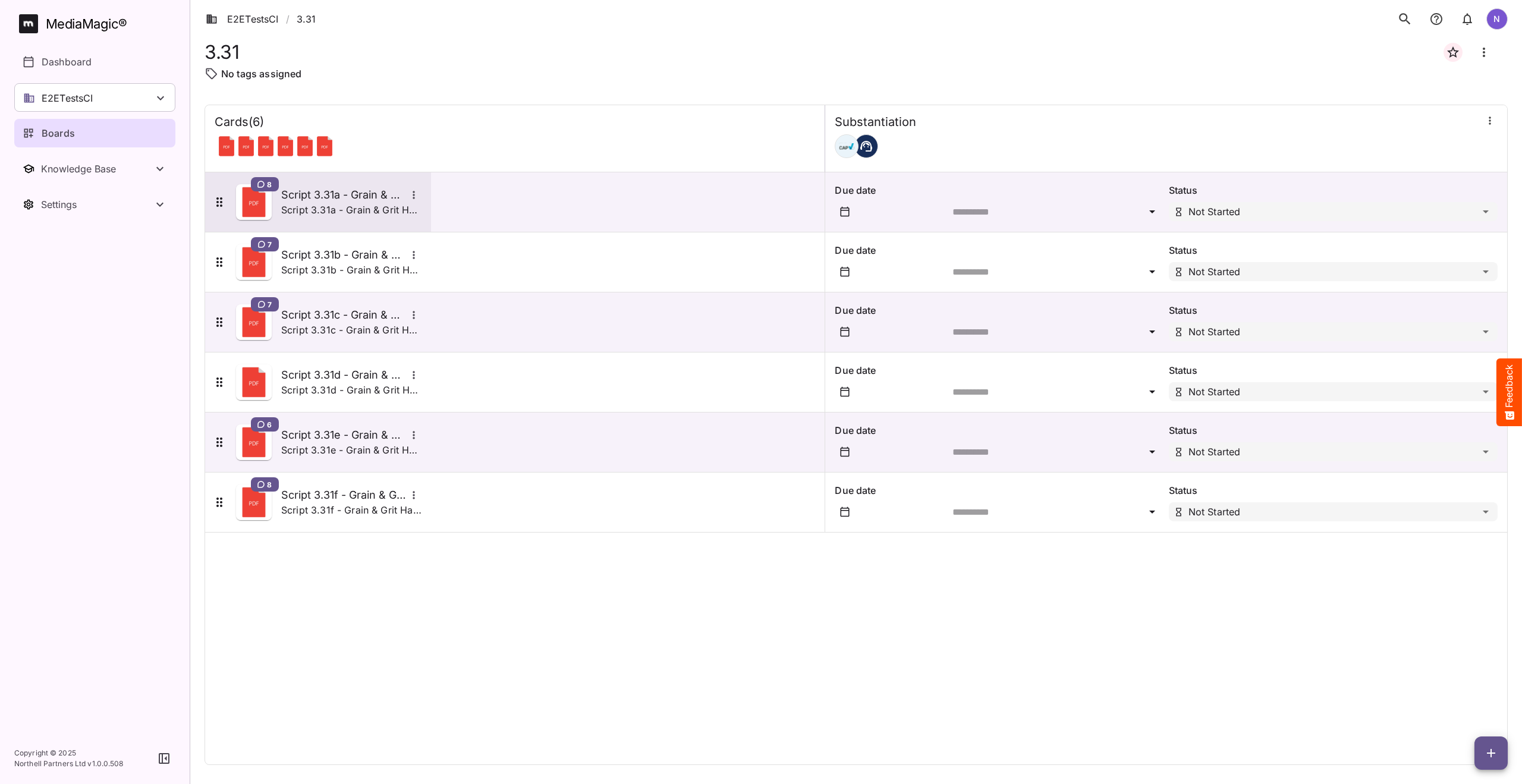
click at [323, 202] on h5 "Script 3.31a - Grain & Grit Hardware - closing down match" at bounding box center [344, 195] width 125 height 14
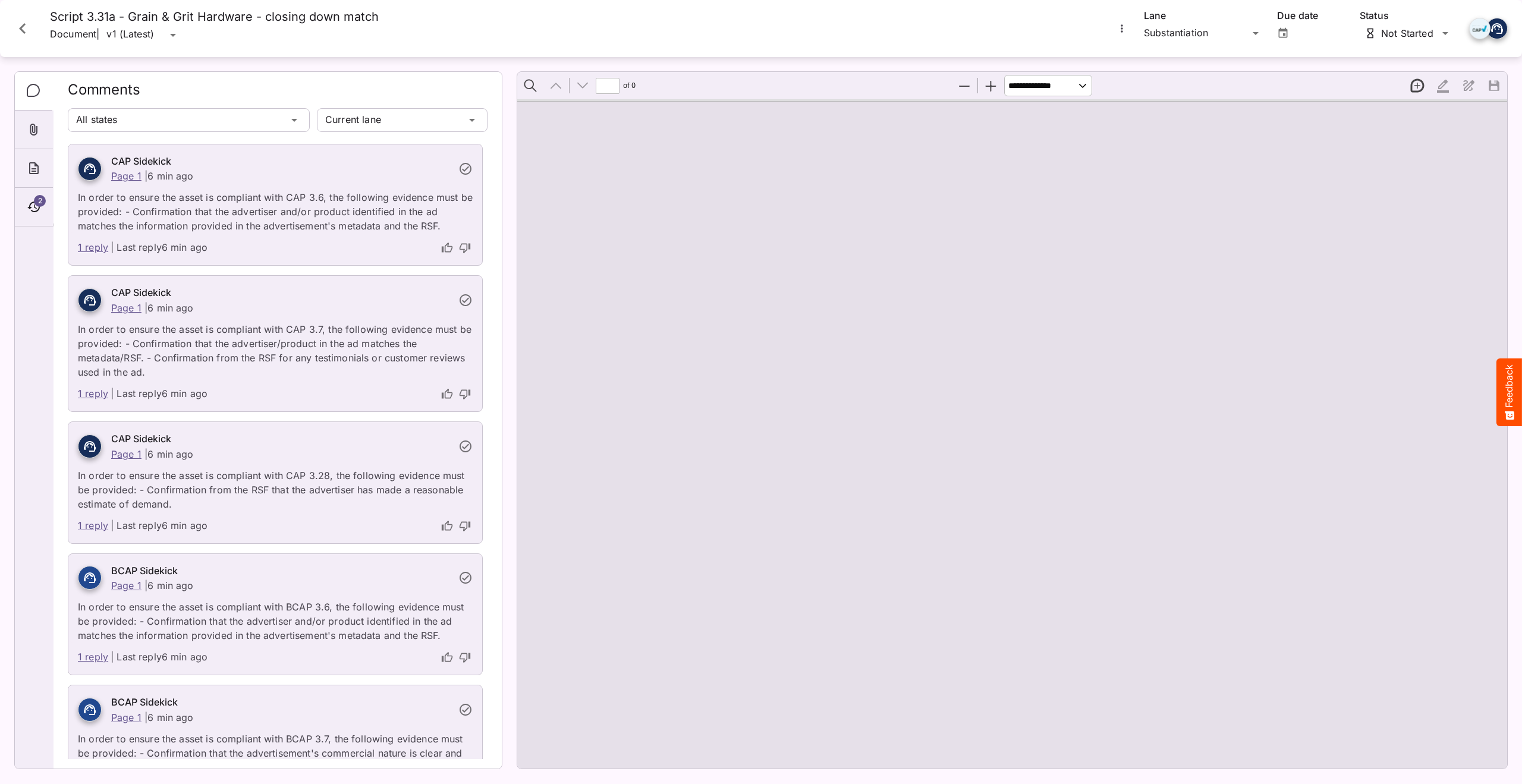
type input "*"
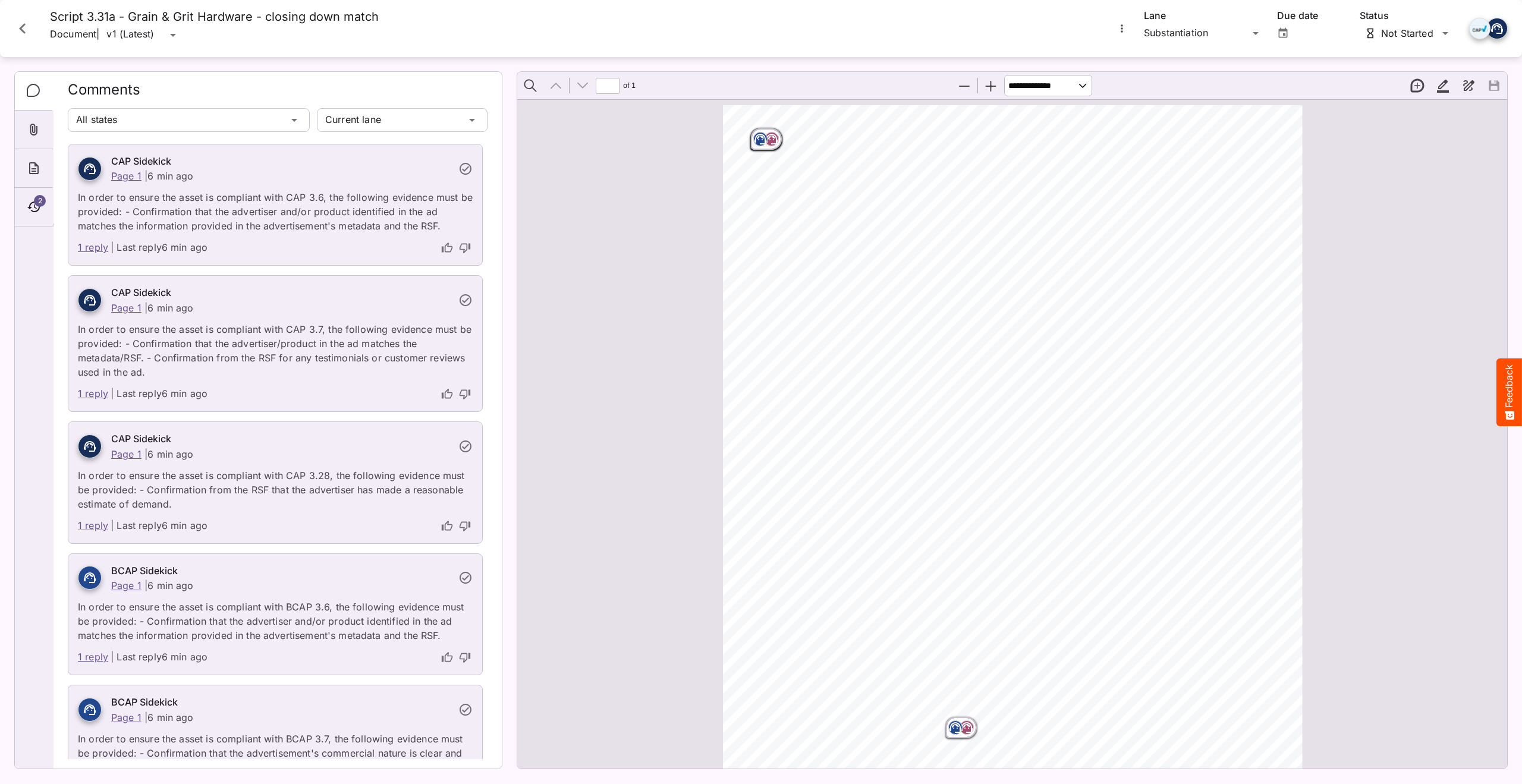
click at [21, 25] on icon "Close card" at bounding box center [22, 28] width 21 height 21
click at [21, 25] on rect at bounding box center [28, 23] width 15 height 13
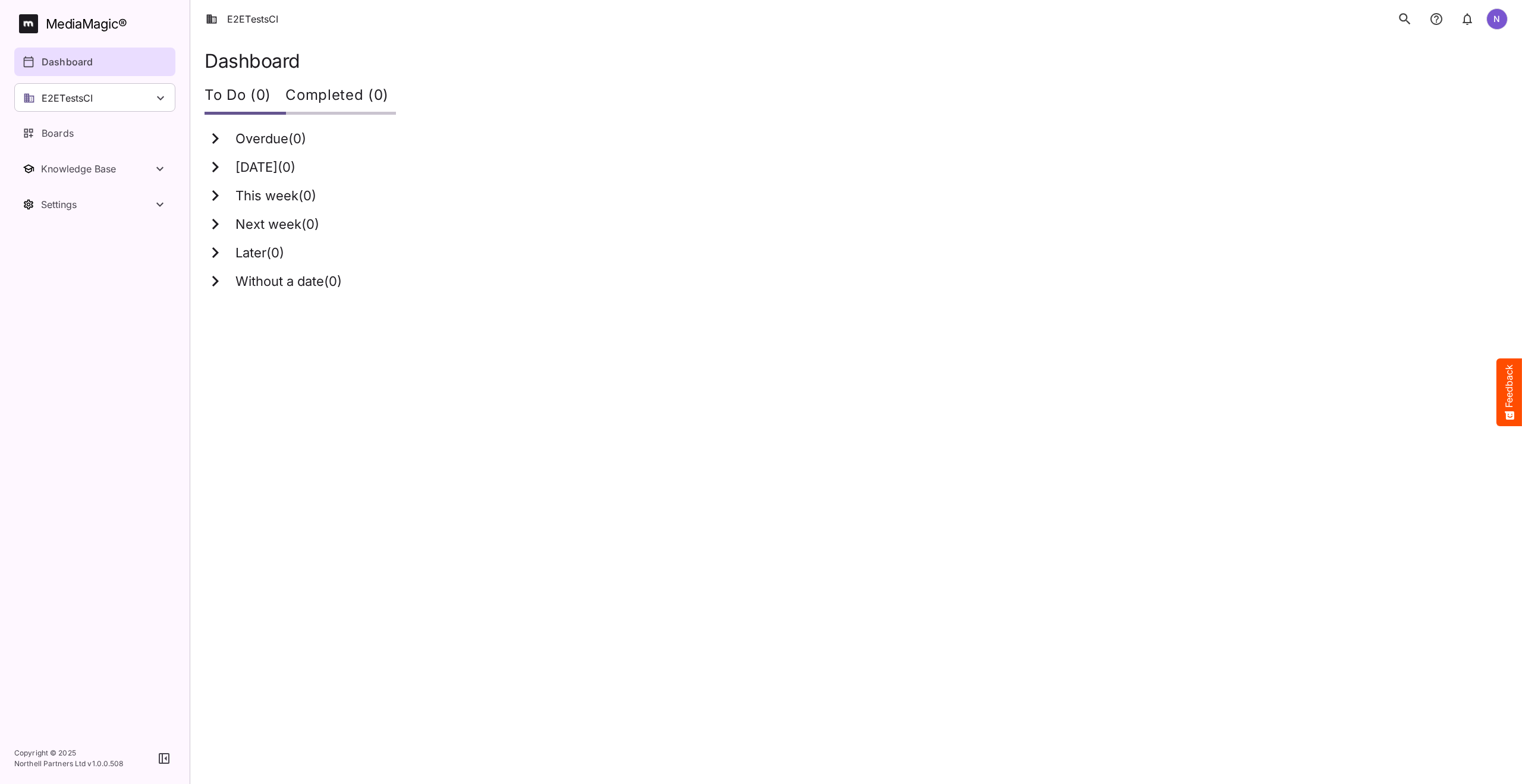
click at [244, 15] on li "E2ETestsCI" at bounding box center [242, 19] width 73 height 14
click at [246, 23] on li "E2ETestsCI" at bounding box center [242, 19] width 73 height 14
click at [65, 136] on p "Boards" at bounding box center [58, 133] width 32 height 14
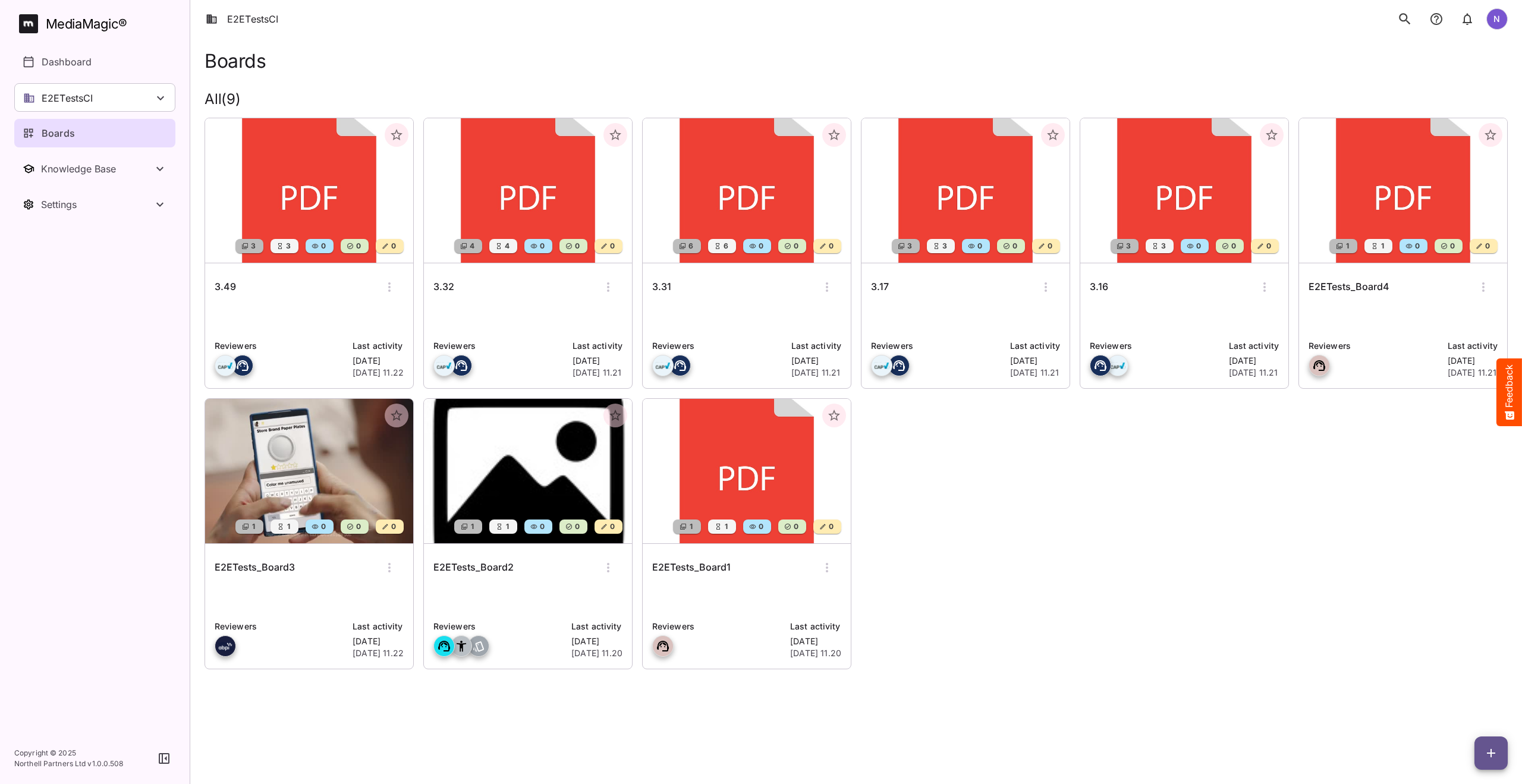
click at [225, 287] on h6 "3.49" at bounding box center [225, 287] width 21 height 16
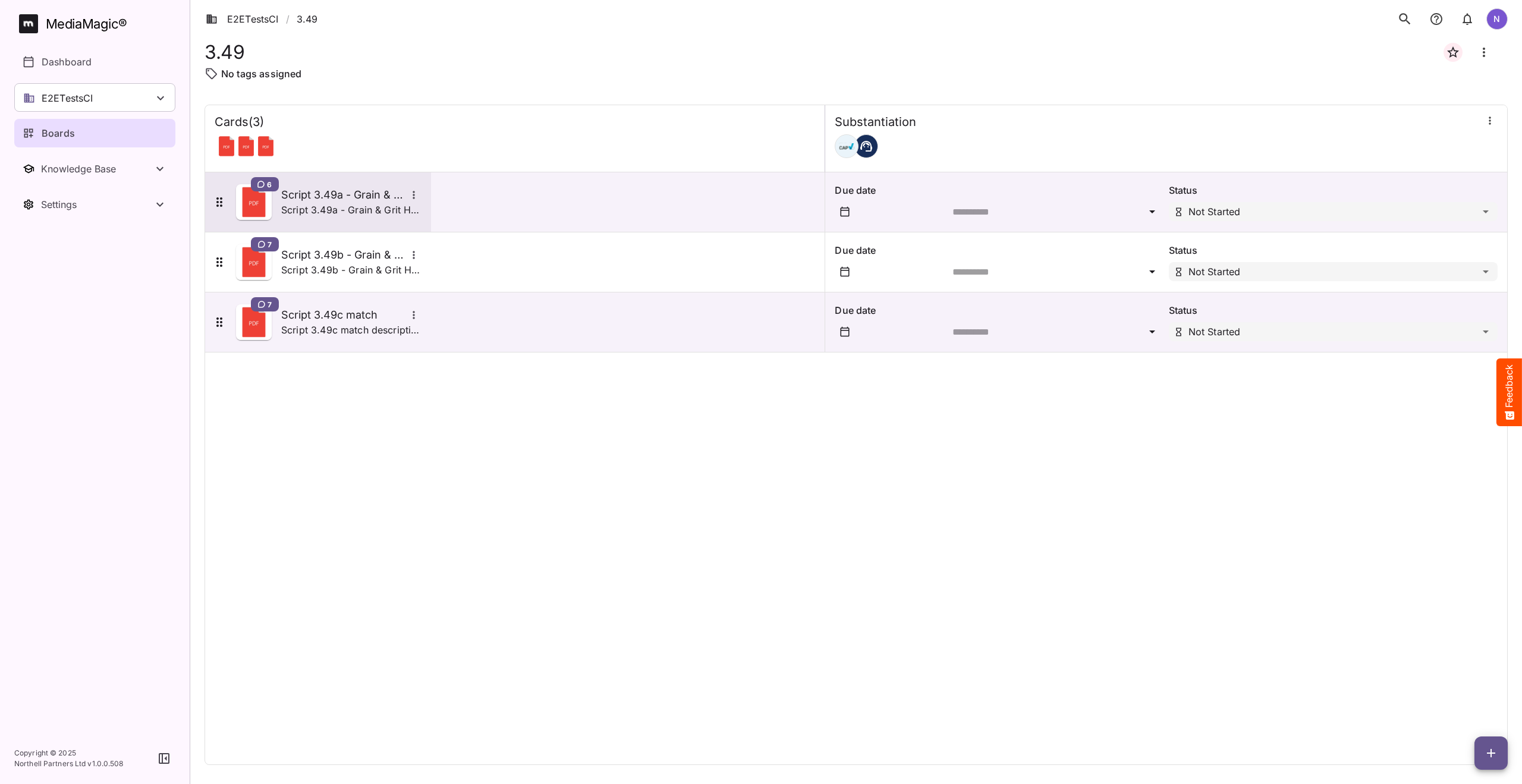
click at [288, 191] on h5 "Script 3.49a - Grain & Grit Hardware - satisfaction match" at bounding box center [344, 195] width 125 height 14
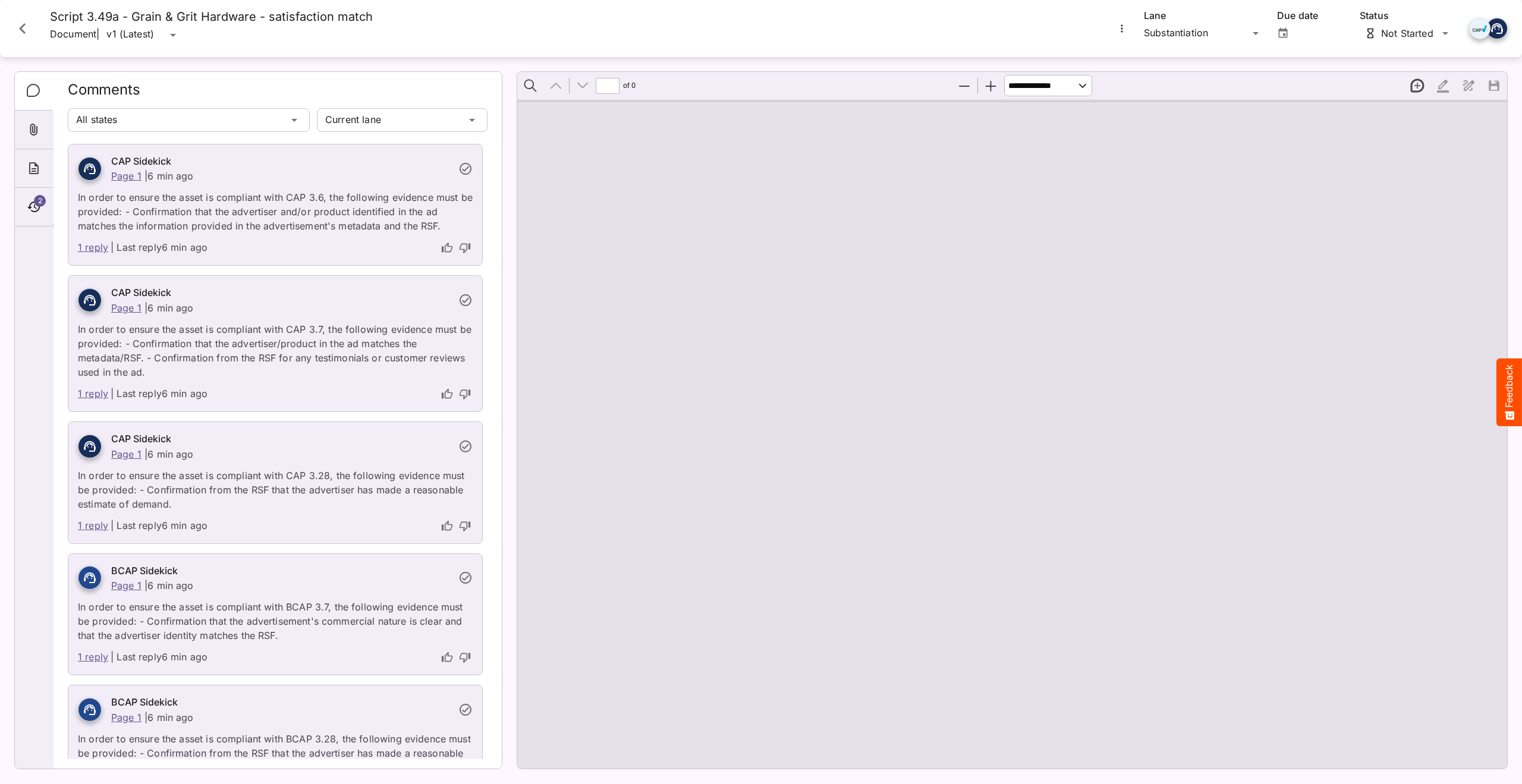
type input "*"
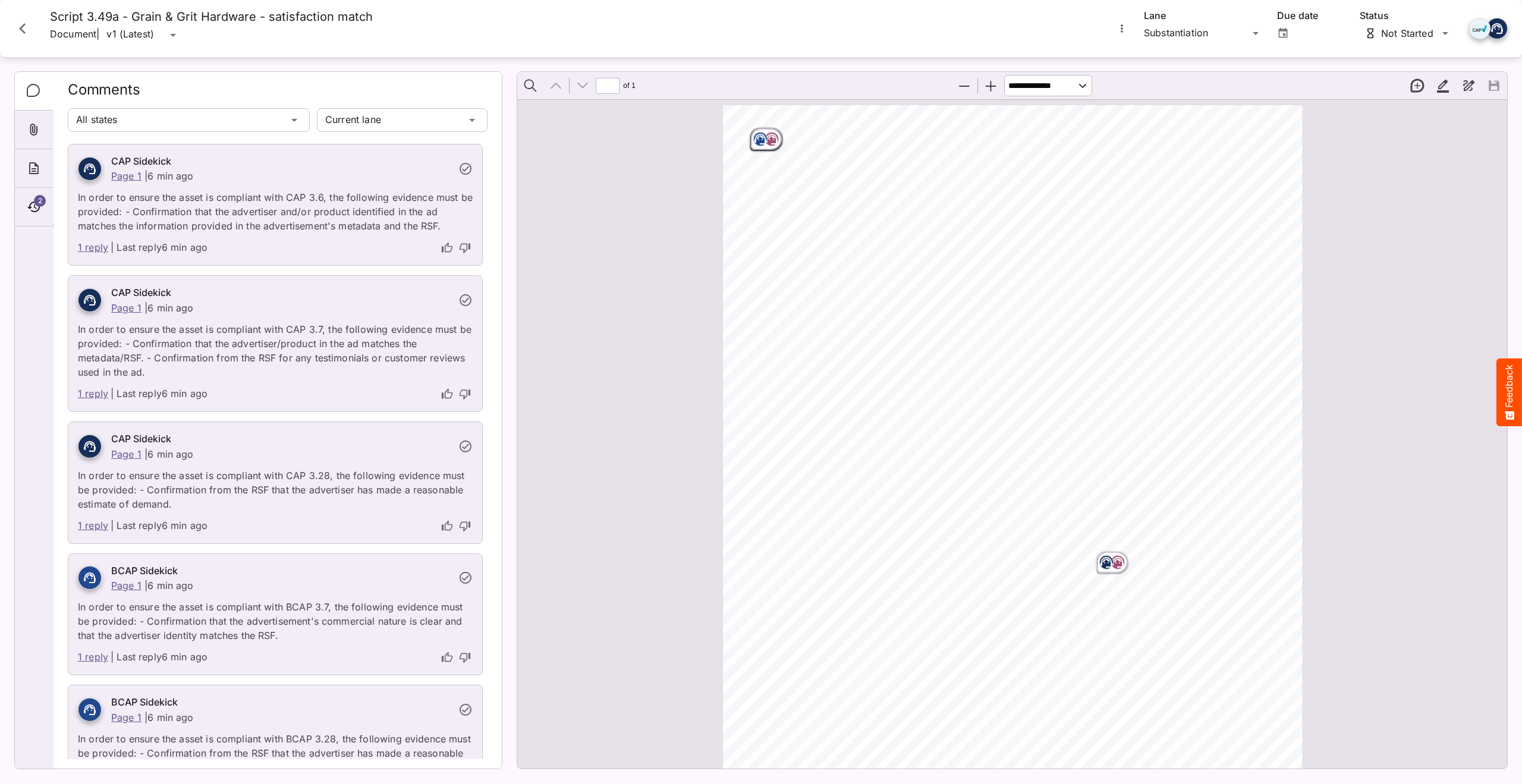
click at [1114, 565] on rect "Page ⁨1⁩" at bounding box center [1117, 562] width 14 height 14
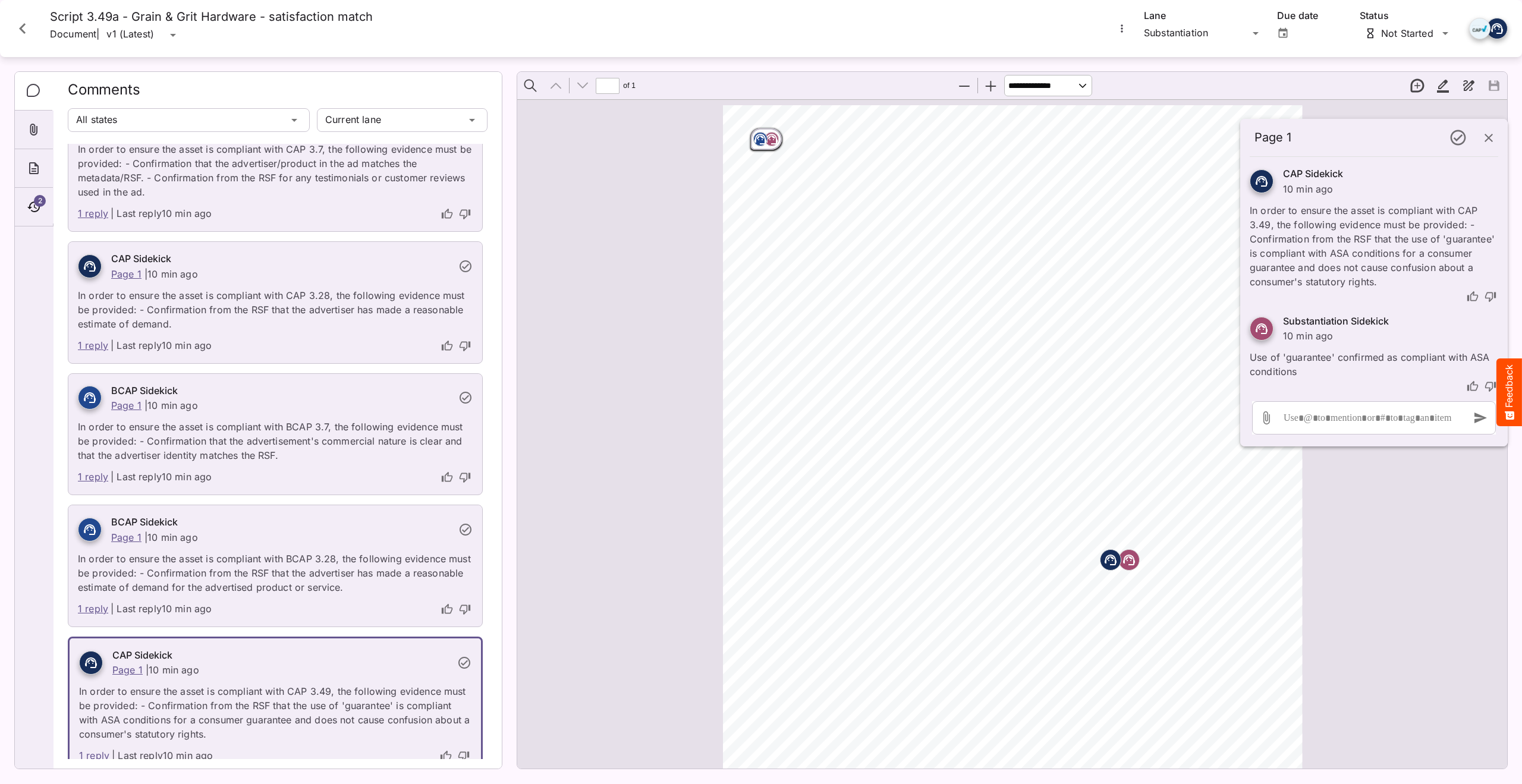
scroll to position [200, 0]
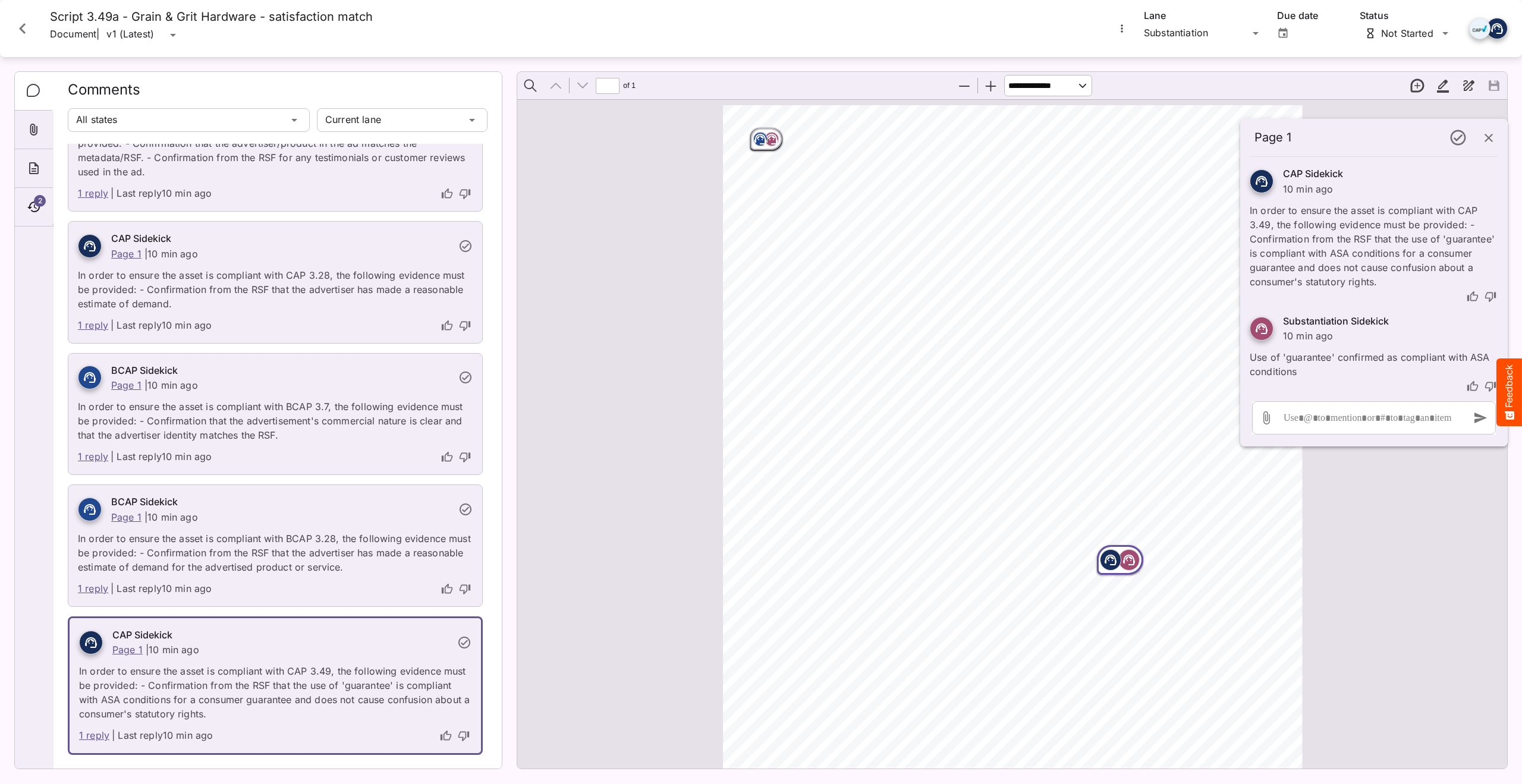
click at [754, 406] on div "ADVERTISER: Grain & Grit Hardware VERSION: BCAP 3.4 9 DURATION: 30 seconds DATE…" at bounding box center [1018, 521] width 589 height 833
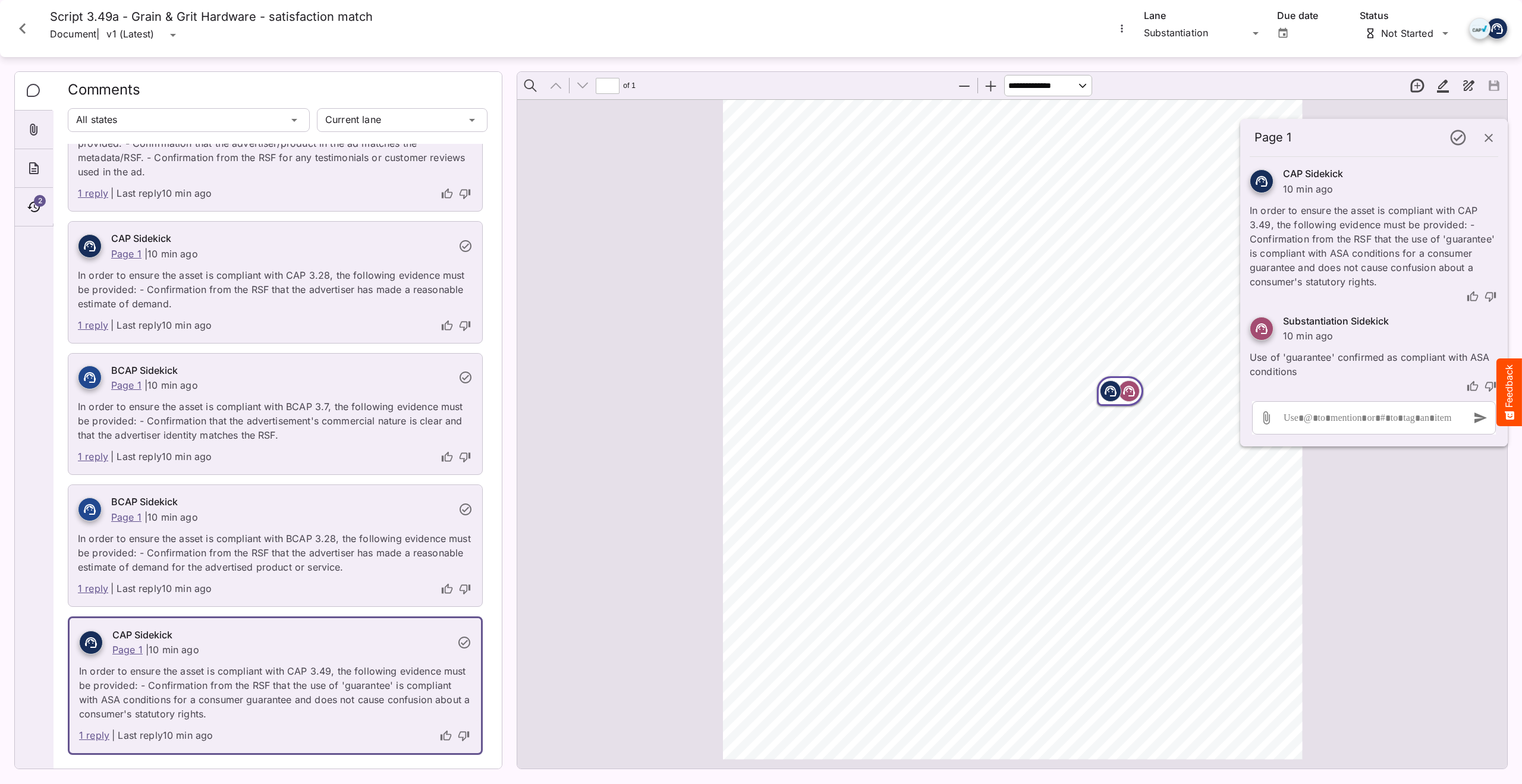
click at [659, 354] on div "ADVERTISER: Grain & Grit Hardware VERSION: BCAP 3.4 9 DURATION: 30 seconds DATE…" at bounding box center [1012, 347] width 990 height 833
click at [1489, 132] on icon "button" at bounding box center [1488, 138] width 14 height 14
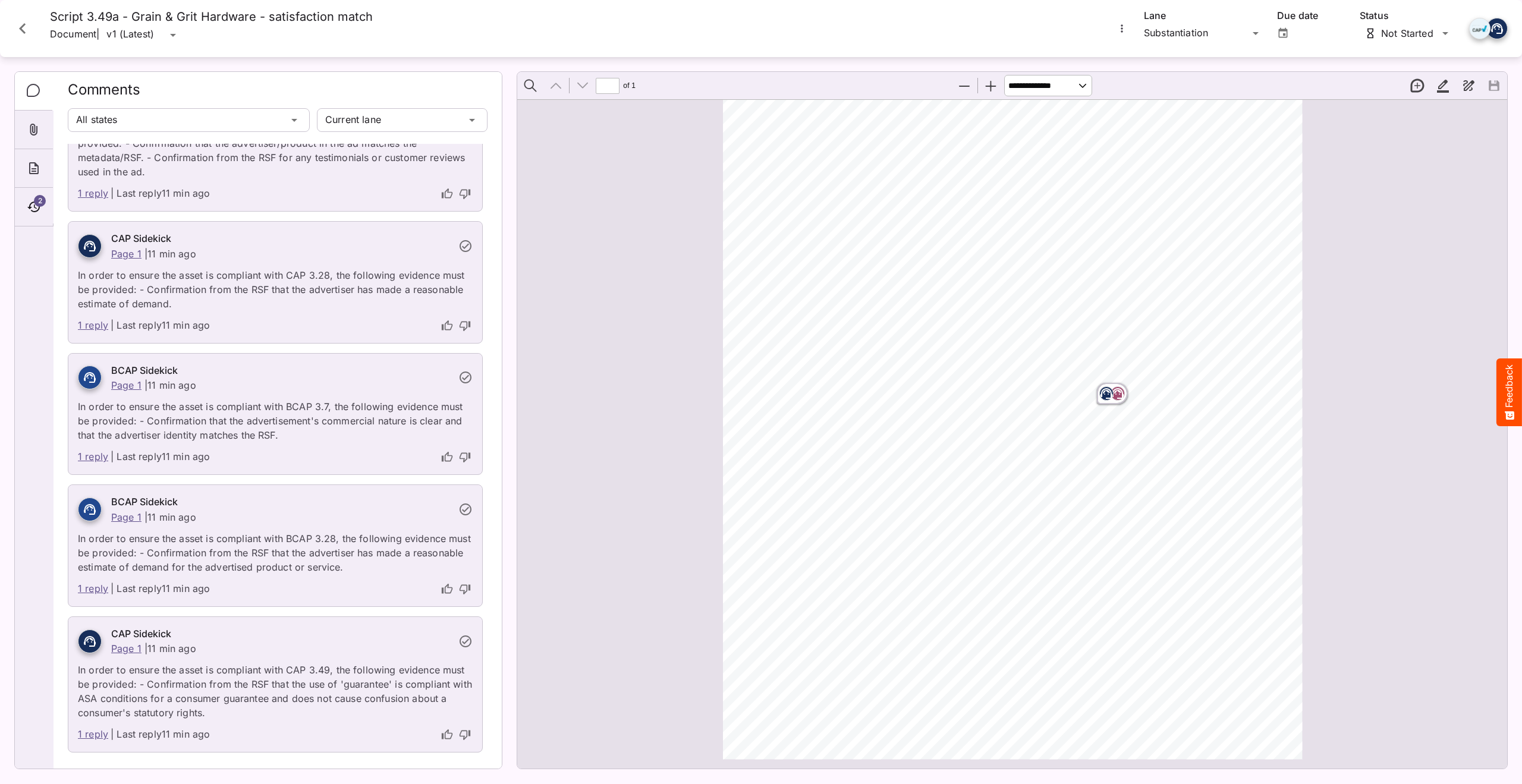
click at [1108, 395] on icon "Page ⁨1⁩" at bounding box center [1106, 394] width 12 height 11
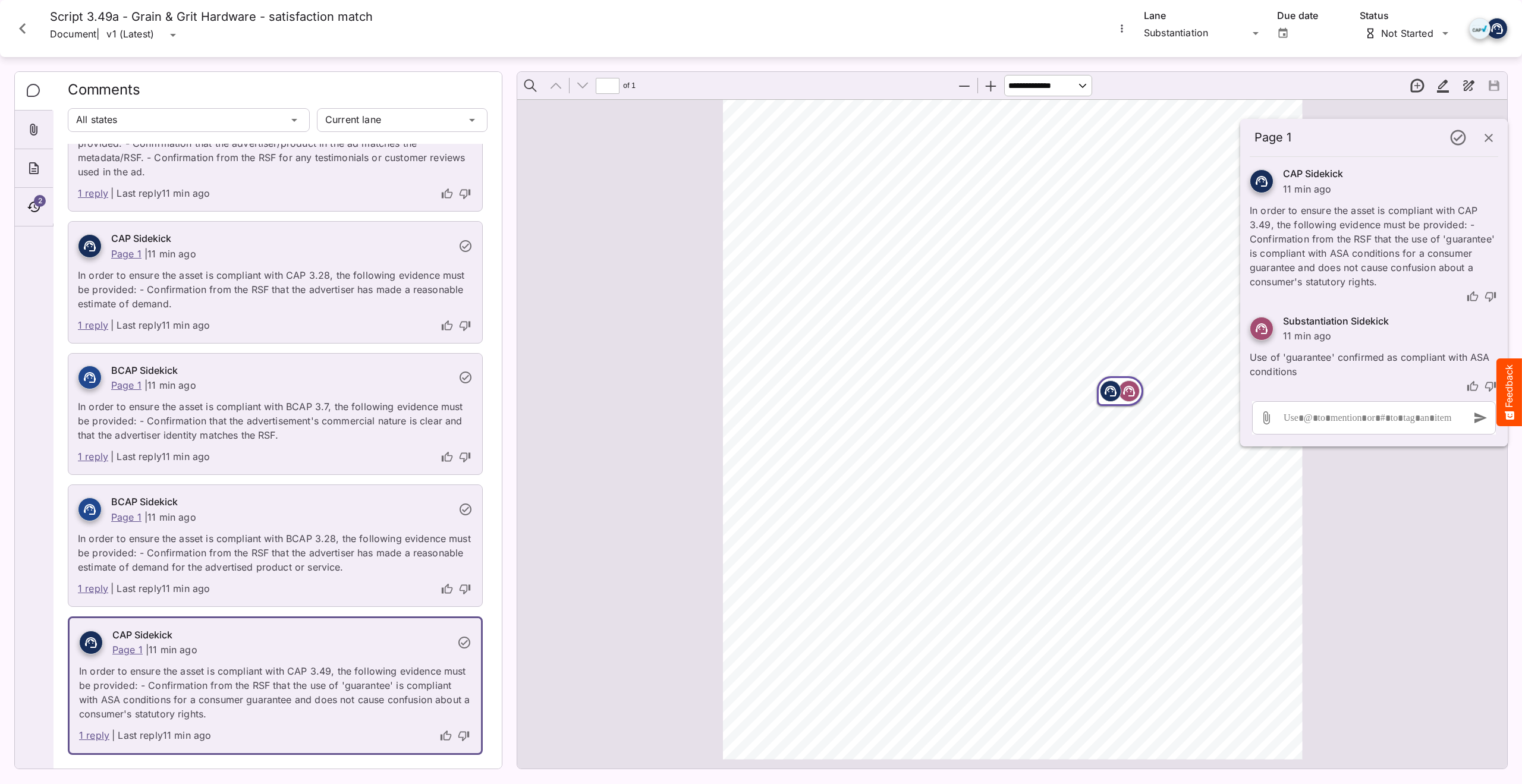
click at [1488, 141] on icon "button" at bounding box center [1488, 138] width 14 height 14
